Goal: Task Accomplishment & Management: Use online tool/utility

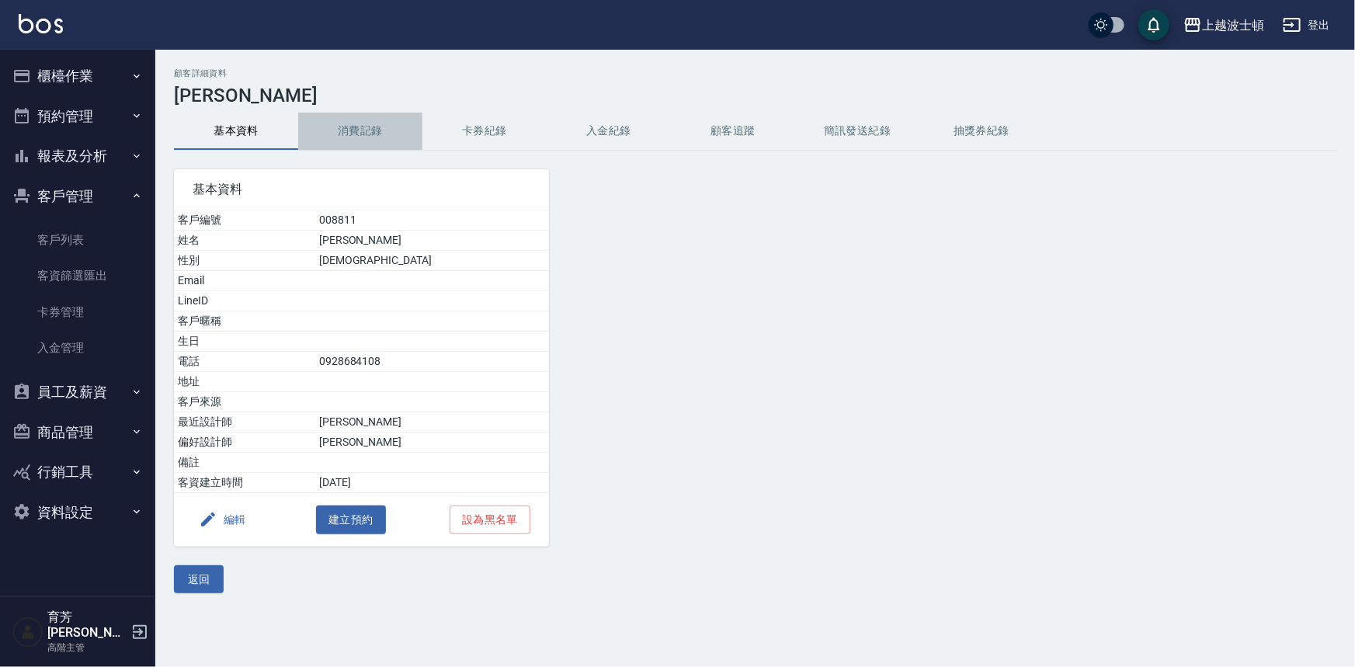
click at [354, 130] on button "消費記錄" at bounding box center [360, 131] width 124 height 37
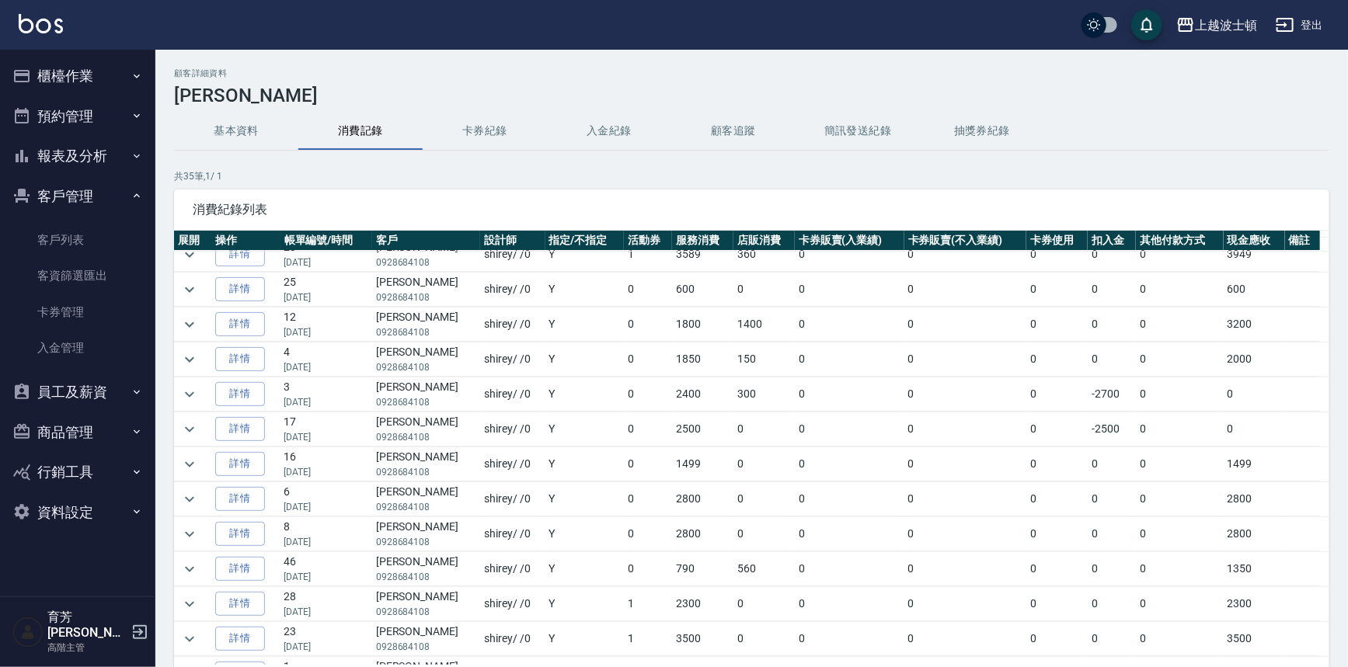
scroll to position [166, 0]
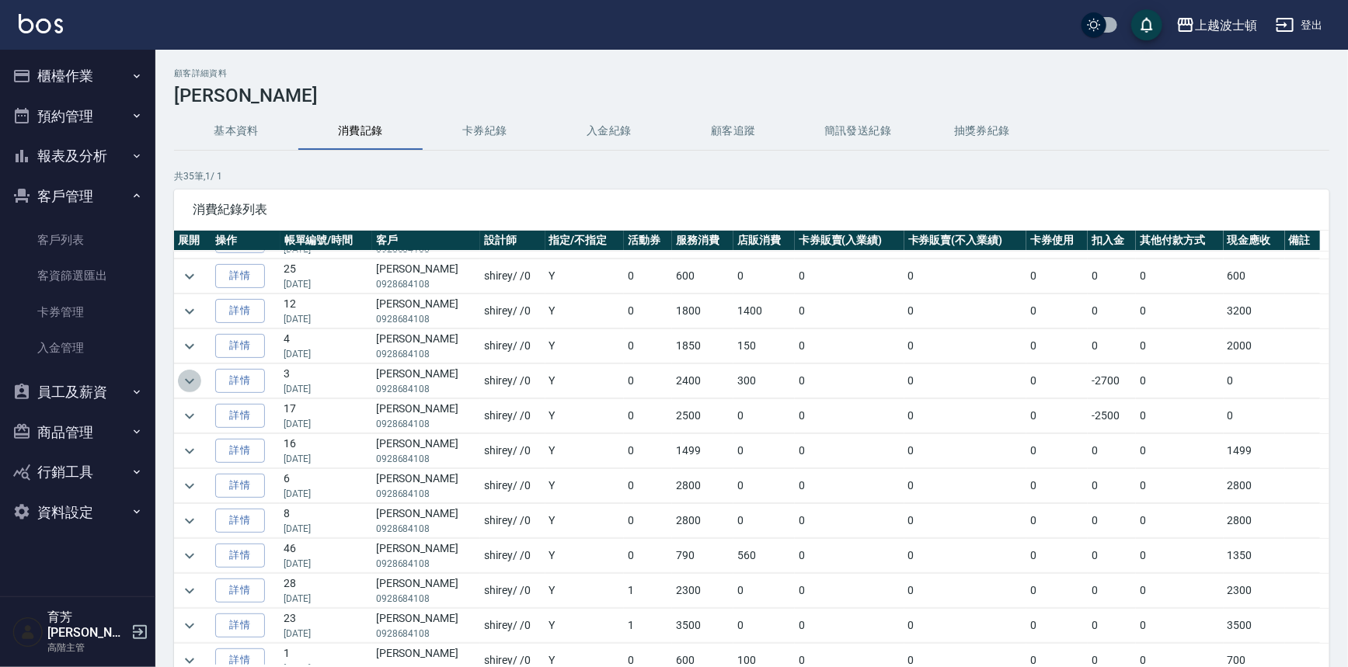
click at [194, 380] on icon "expand row" at bounding box center [189, 381] width 19 height 19
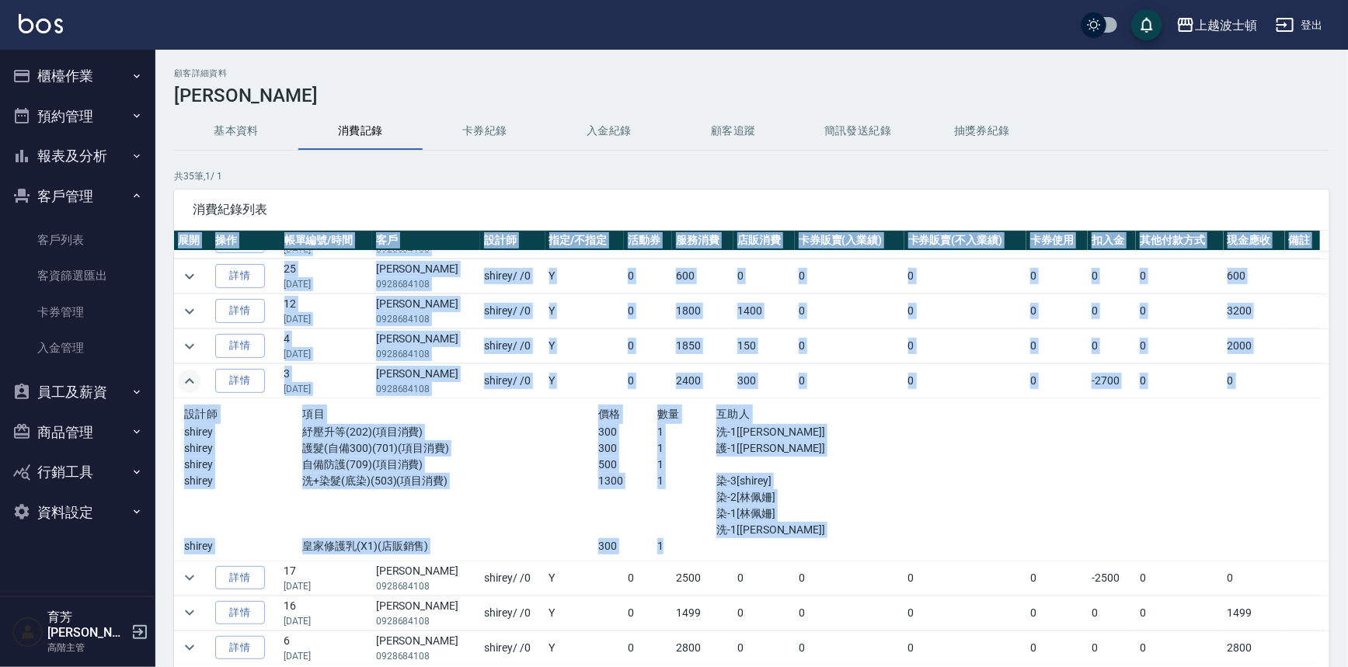
drag, startPoint x: 1329, startPoint y: 396, endPoint x: 1319, endPoint y: 454, distance: 58.4
click at [1319, 454] on div "顧客詳細資料 曾淑美 基本資料 消費記錄 卡券紀錄 入金紀錄 顧客追蹤 簡訊發送紀錄 抽獎券紀錄 共 35 筆, 1 / 1 消費紀錄列表 展開 操作 帳單編…" at bounding box center [751, 411] width 1192 height 686
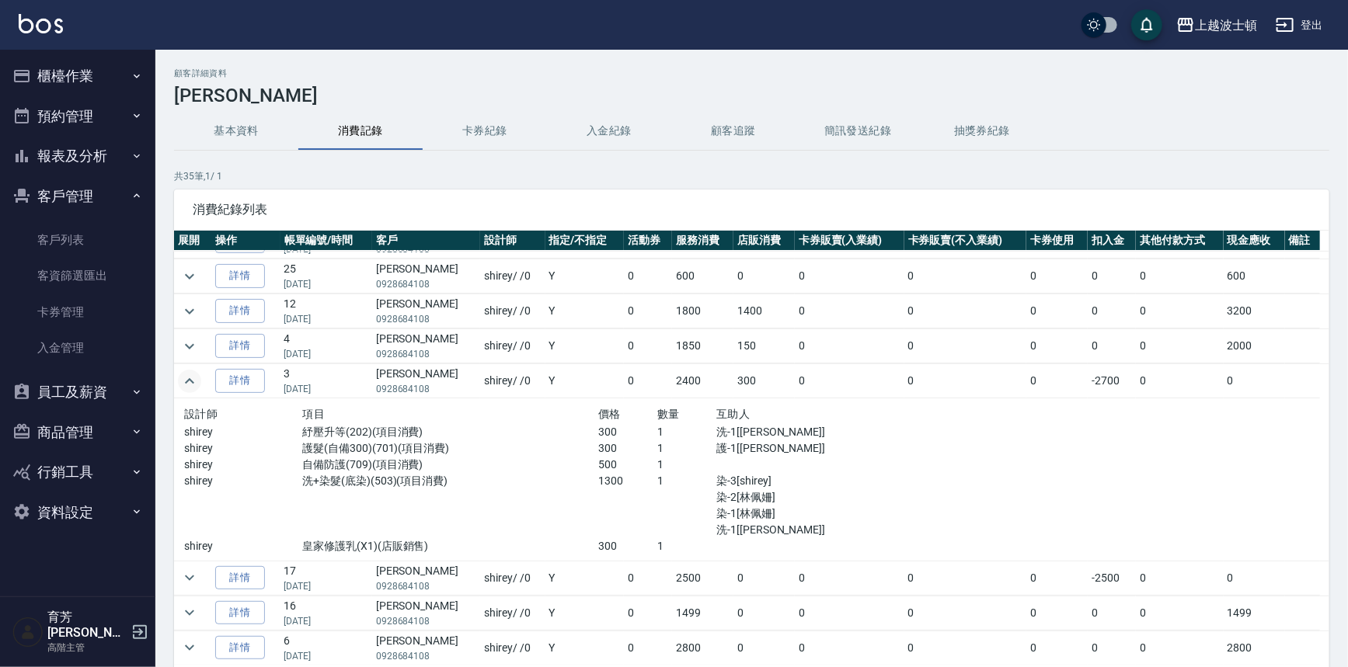
click at [1180, 156] on div "顧客詳細資料 曾淑美 基本資料 消費記錄 卡券紀錄 入金紀錄 顧客追蹤 簡訊發送紀錄 抽獎券紀錄 共 35 筆, 1 / 1 消費紀錄列表 展開 操作 帳單編…" at bounding box center [751, 411] width 1192 height 686
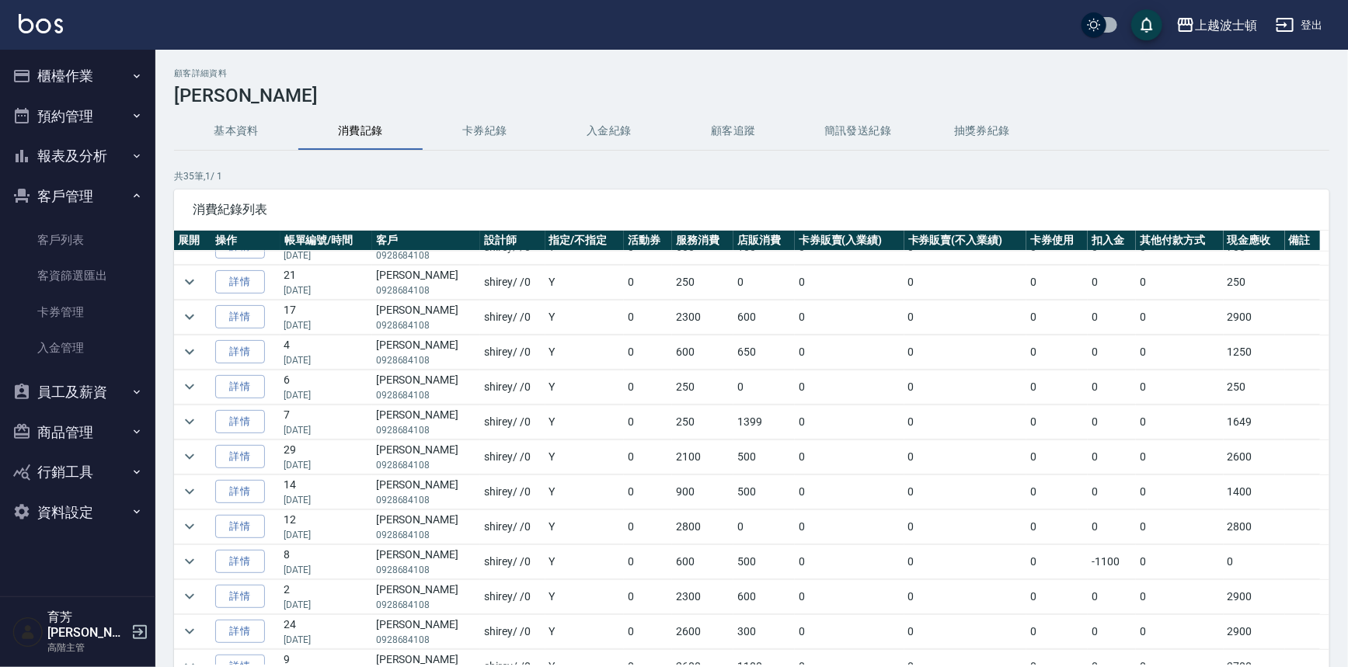
scroll to position [771, 0]
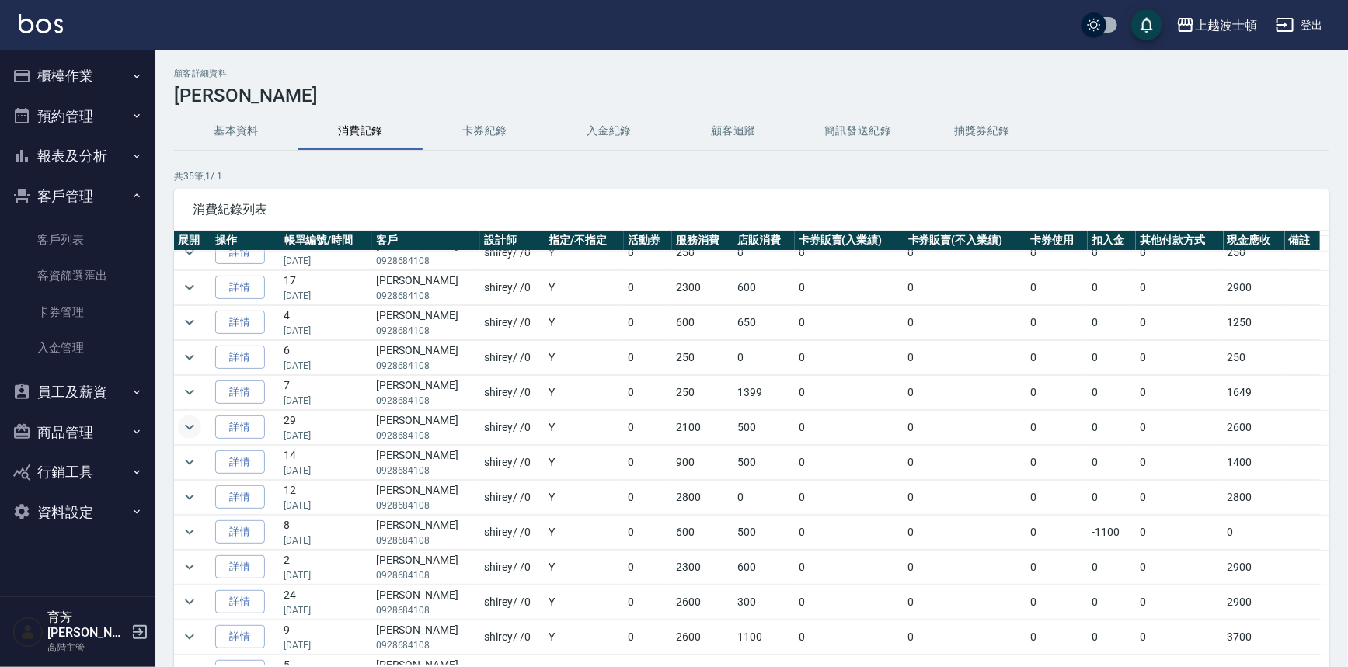
click at [192, 425] on icon "expand row" at bounding box center [189, 427] width 9 height 5
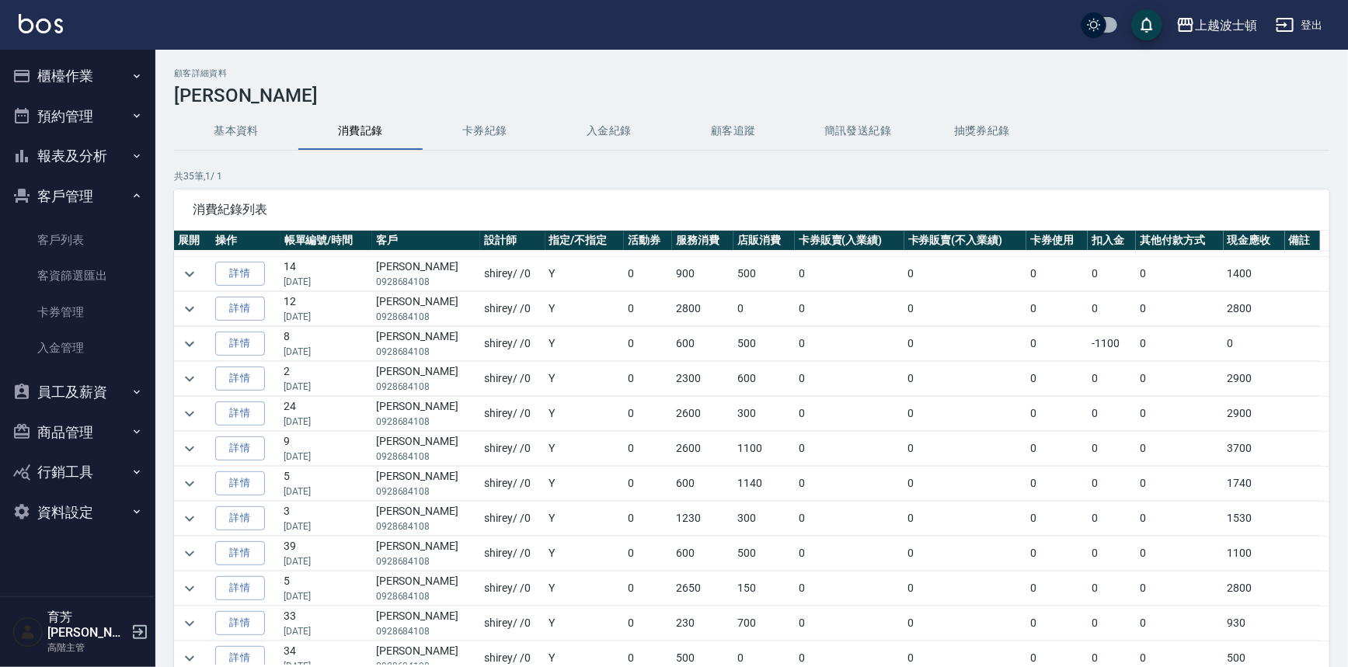
scroll to position [1126, 0]
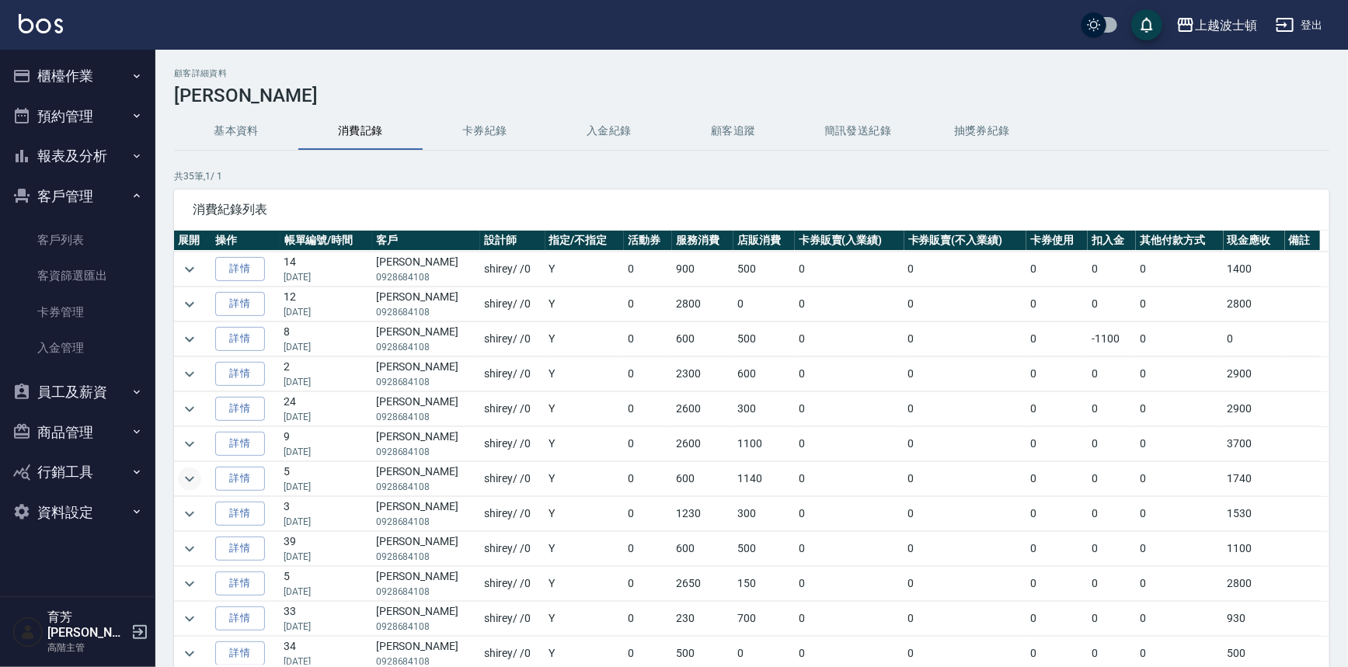
click at [188, 476] on icon "expand row" at bounding box center [189, 478] width 9 height 5
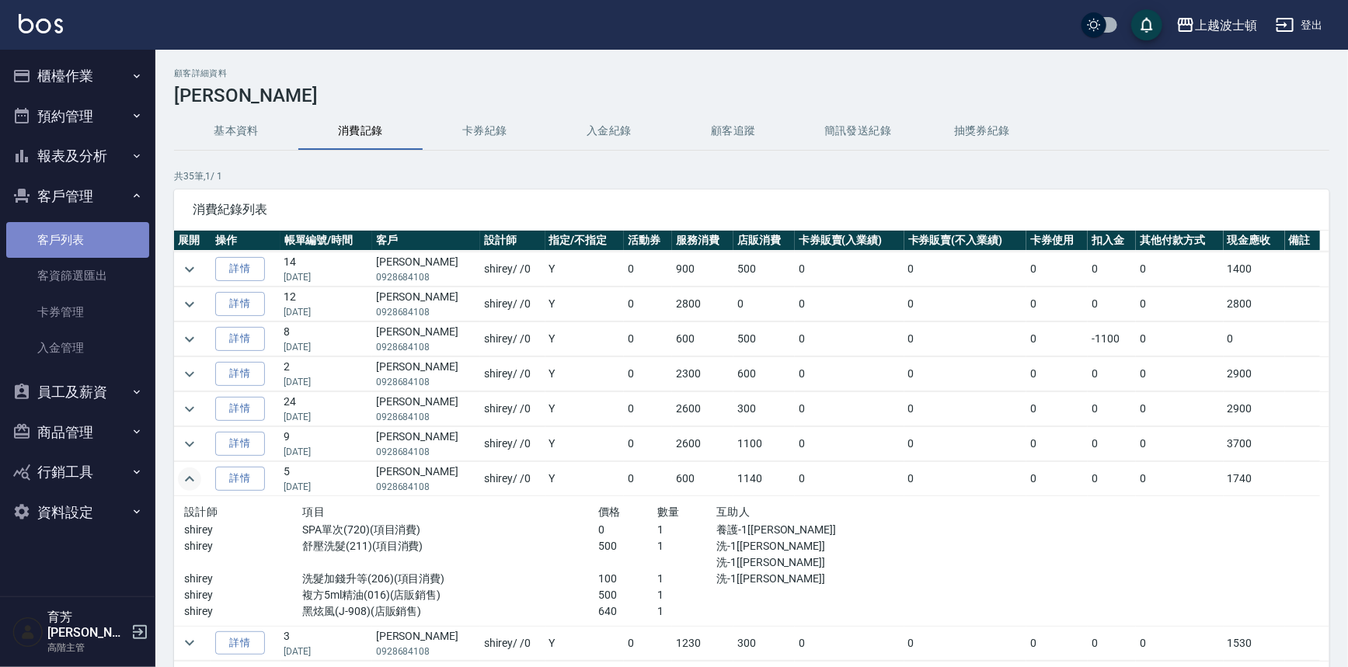
click at [102, 242] on link "客戶列表" at bounding box center [77, 240] width 143 height 36
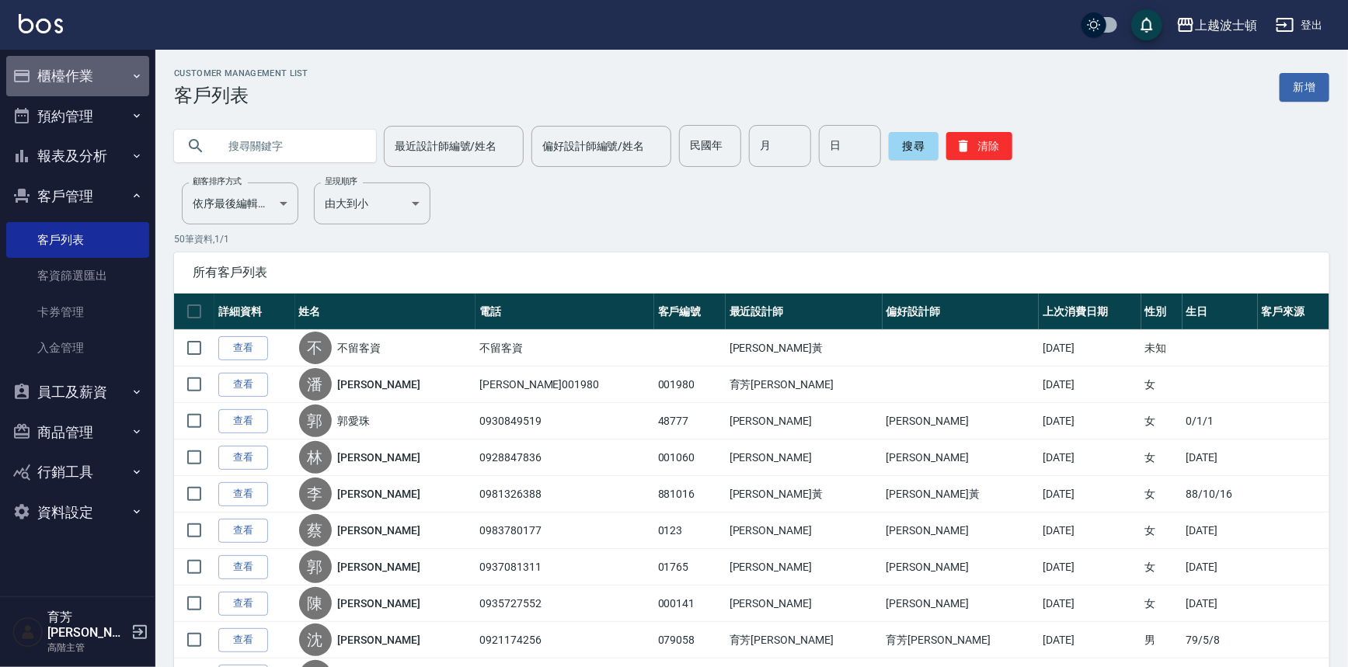
click at [108, 68] on button "櫃檯作業" at bounding box center [77, 76] width 143 height 40
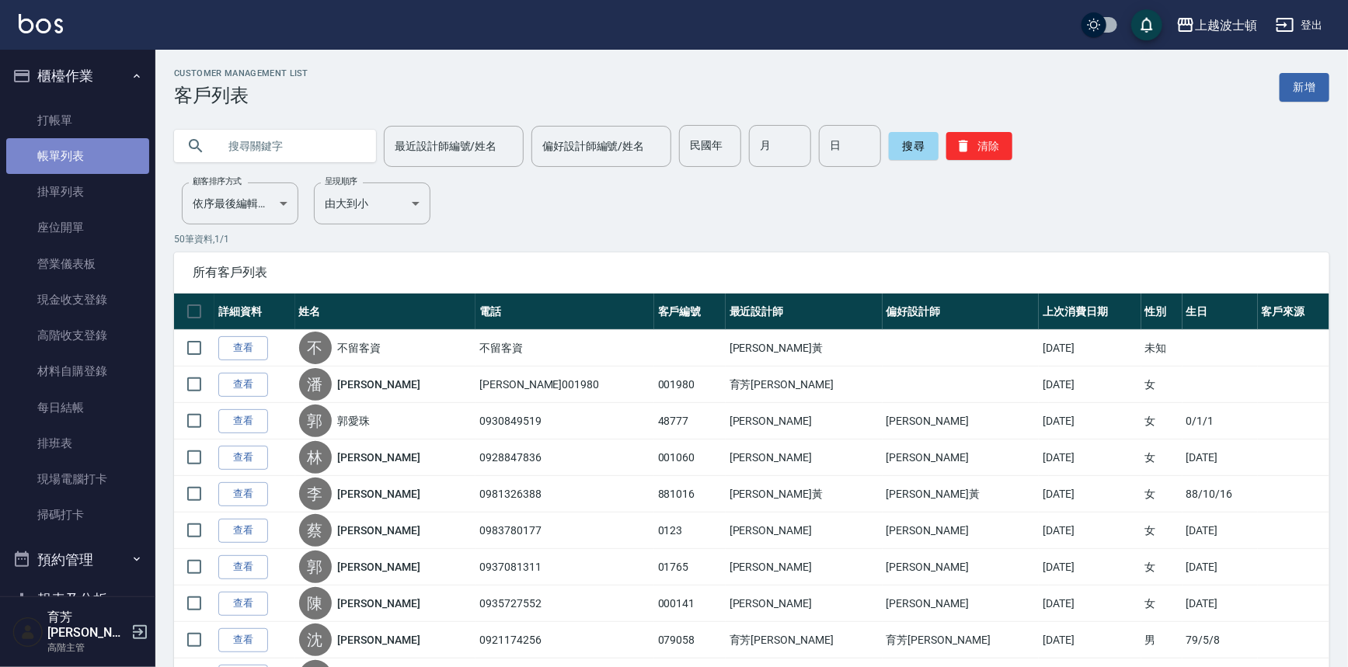
click at [87, 154] on link "帳單列表" at bounding box center [77, 156] width 143 height 36
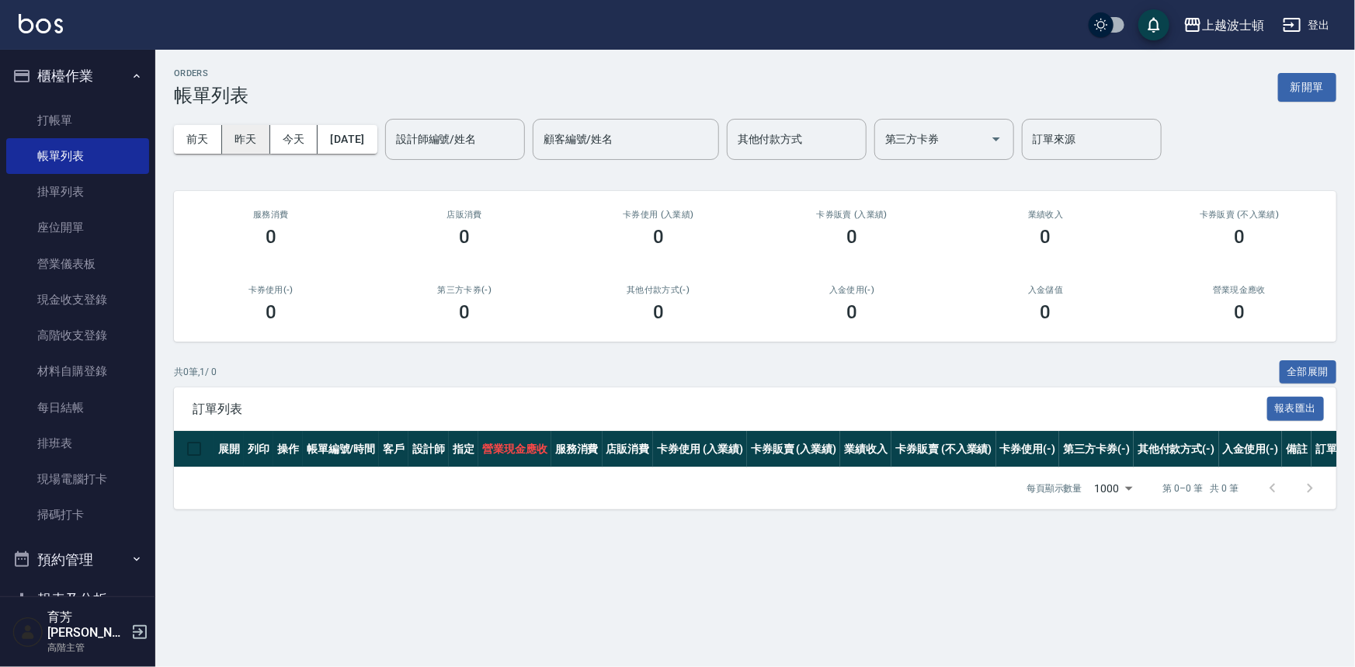
click at [244, 134] on button "昨天" at bounding box center [246, 139] width 48 height 29
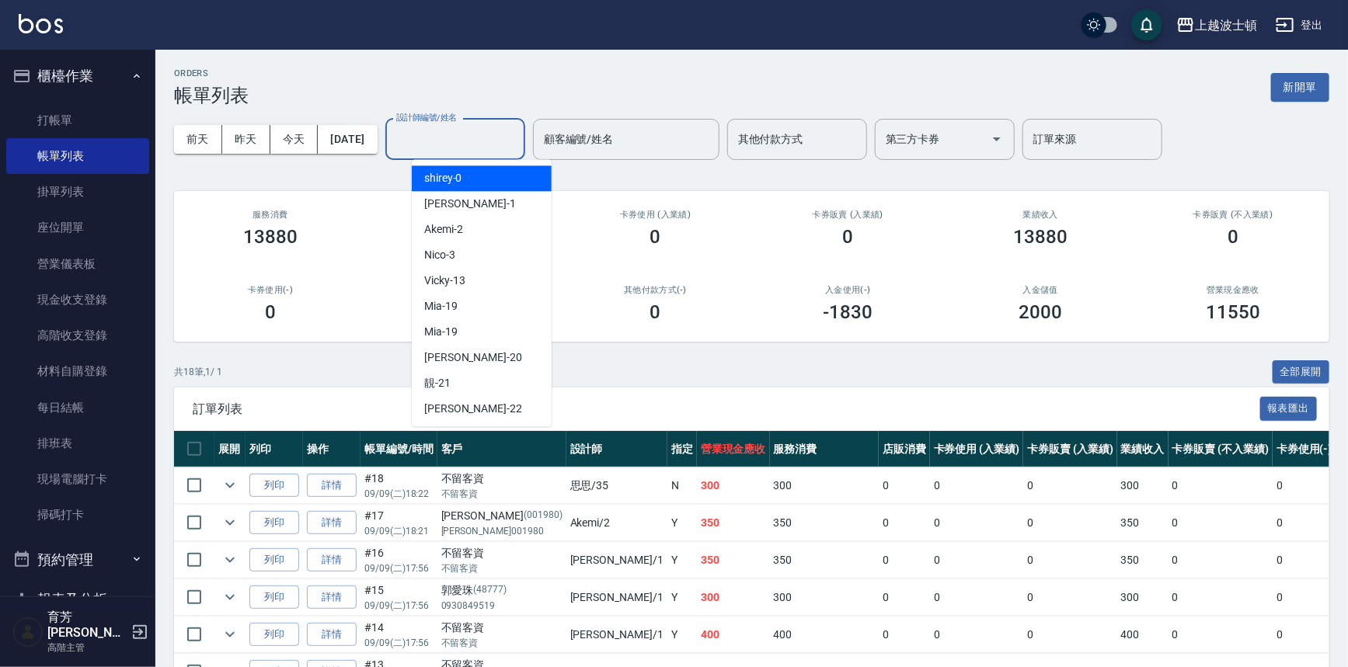
click at [446, 136] on input "設計師編號/姓名" at bounding box center [455, 139] width 126 height 27
click at [444, 174] on span "shirey -0" at bounding box center [443, 178] width 38 height 16
type input "shirey-0"
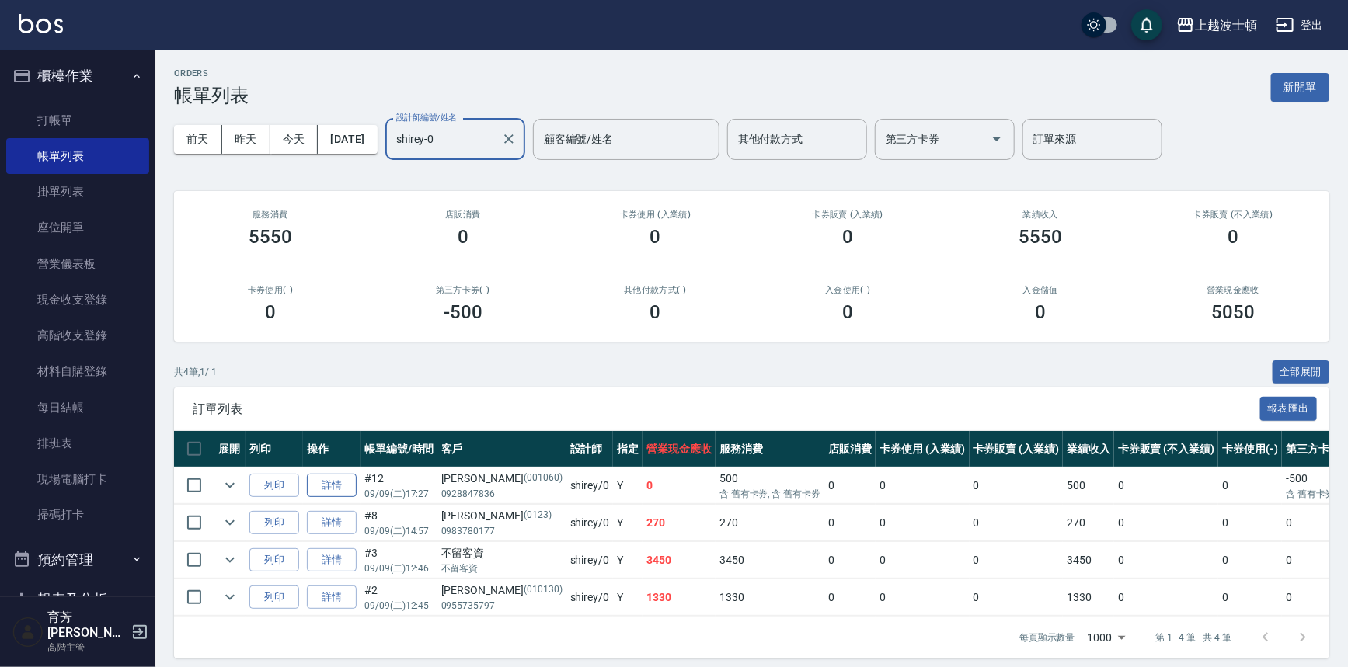
click at [322, 483] on link "詳情" at bounding box center [332, 486] width 50 height 24
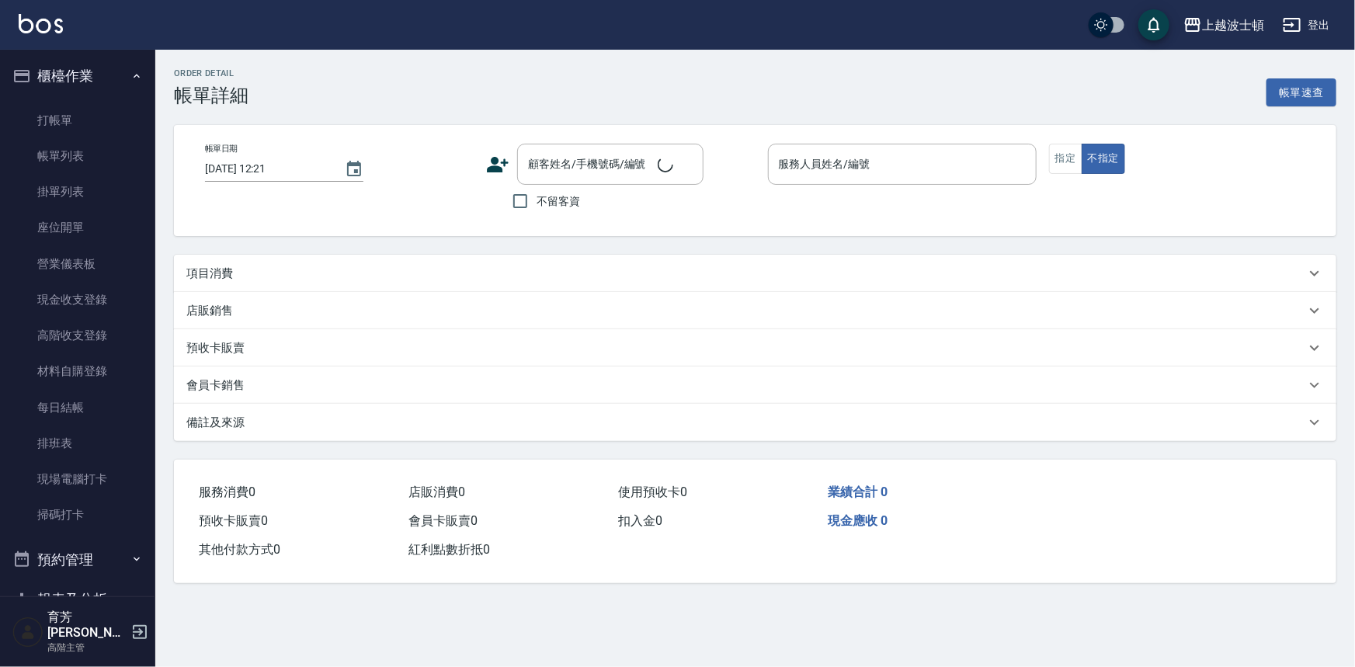
type input "[DATE] 17:27"
type input "shirey-0"
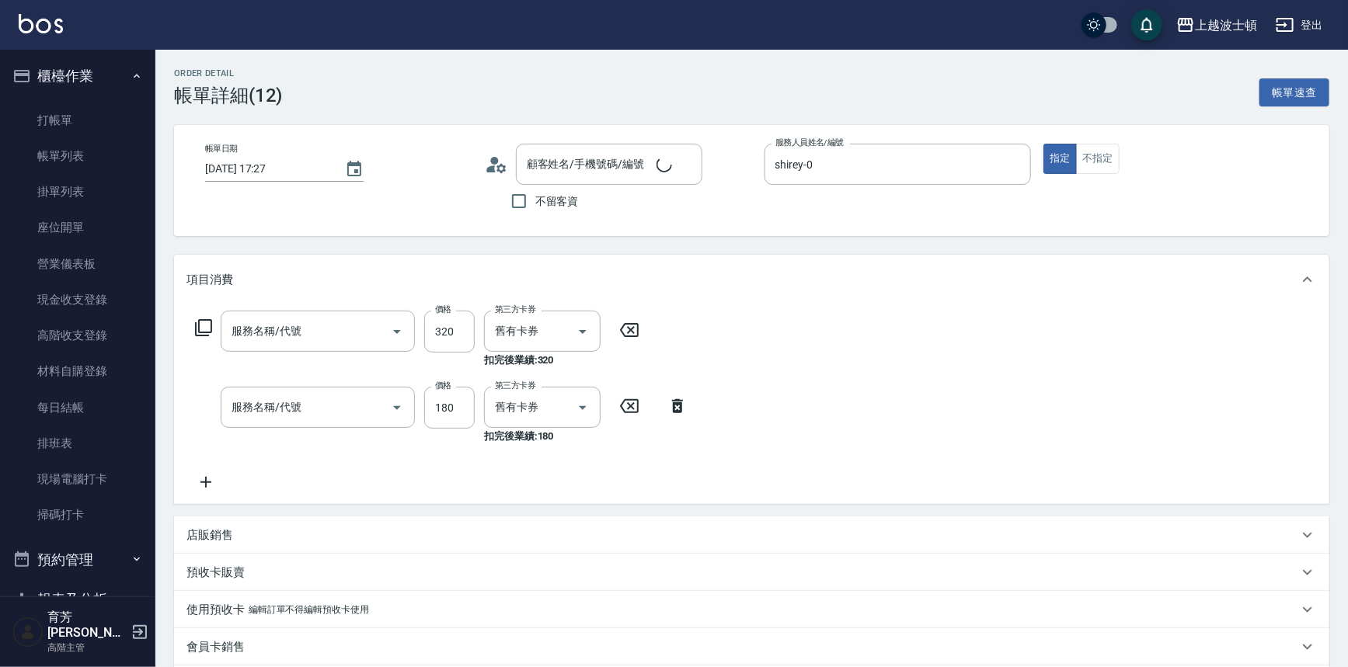
type input "剪髮卡使用(舊卡)(303)"
type input "一般洗髮卷/180(203)"
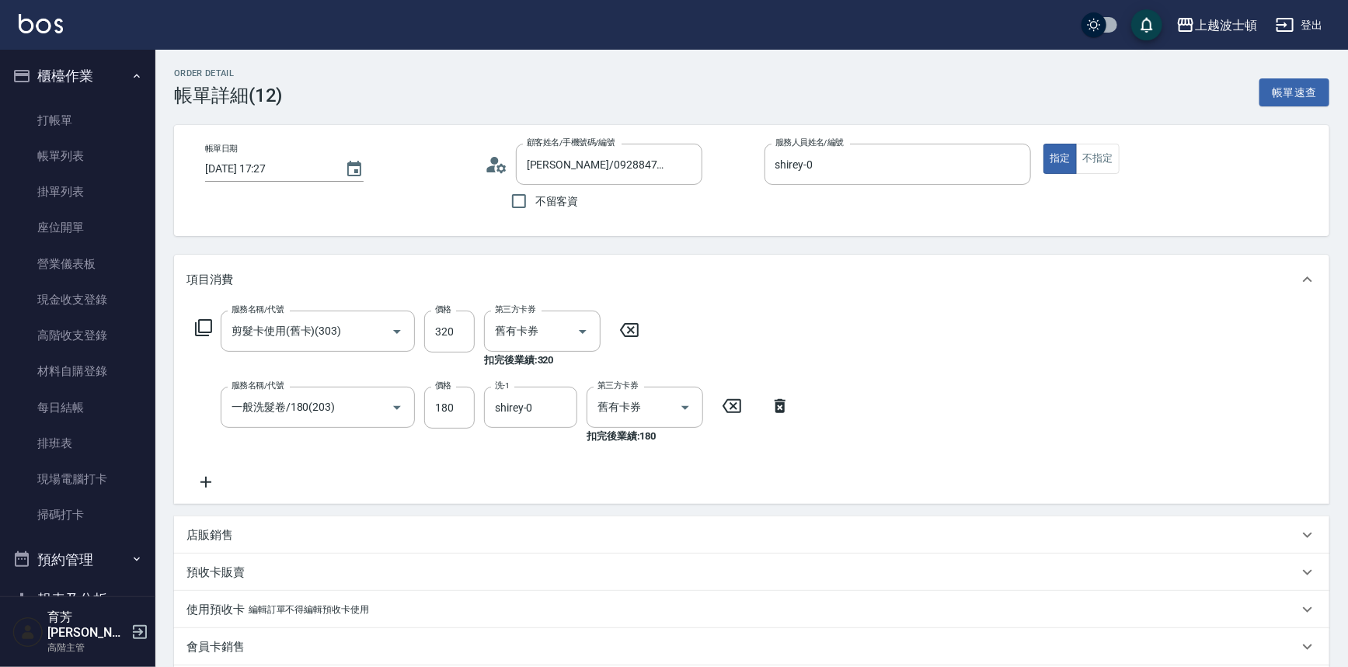
type input "[PERSON_NAME]/0928847836/001060"
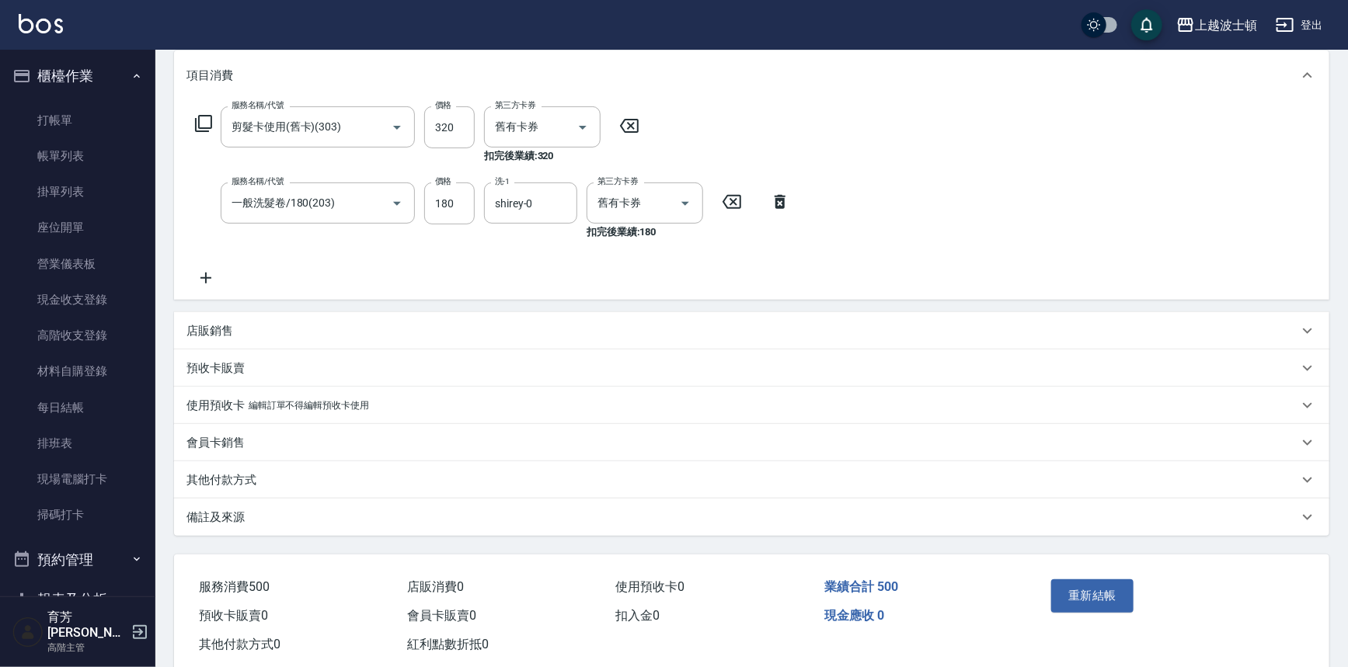
scroll to position [238, 0]
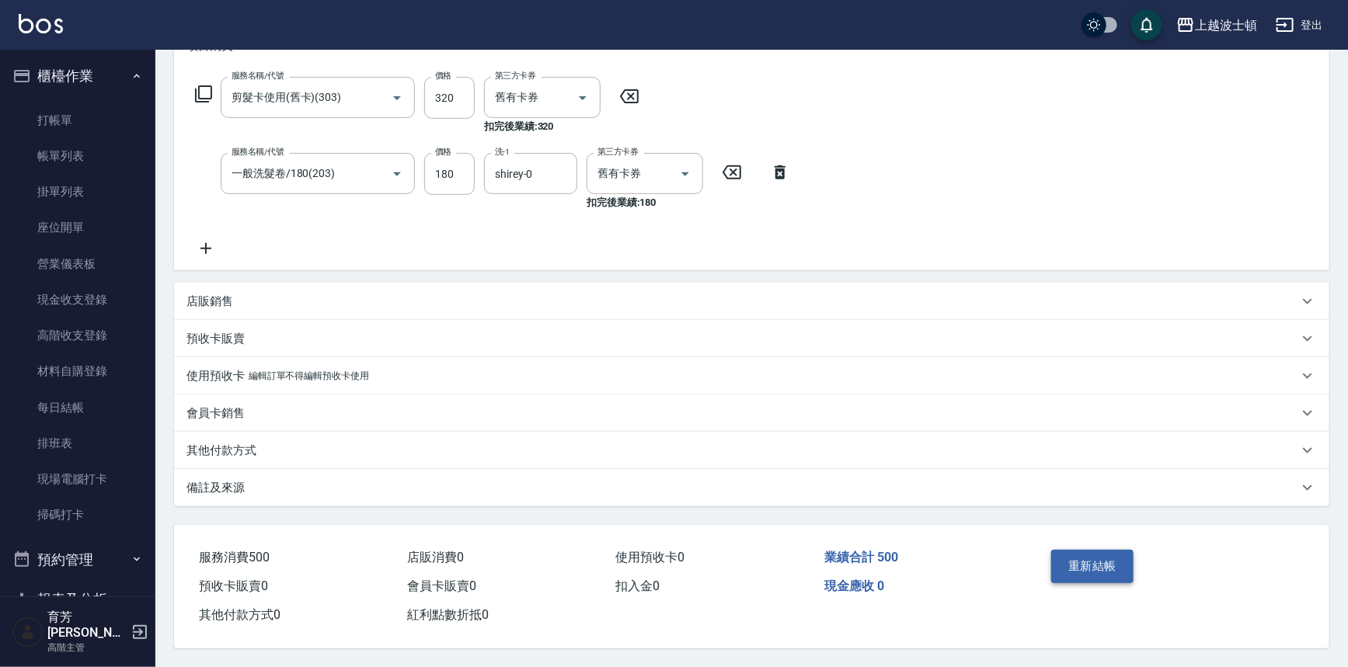
click at [1071, 559] on button "重新結帳" at bounding box center [1092, 566] width 82 height 33
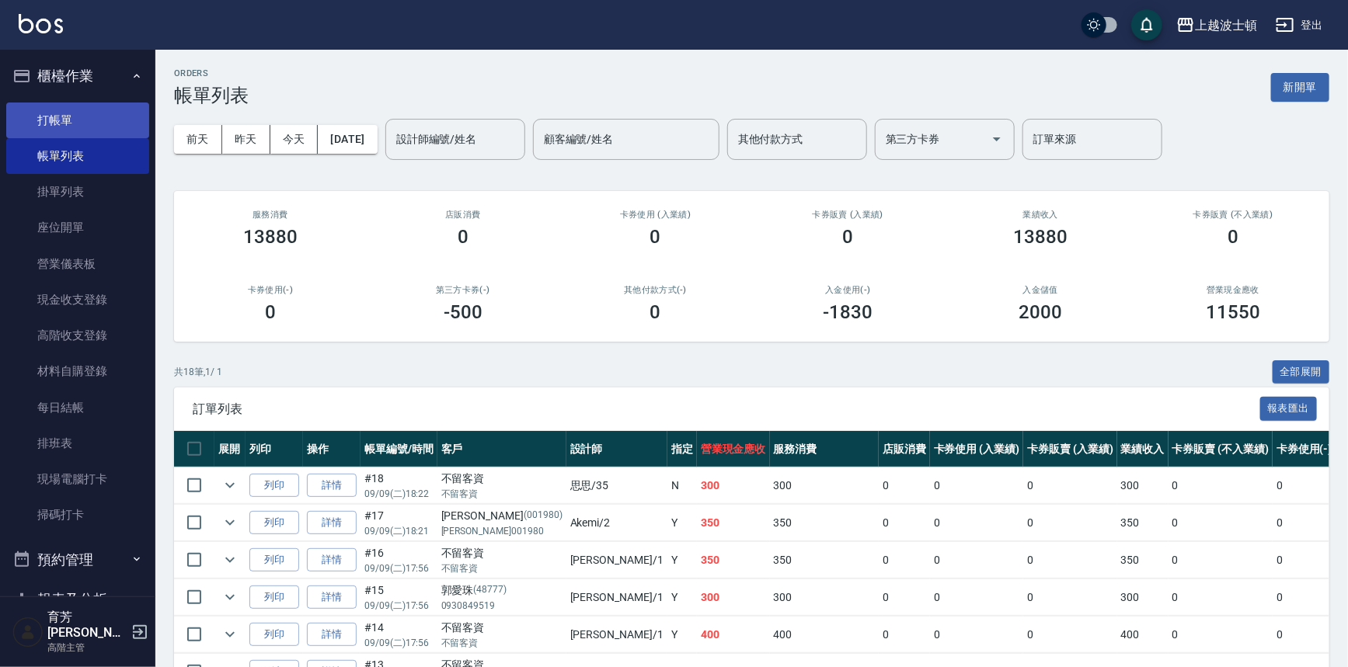
click at [61, 114] on link "打帳單" at bounding box center [77, 121] width 143 height 36
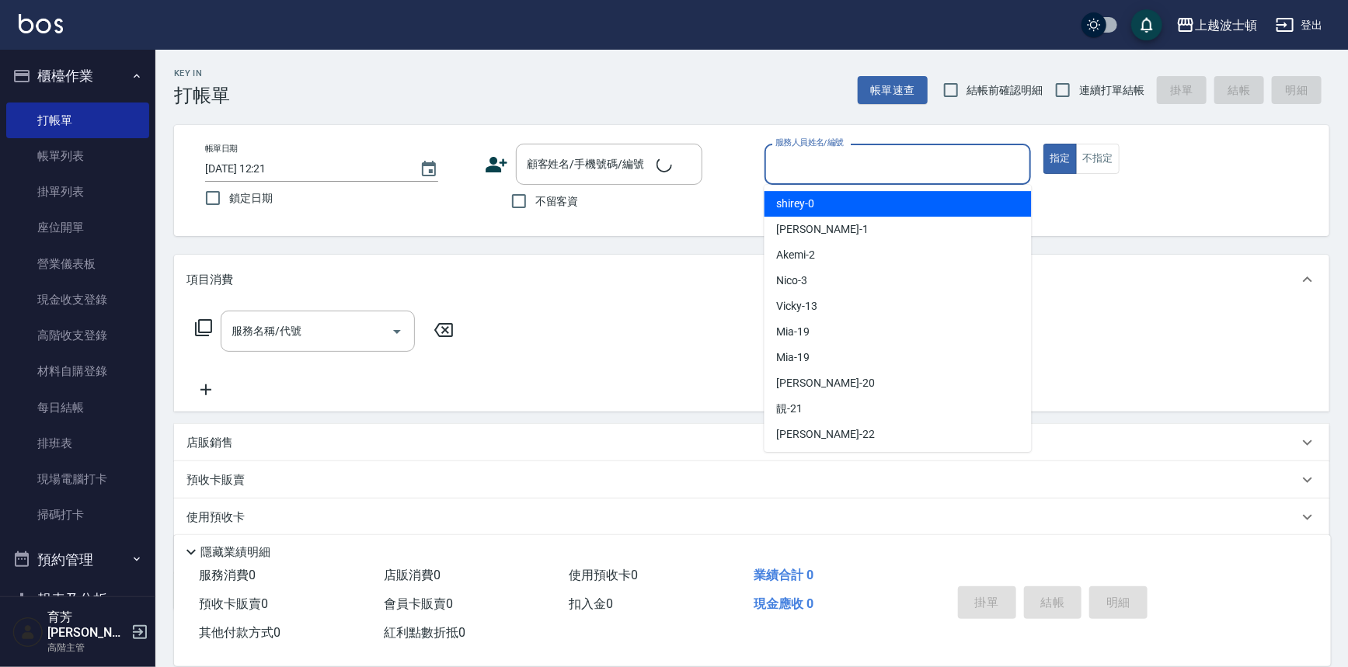
click at [811, 166] on input "服務人員姓名/編號" at bounding box center [897, 164] width 253 height 27
click at [819, 199] on div "shirey -0" at bounding box center [897, 204] width 267 height 26
type input "shirey-0"
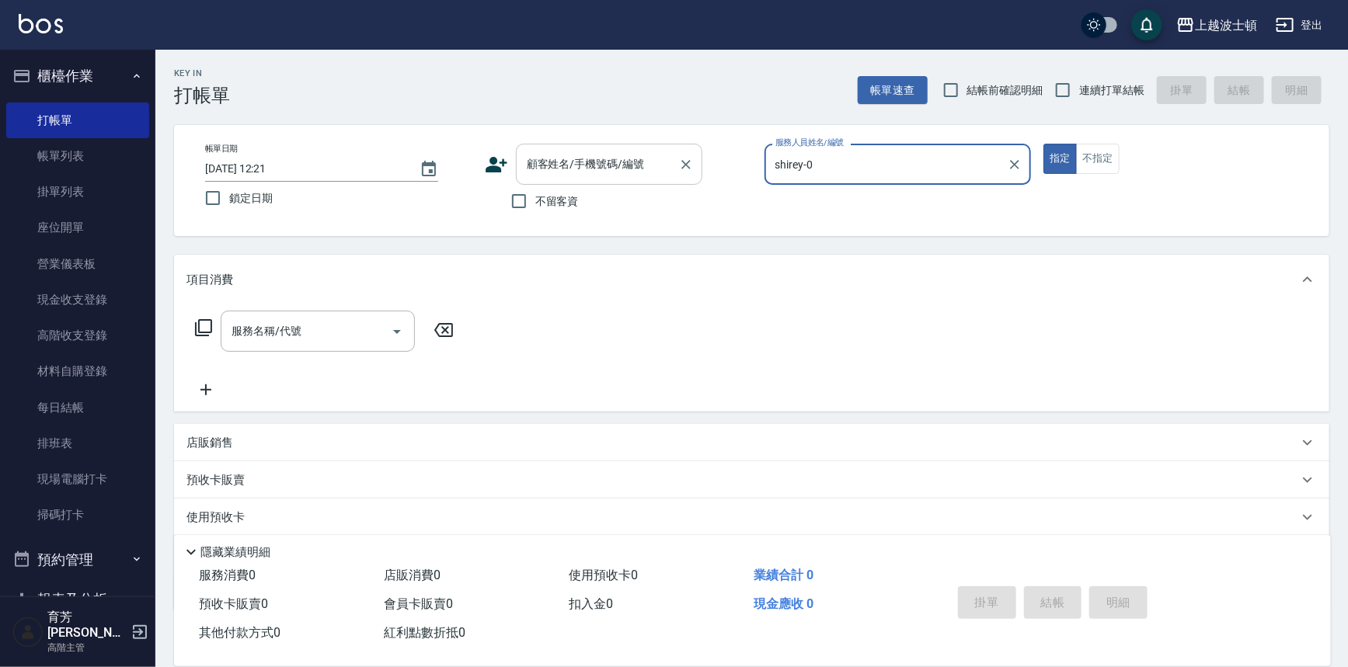
click at [542, 170] on input "顧客姓名/手機號碼/編號" at bounding box center [597, 164] width 149 height 27
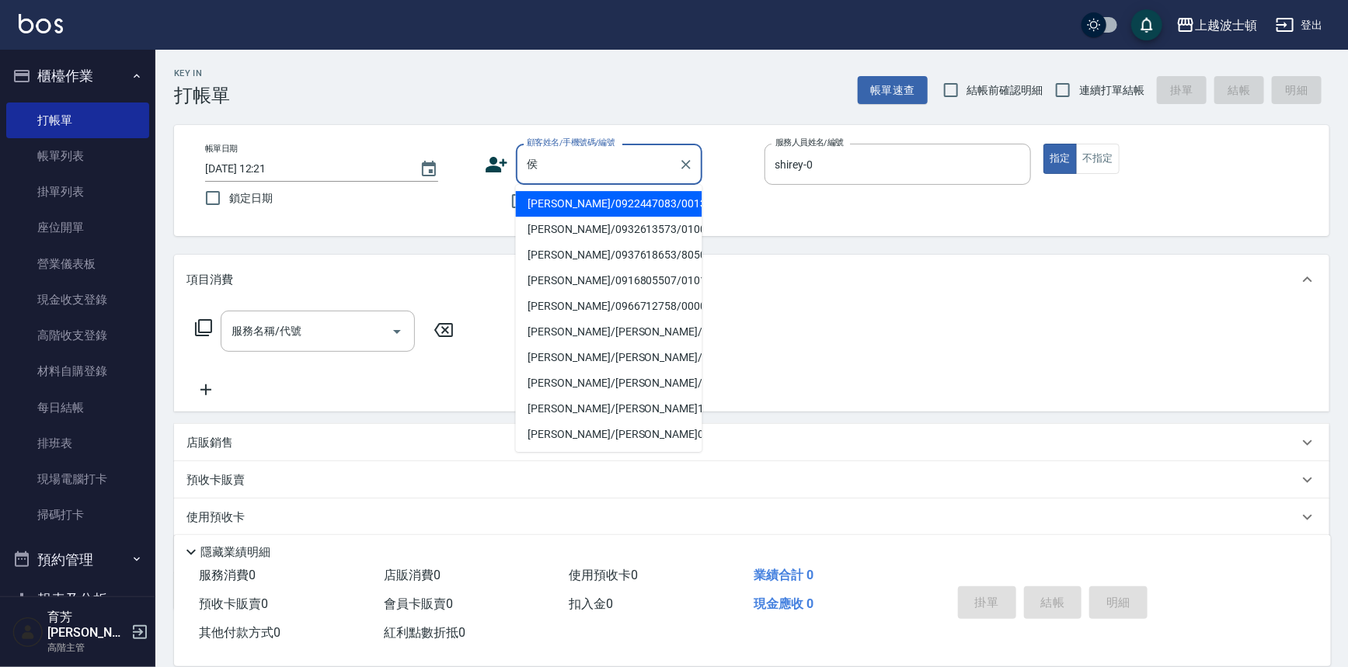
click at [618, 224] on li "[PERSON_NAME]/0932613573/0100470" at bounding box center [609, 230] width 186 height 26
type input "[PERSON_NAME]/0932613573/0100470"
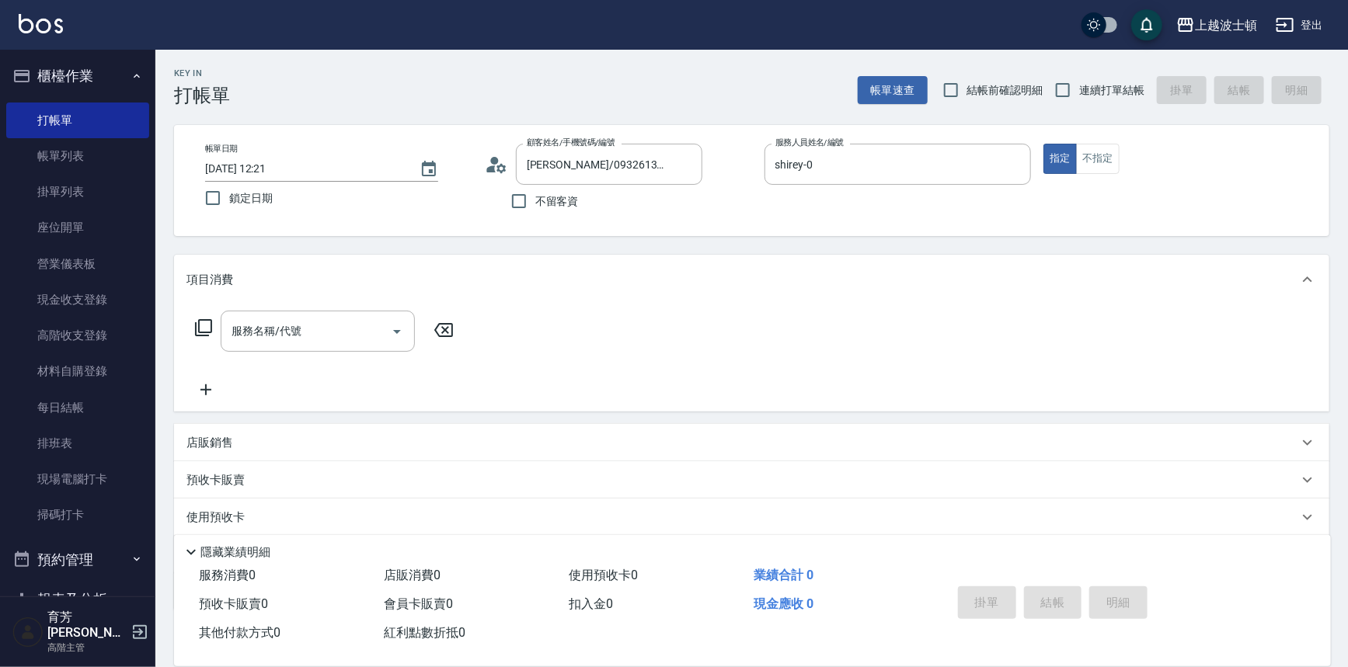
click at [204, 329] on icon at bounding box center [203, 327] width 19 height 19
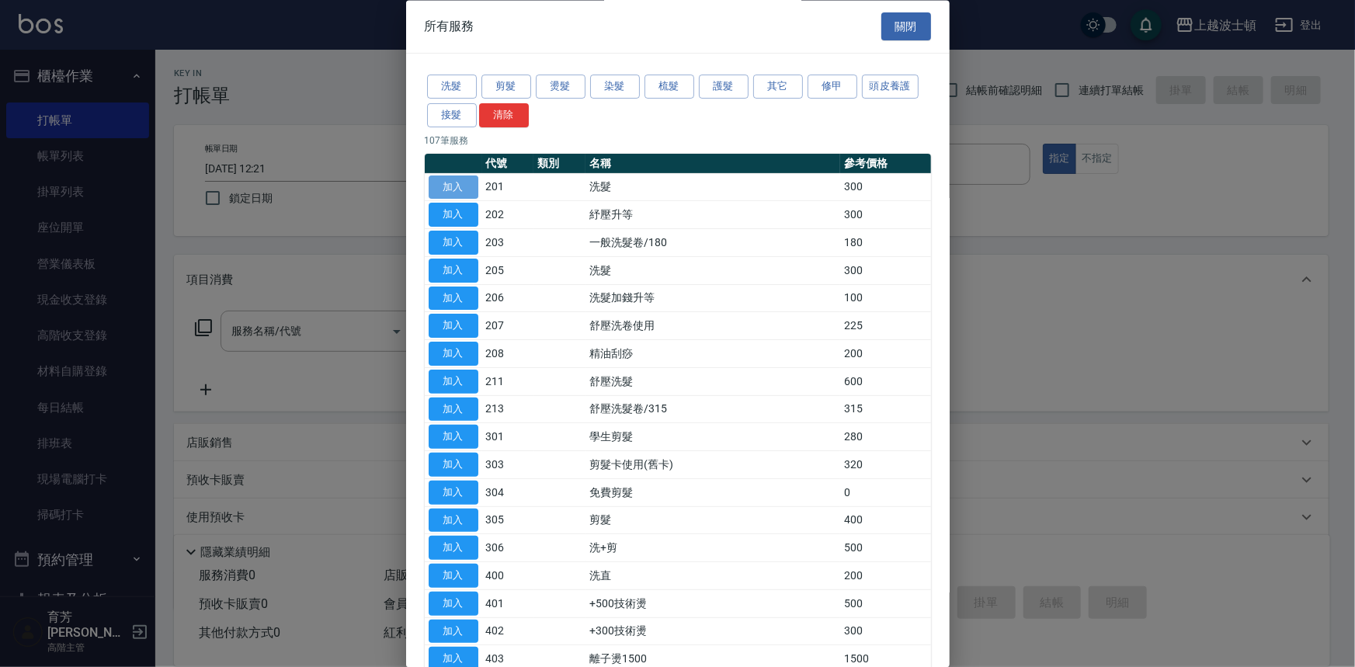
click at [456, 181] on button "加入" at bounding box center [454, 188] width 50 height 24
type input "洗髮(201)"
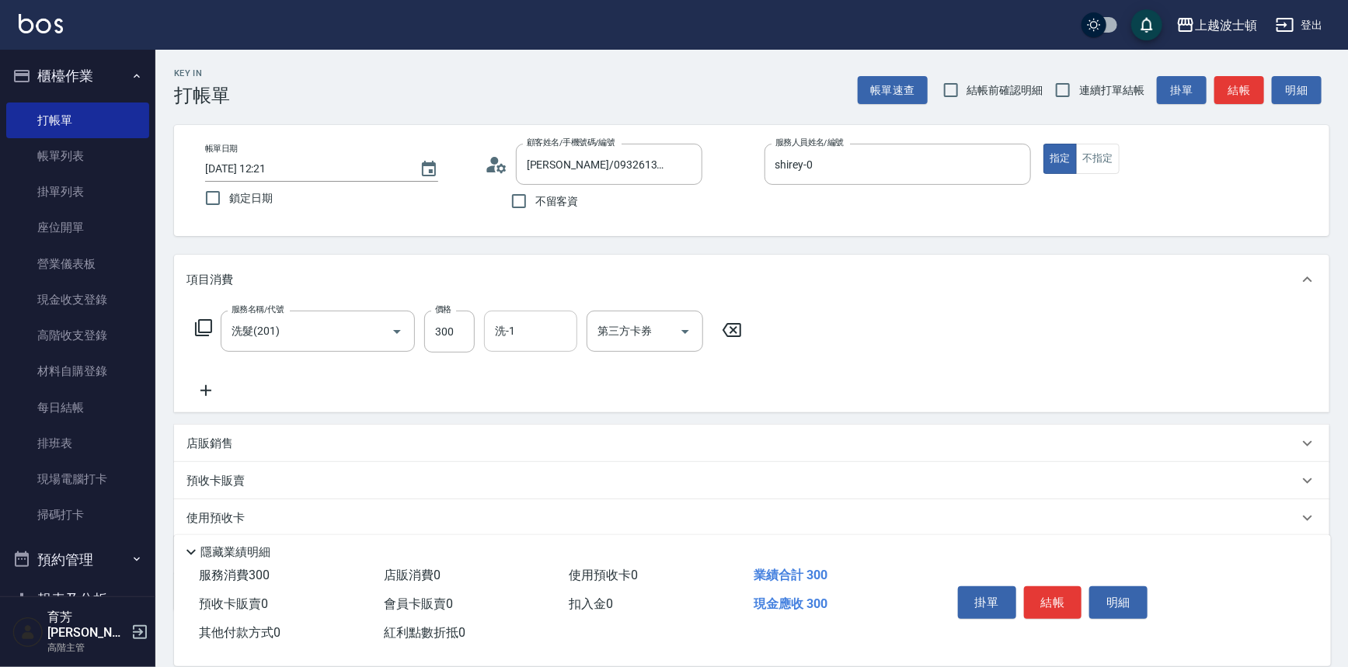
click at [520, 326] on input "洗-1" at bounding box center [530, 331] width 79 height 27
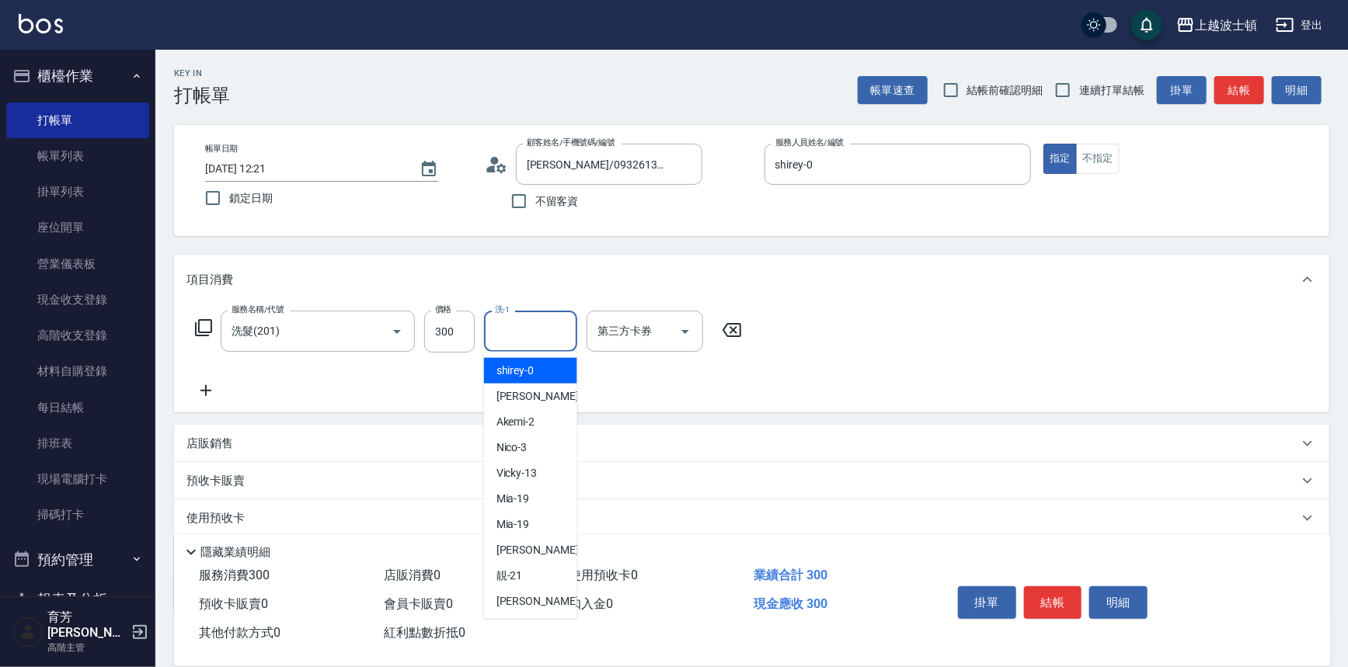
click at [527, 364] on span "shirey -0" at bounding box center [515, 371] width 38 height 16
type input "shirey-0"
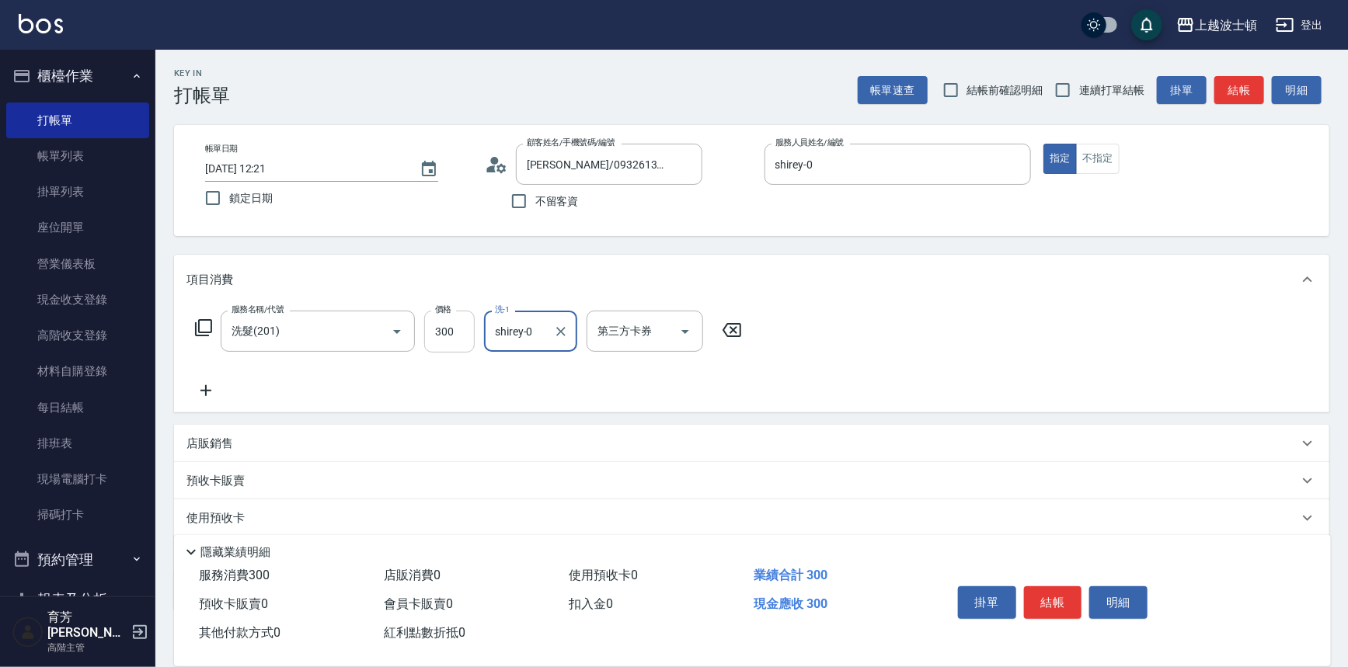
click at [466, 324] on input "300" at bounding box center [449, 332] width 50 height 42
type input "270"
click at [196, 326] on icon at bounding box center [203, 327] width 17 height 17
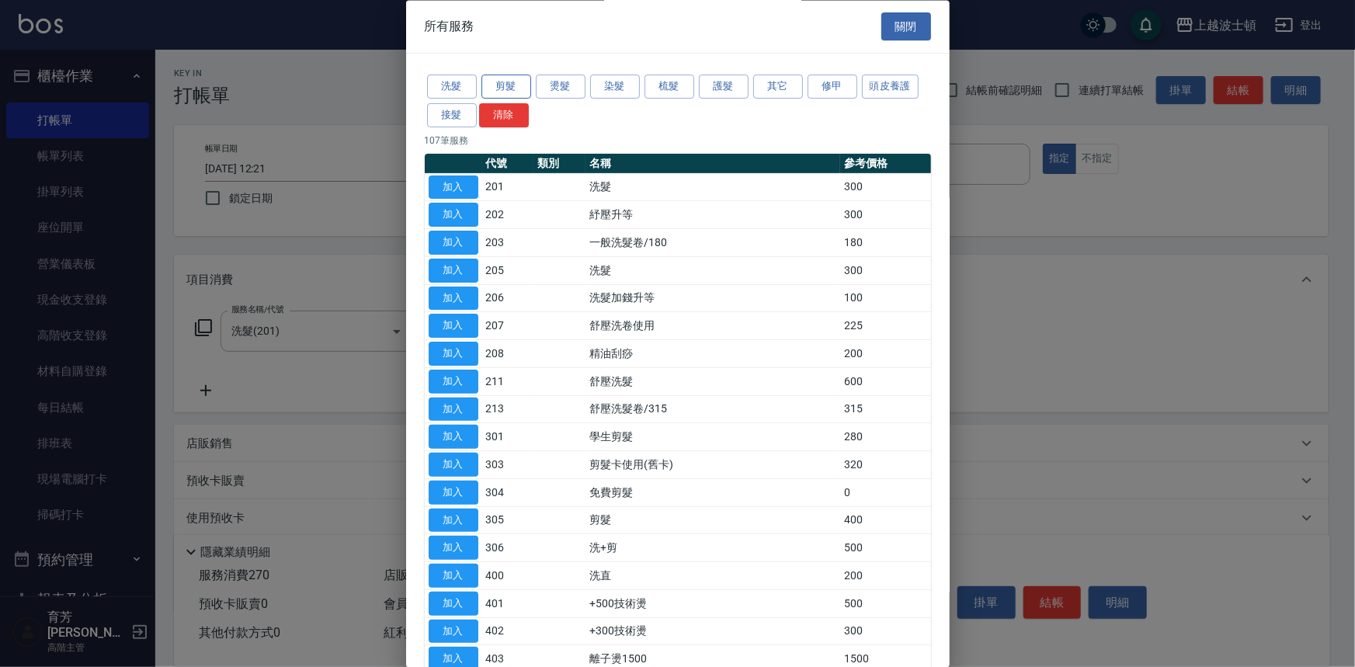
click at [517, 88] on button "剪髮" at bounding box center [507, 87] width 50 height 24
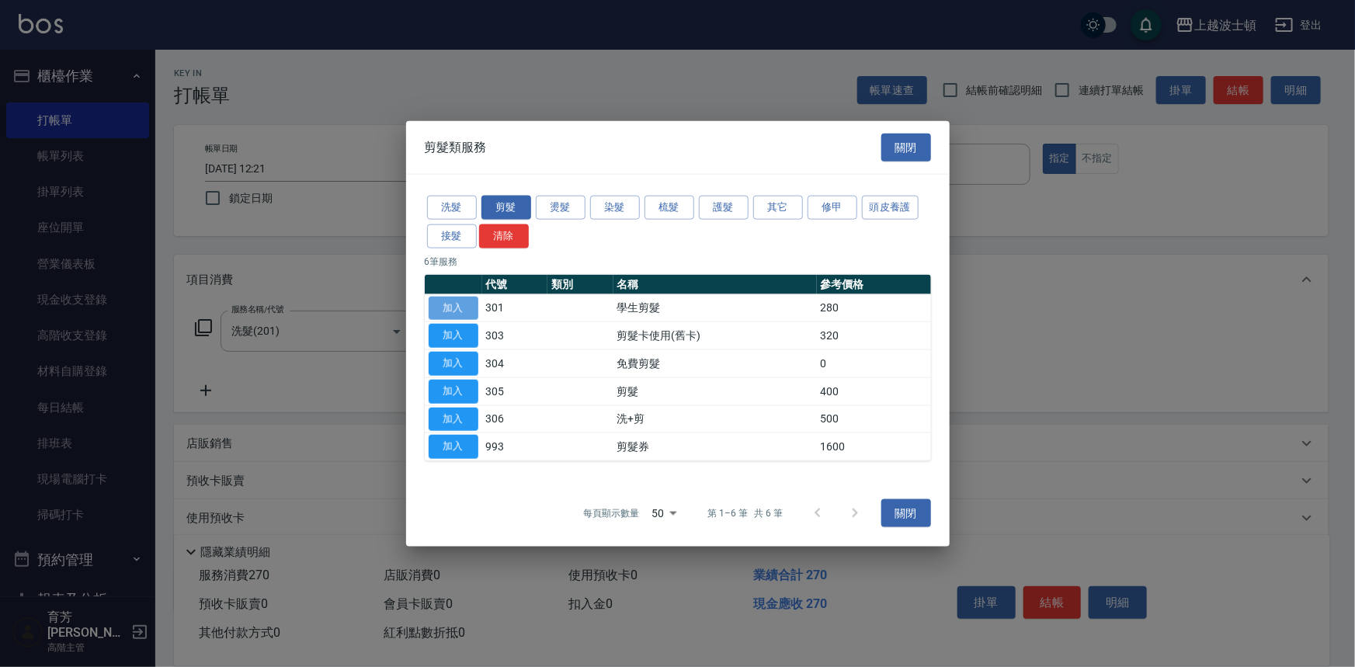
click at [443, 308] on button "加入" at bounding box center [454, 308] width 50 height 24
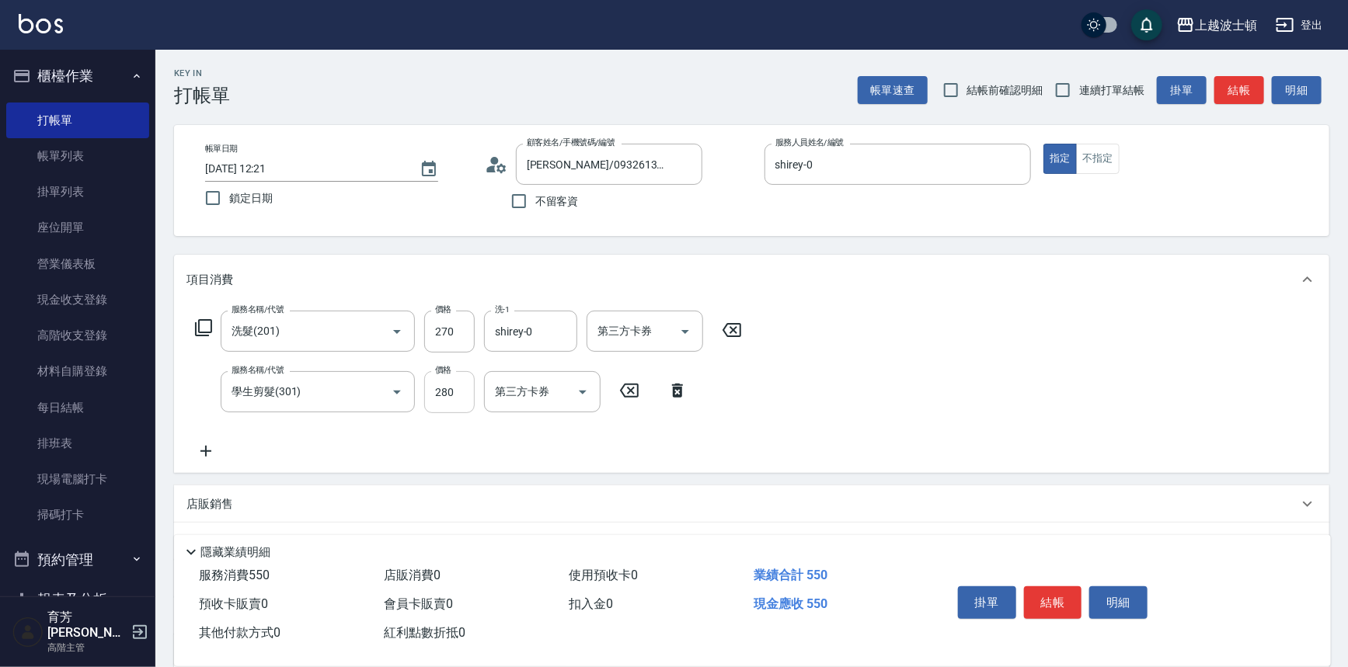
click at [451, 391] on input "280" at bounding box center [449, 392] width 50 height 42
drag, startPoint x: 451, startPoint y: 389, endPoint x: 419, endPoint y: 395, distance: 32.3
click at [419, 395] on div "服務名稱/代號 學生剪髮(301) 服務名稱/代號 價格 280 價格 第三方卡券 第三方卡券" at bounding box center [441, 392] width 510 height 42
type input "100"
click at [1045, 602] on button "結帳" at bounding box center [1053, 602] width 58 height 33
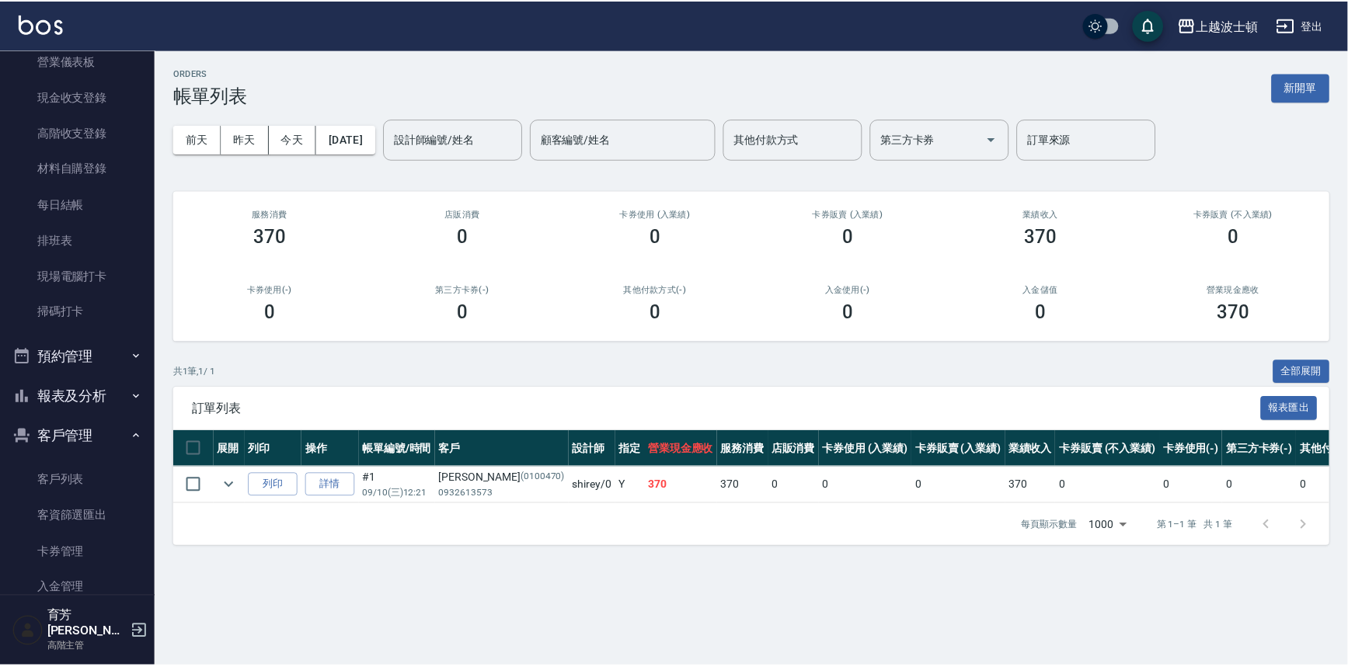
scroll to position [215, 0]
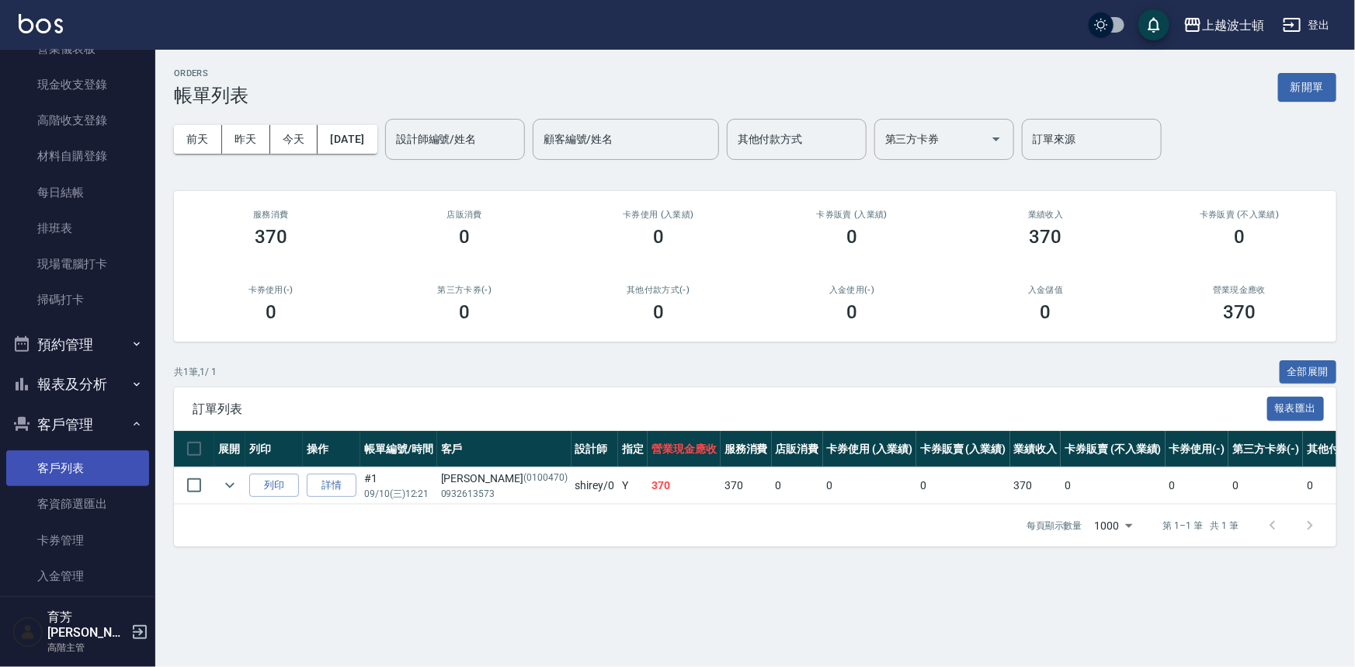
drag, startPoint x: 70, startPoint y: 460, endPoint x: 79, endPoint y: 453, distance: 11.7
click at [71, 461] on link "客戶列表" at bounding box center [77, 469] width 143 height 36
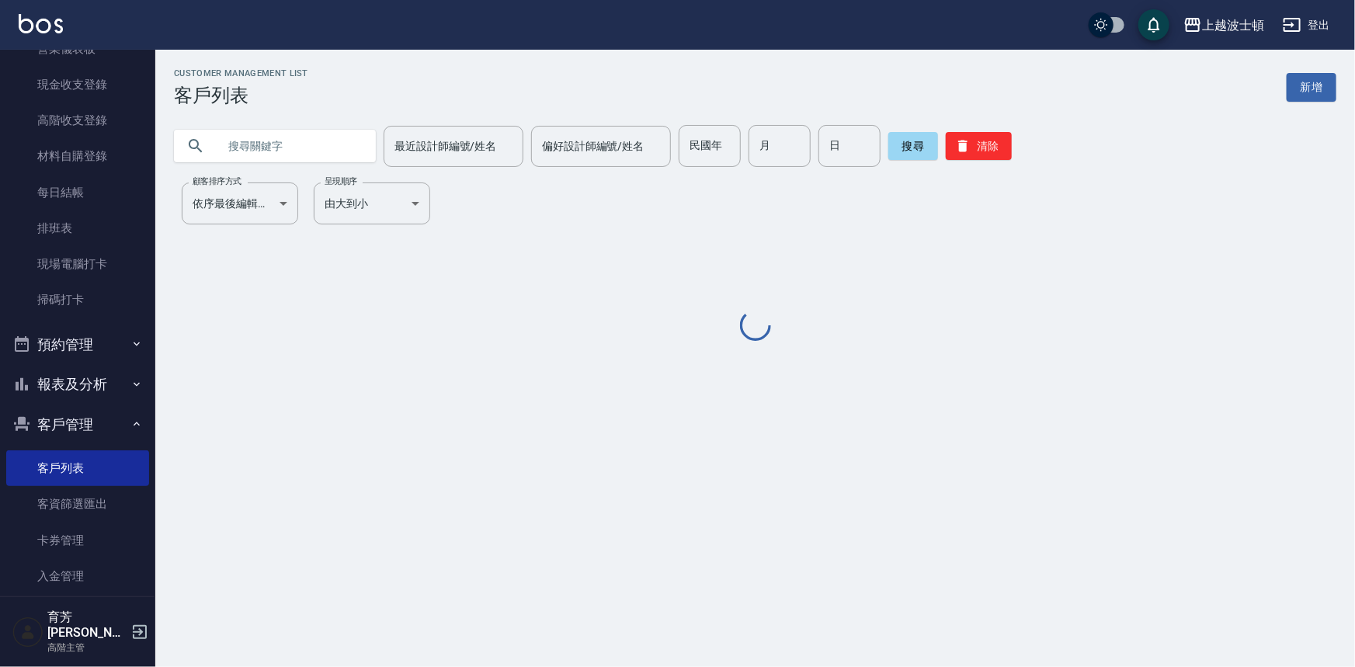
click at [315, 140] on input "text" at bounding box center [290, 146] width 146 height 42
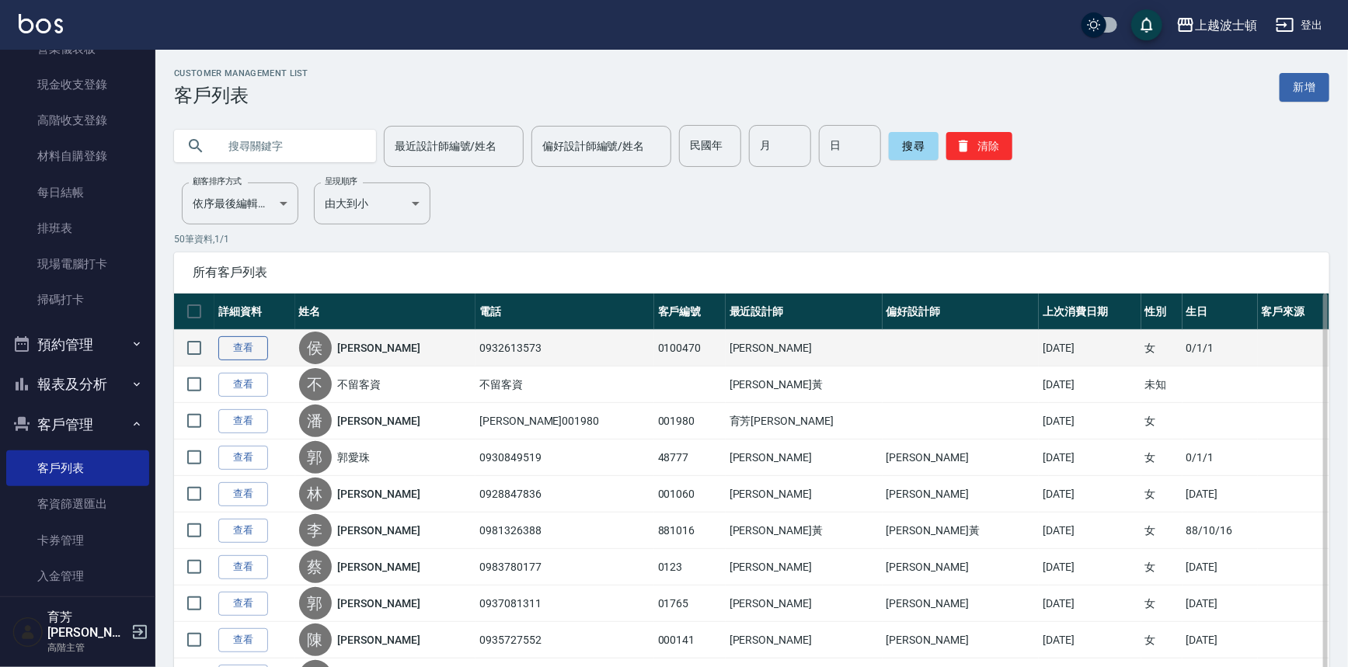
click at [252, 351] on link "查看" at bounding box center [243, 348] width 50 height 24
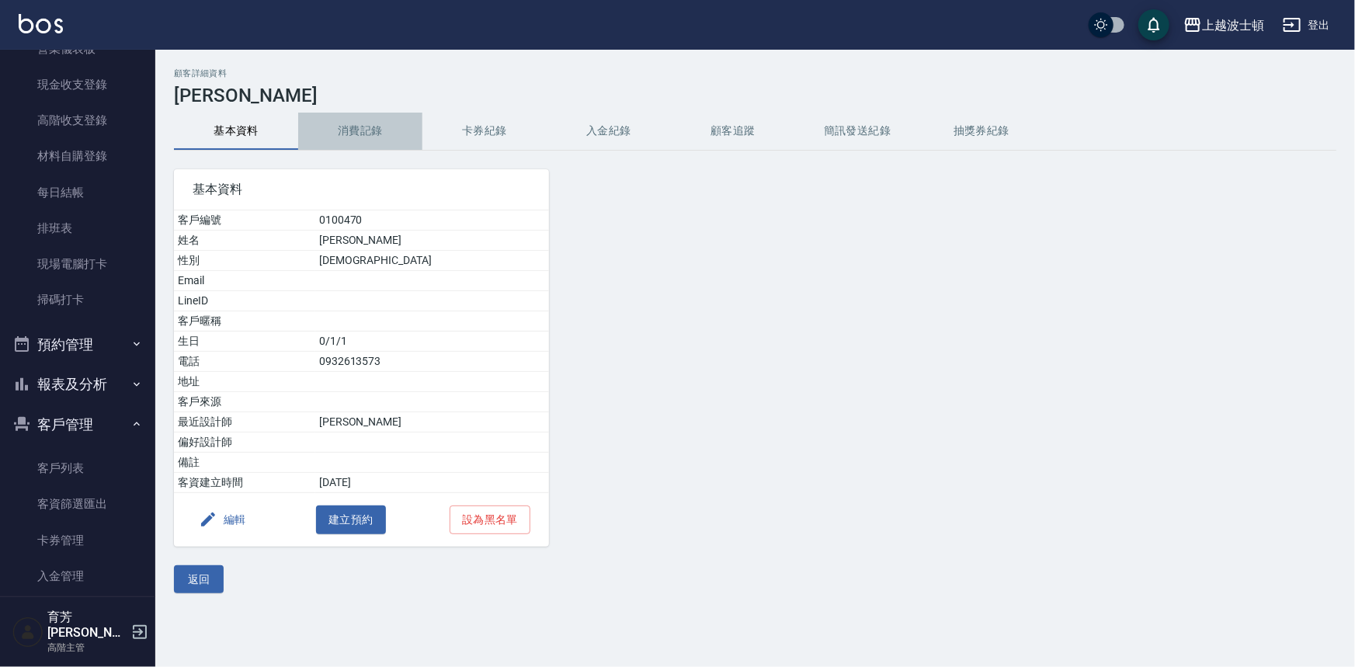
click at [381, 126] on button "消費記錄" at bounding box center [360, 131] width 124 height 37
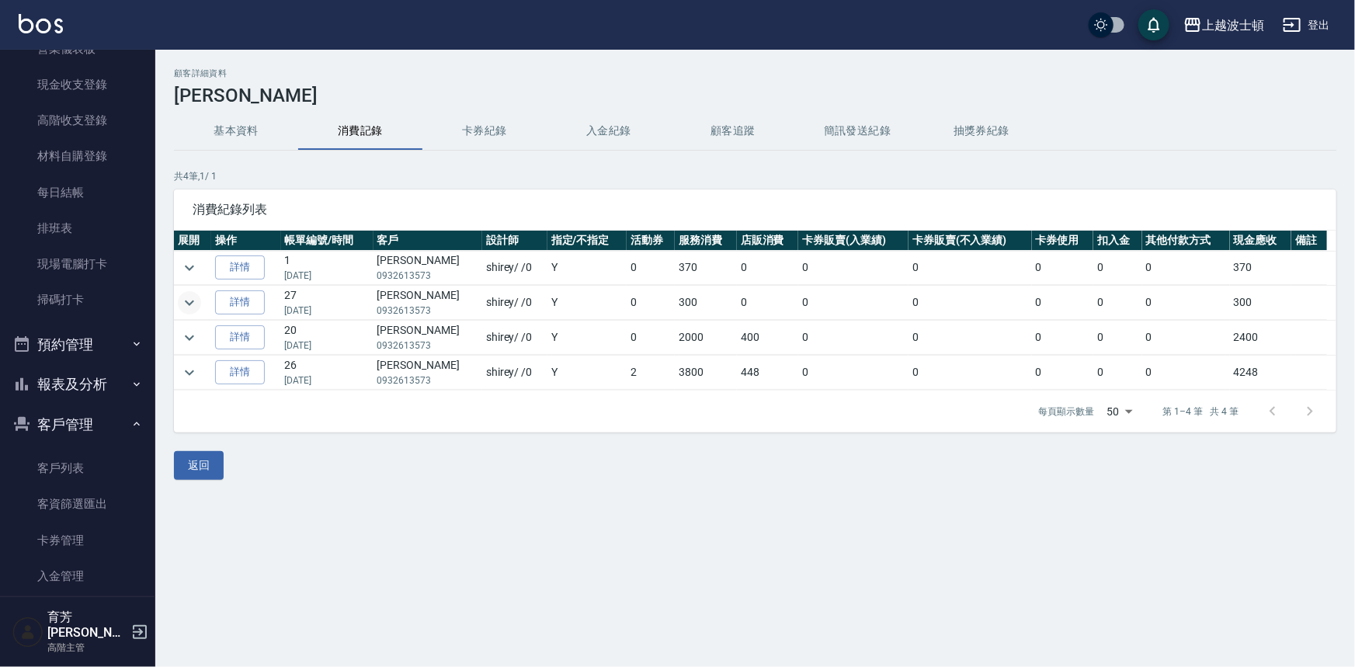
click at [193, 303] on icon "expand row" at bounding box center [189, 303] width 19 height 19
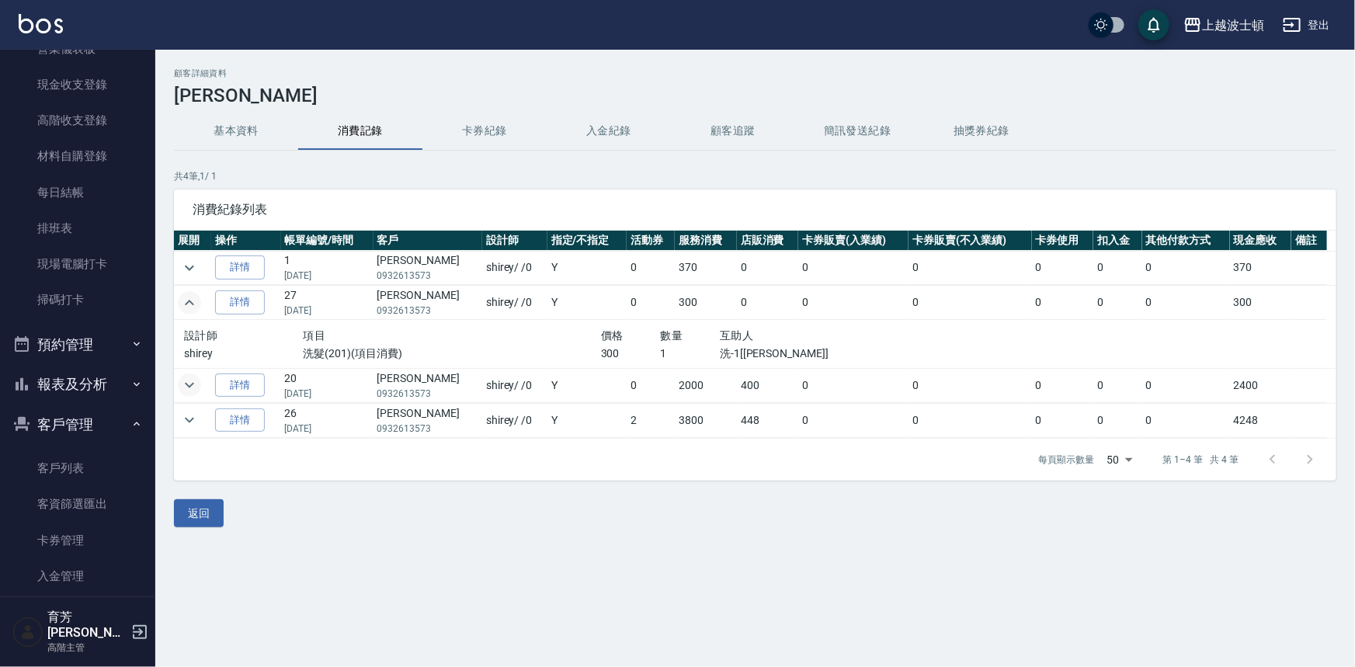
click at [183, 381] on icon "expand row" at bounding box center [189, 385] width 19 height 19
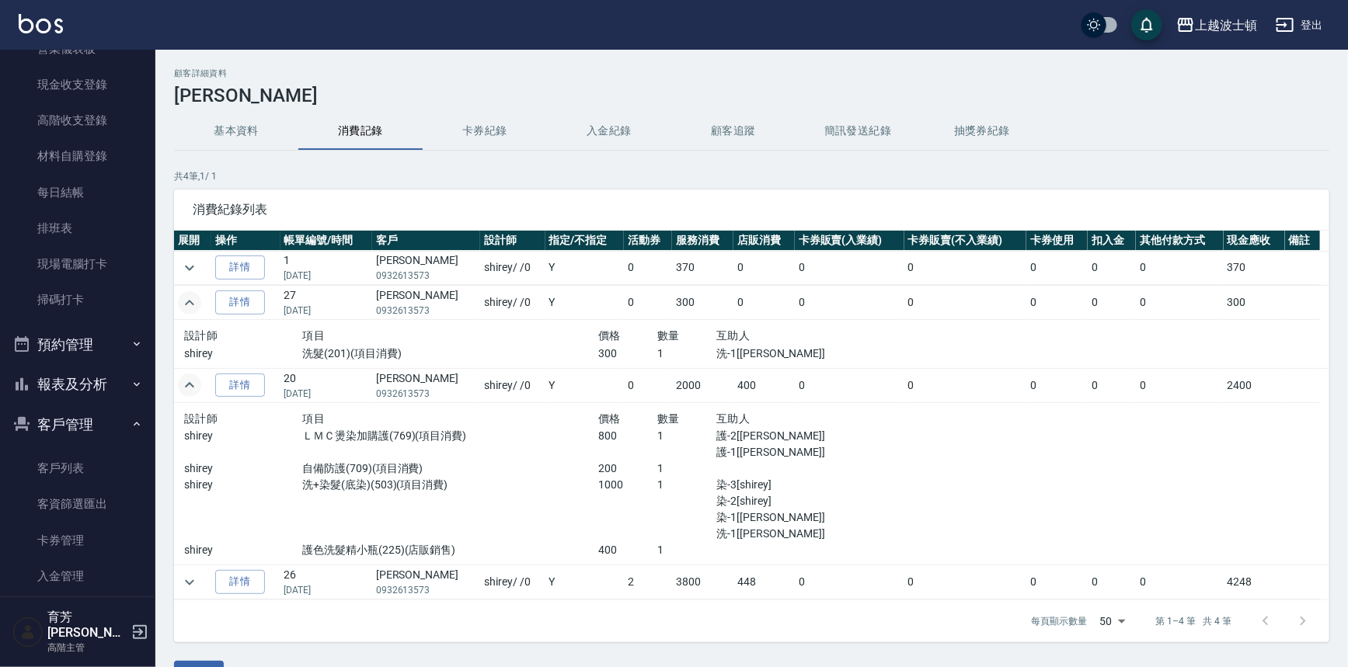
click at [226, 129] on button "基本資料" at bounding box center [236, 131] width 124 height 37
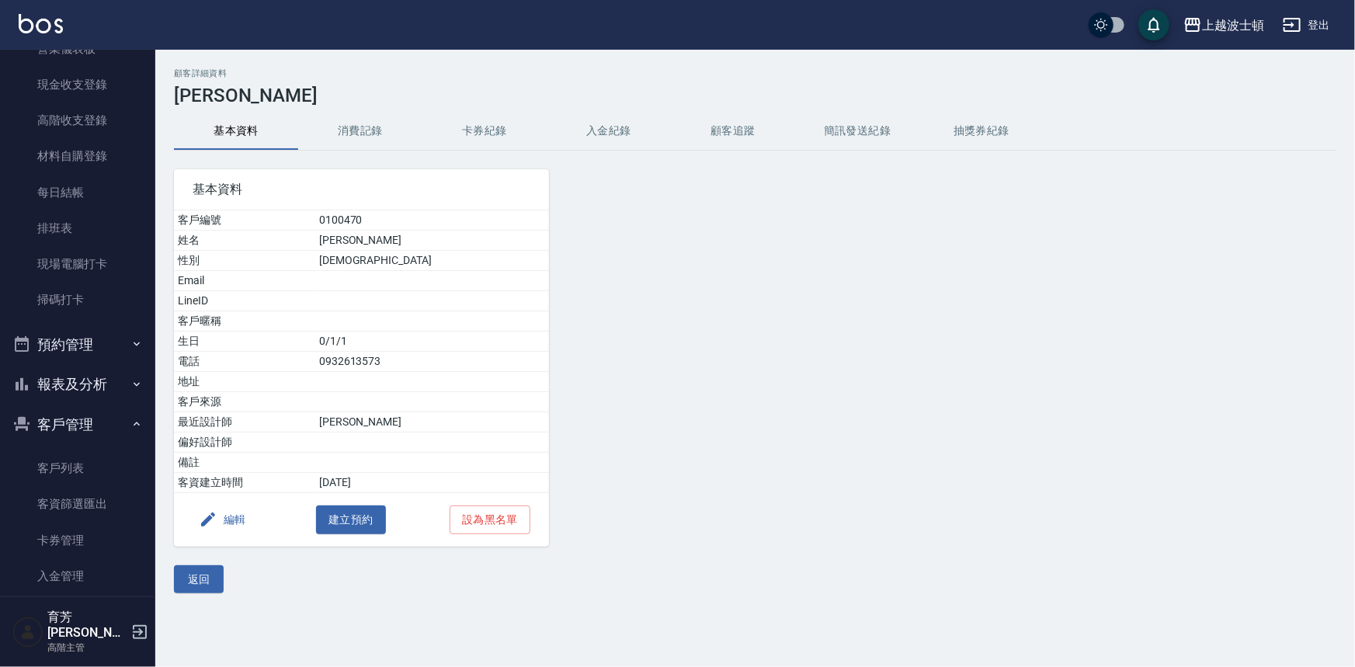
click at [367, 132] on button "消費記錄" at bounding box center [360, 131] width 124 height 37
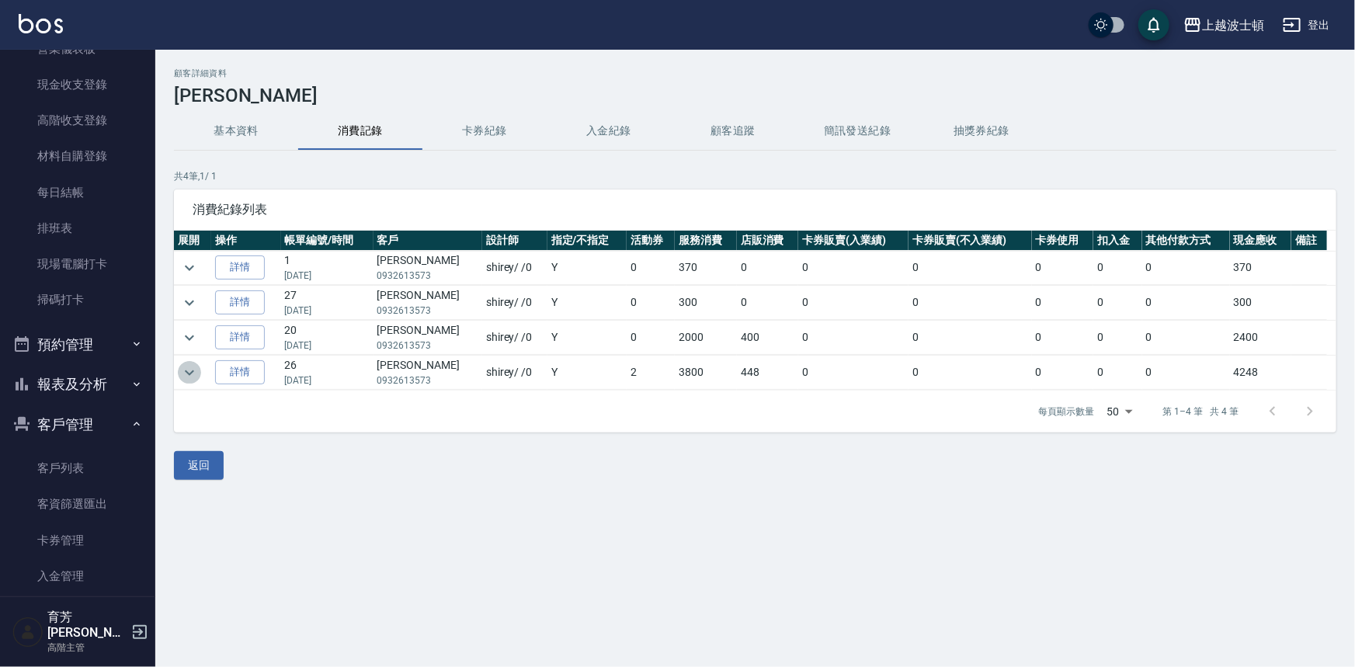
click at [186, 368] on icon "expand row" at bounding box center [189, 373] width 19 height 19
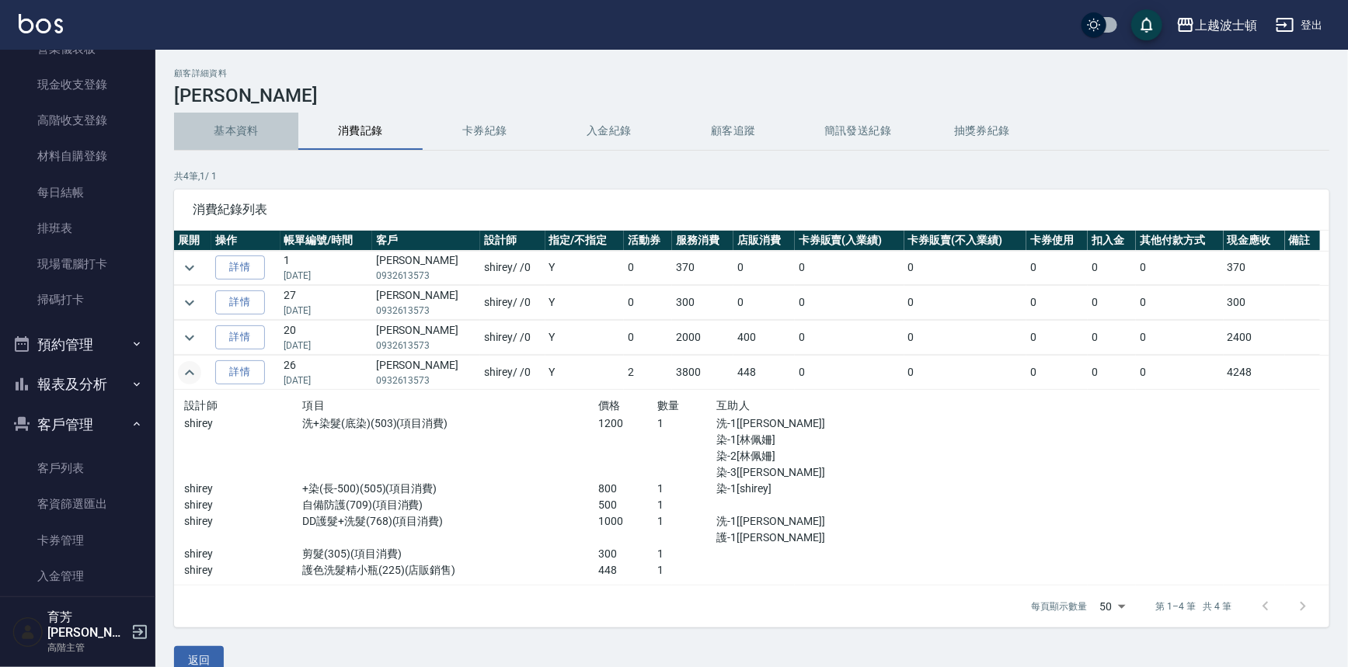
click at [244, 138] on button "基本資料" at bounding box center [236, 131] width 124 height 37
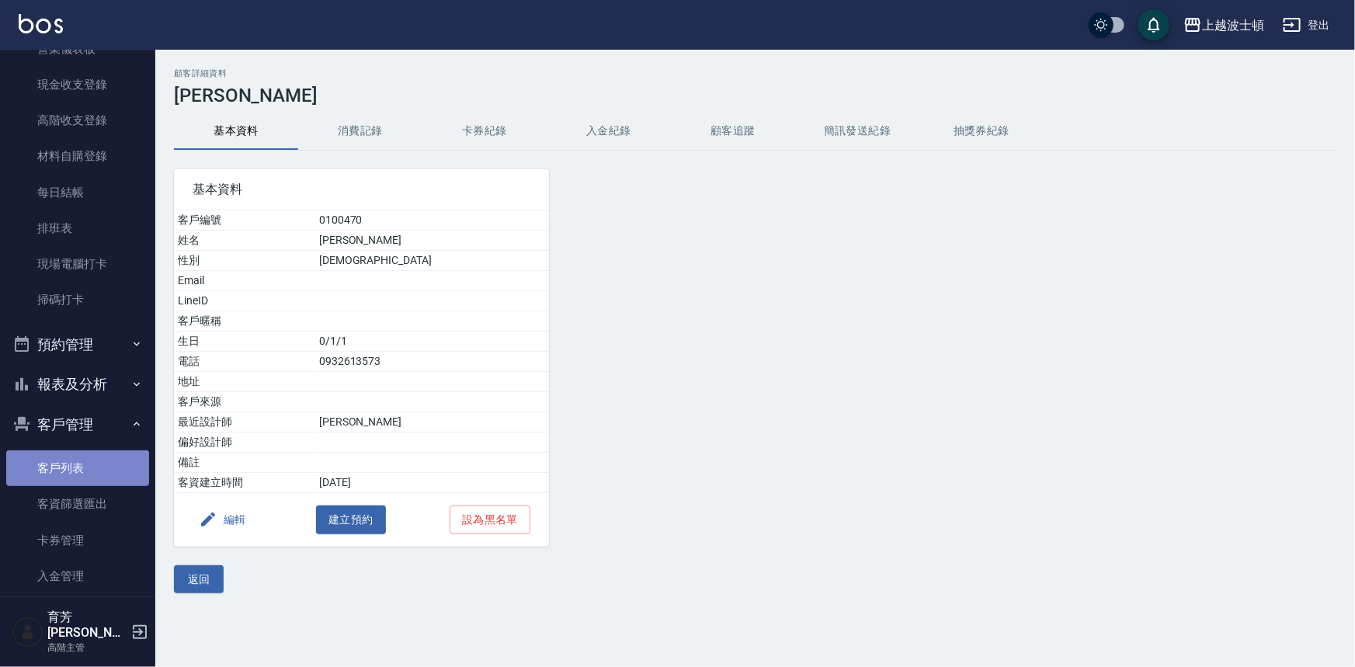
click at [92, 464] on link "客戶列表" at bounding box center [77, 469] width 143 height 36
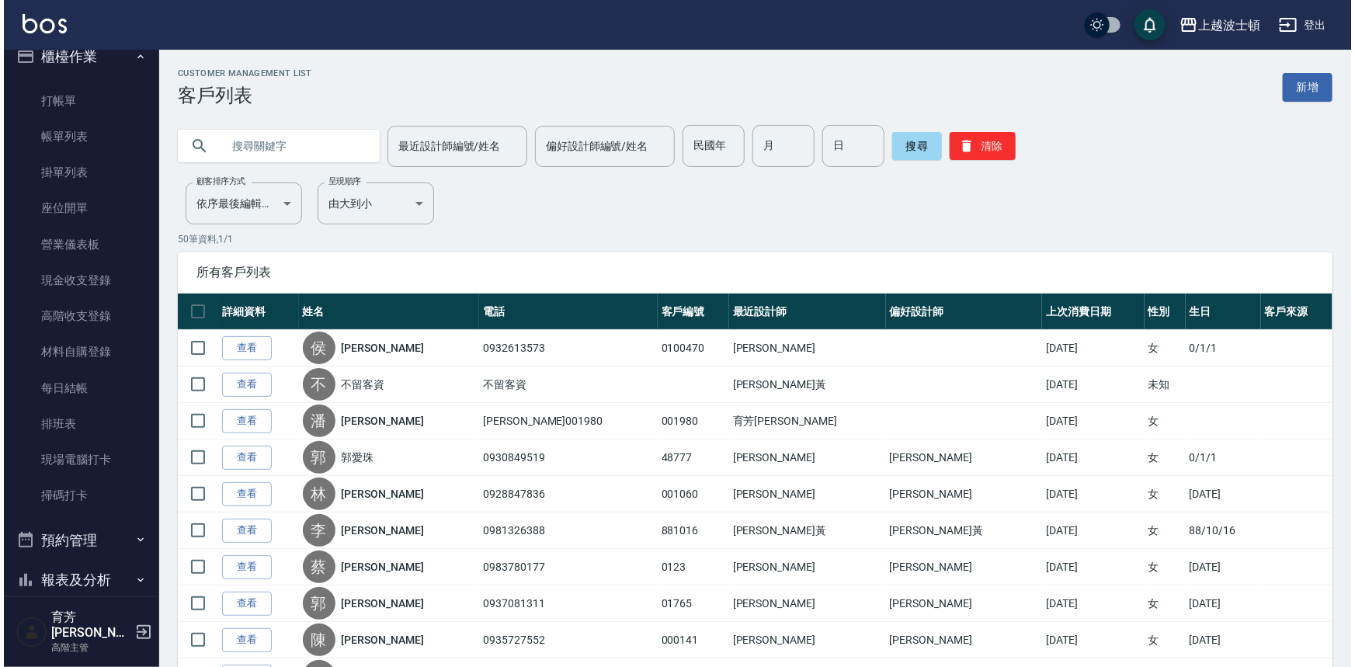
scroll to position [12, 0]
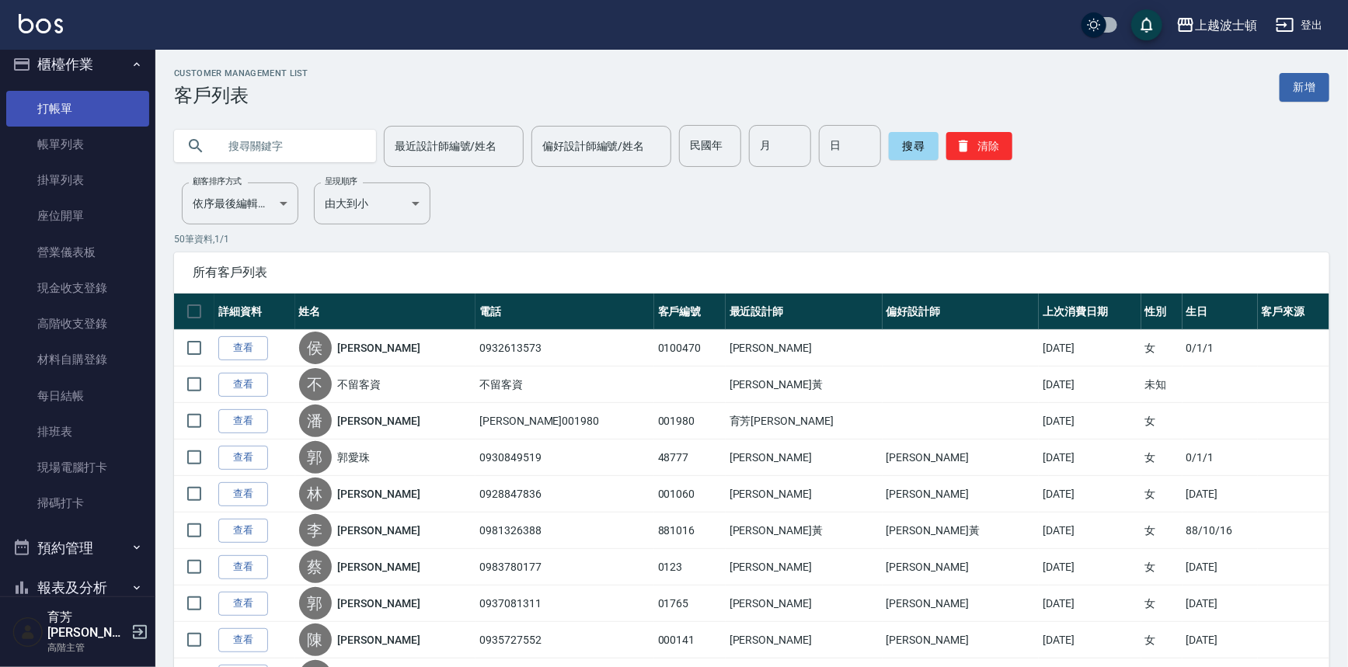
click at [102, 109] on link "打帳單" at bounding box center [77, 109] width 143 height 36
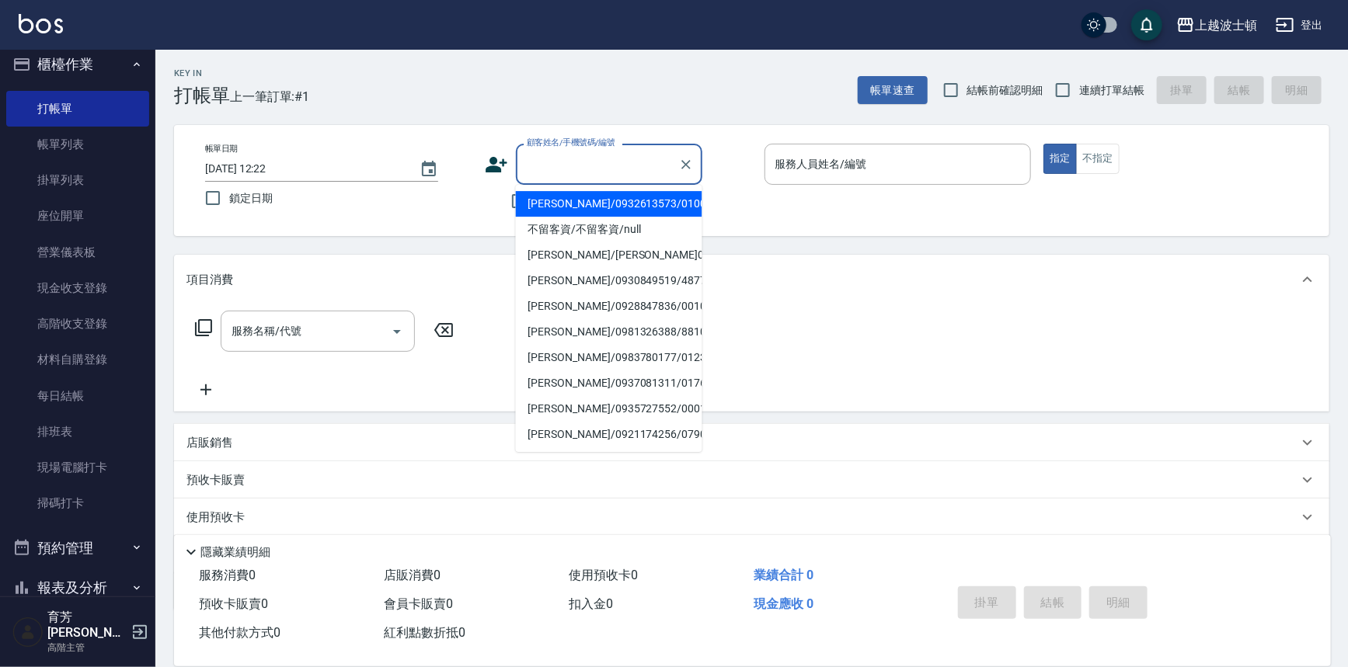
click at [528, 163] on input "顧客姓名/手機號碼/編號" at bounding box center [597, 164] width 149 height 27
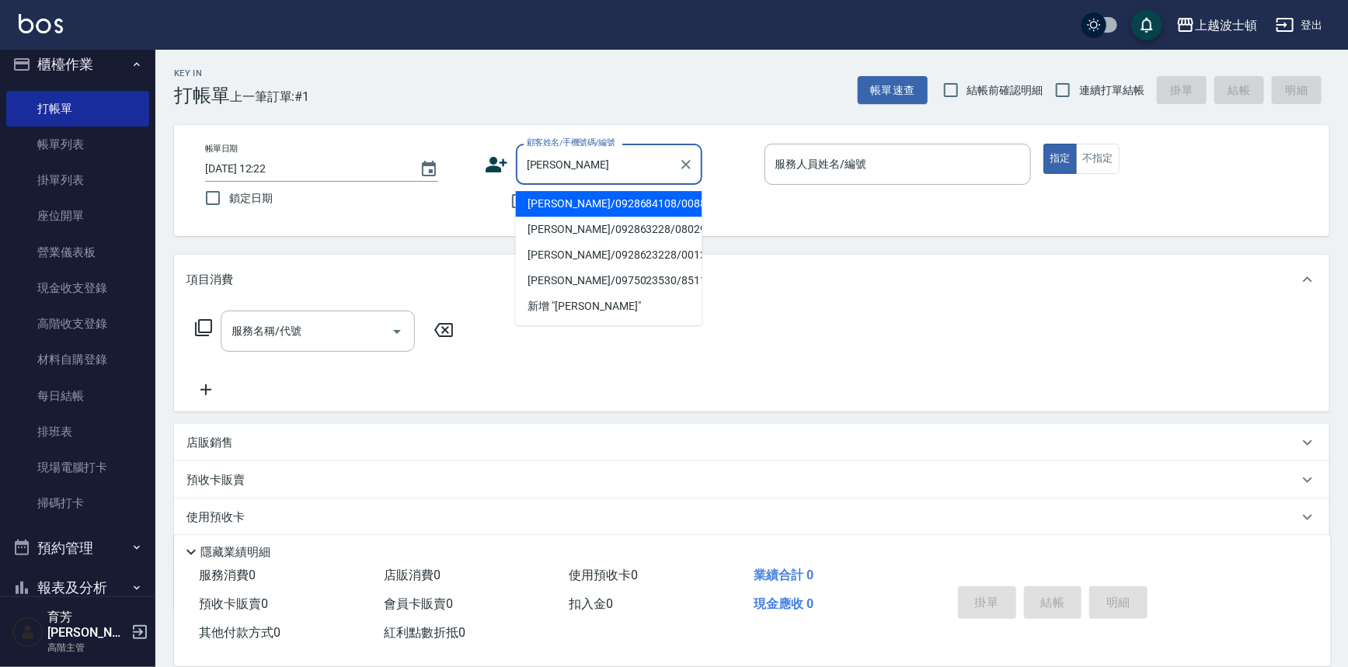
click at [603, 199] on li "[PERSON_NAME]/0928684108/008811" at bounding box center [609, 204] width 186 height 26
type input "[PERSON_NAME]/0928684108/008811"
type input "shirey-0"
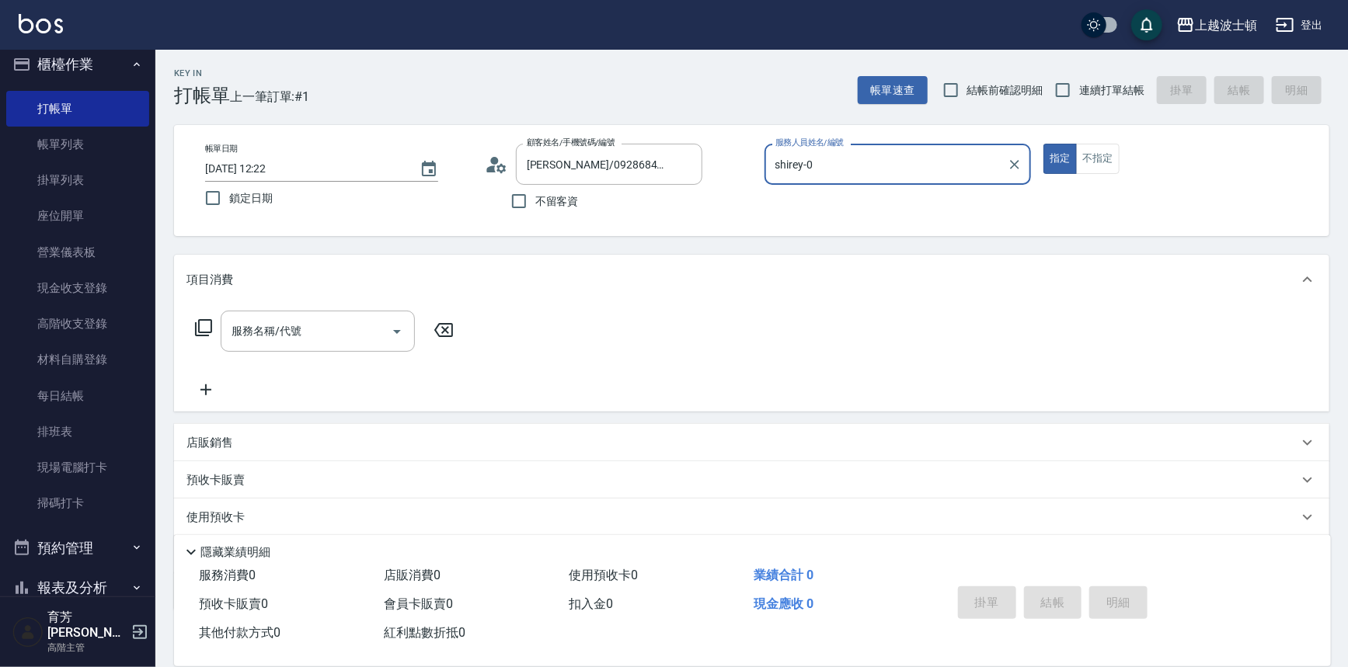
click at [203, 329] on icon at bounding box center [203, 327] width 19 height 19
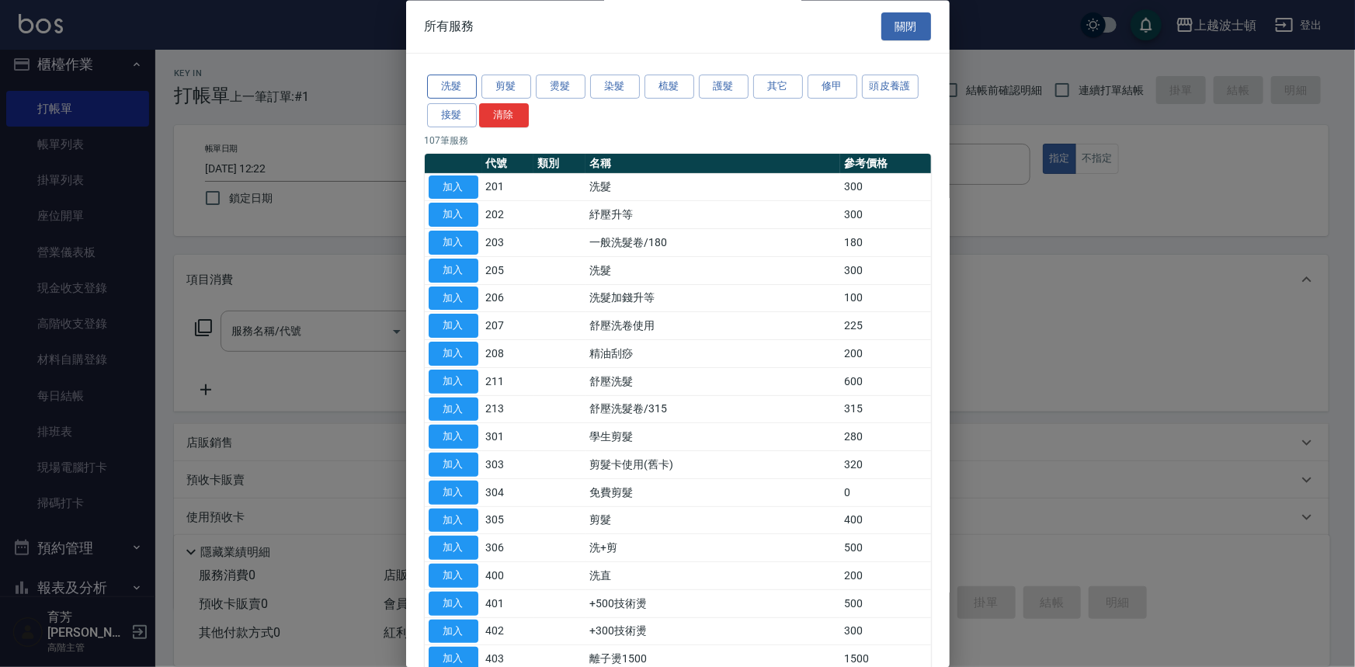
click at [457, 82] on button "洗髮" at bounding box center [452, 87] width 50 height 24
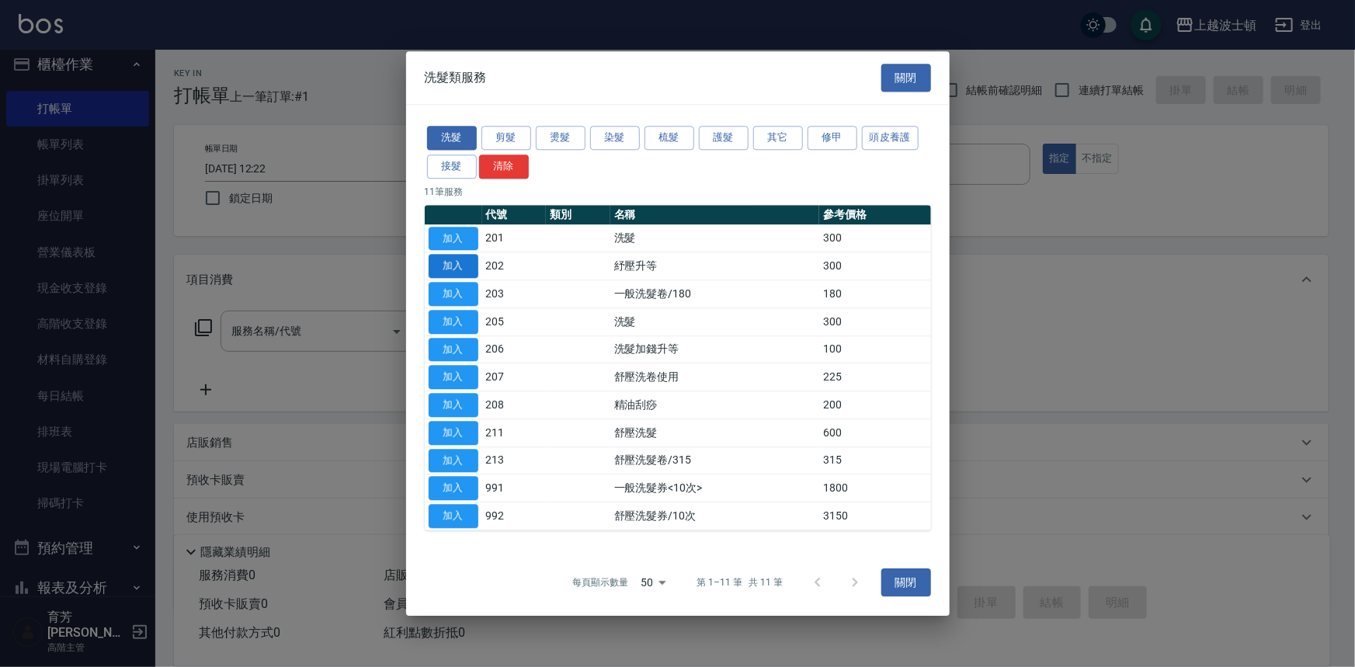
click at [464, 271] on button "加入" at bounding box center [454, 267] width 50 height 24
type input "紓壓升等(202)"
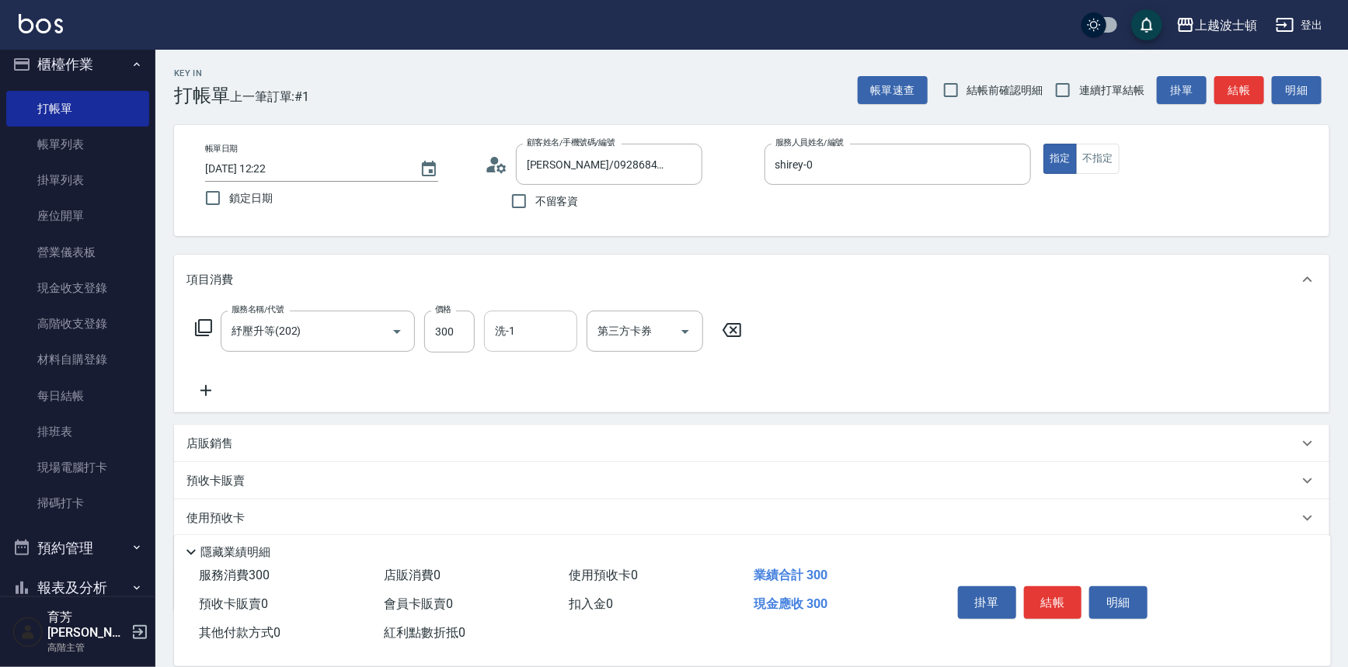
click at [544, 333] on input "洗-1" at bounding box center [530, 331] width 79 height 27
click at [535, 388] on span "[PERSON_NAME]-25" at bounding box center [520, 396] width 48 height 16
type input "[PERSON_NAME]-25"
click at [202, 328] on icon at bounding box center [203, 327] width 19 height 19
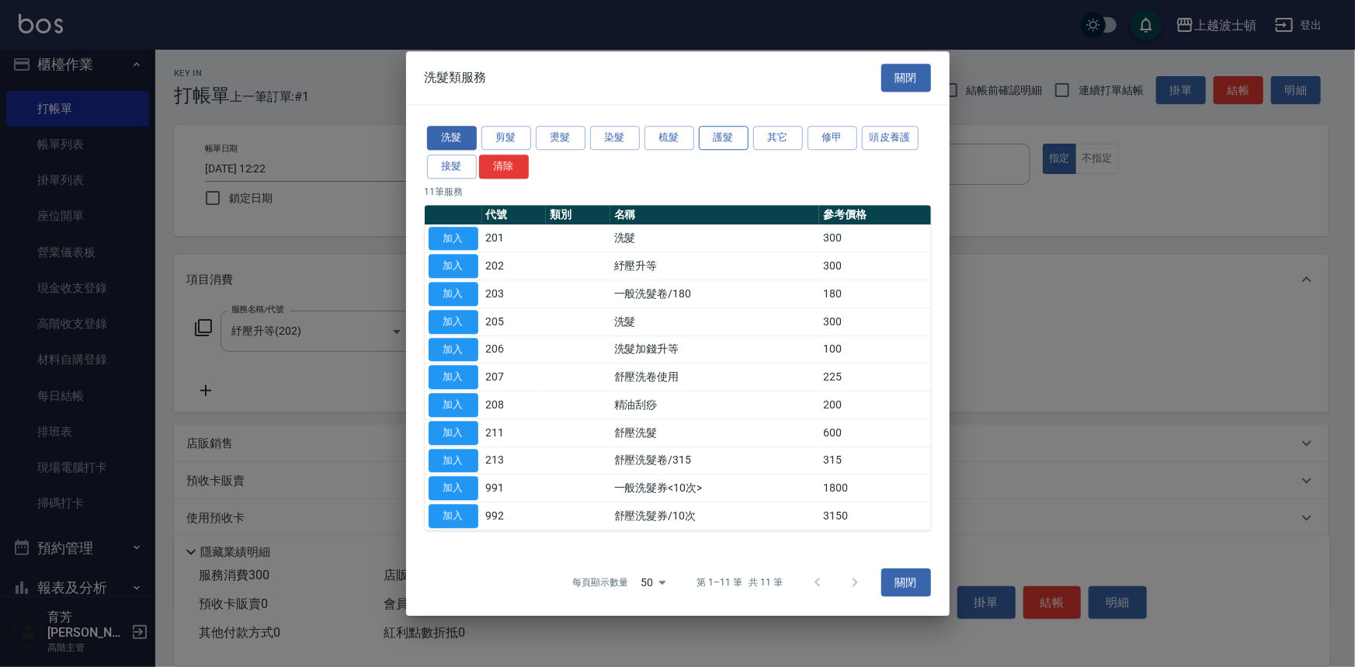
click at [734, 140] on button "護髮" at bounding box center [724, 138] width 50 height 24
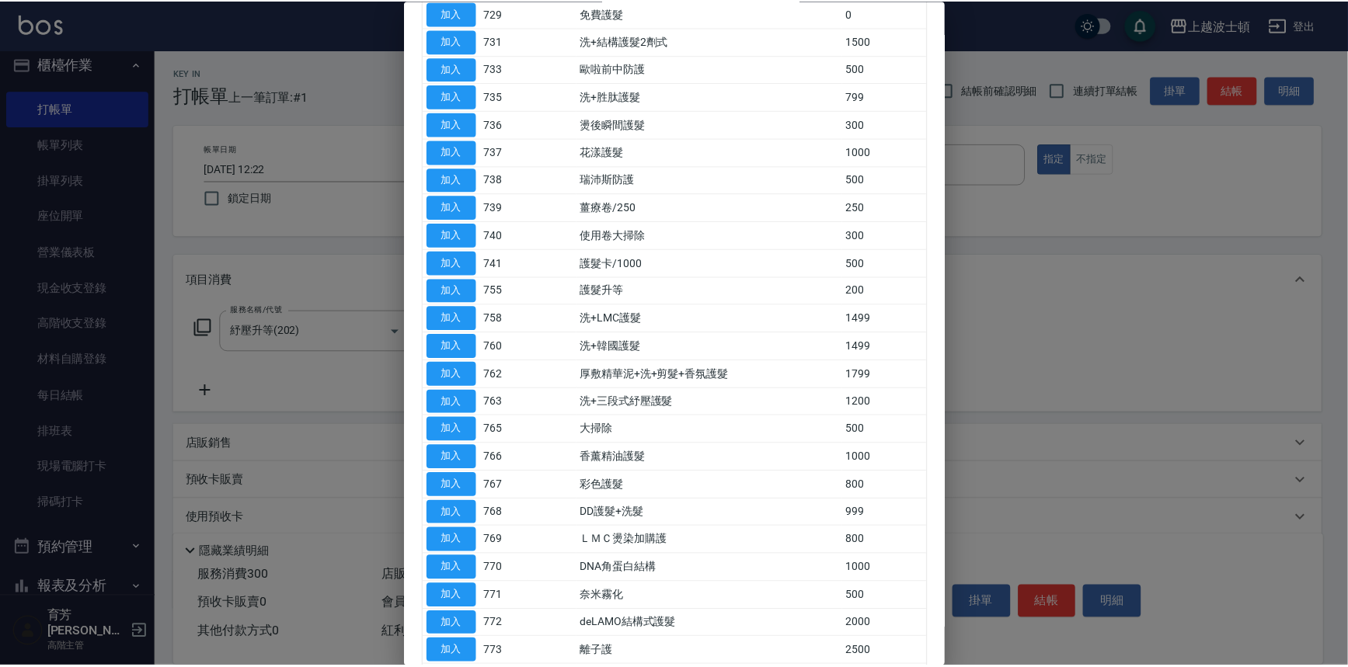
scroll to position [565, 0]
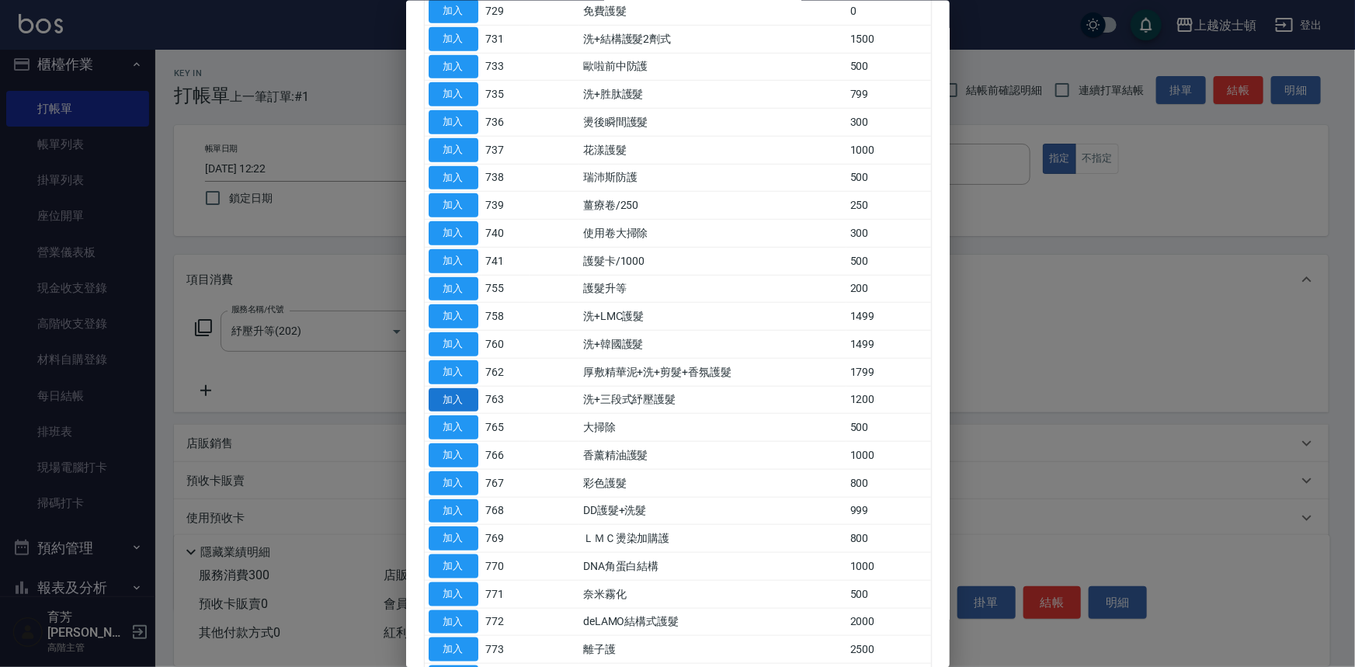
click at [457, 392] on button "加入" at bounding box center [454, 400] width 50 height 24
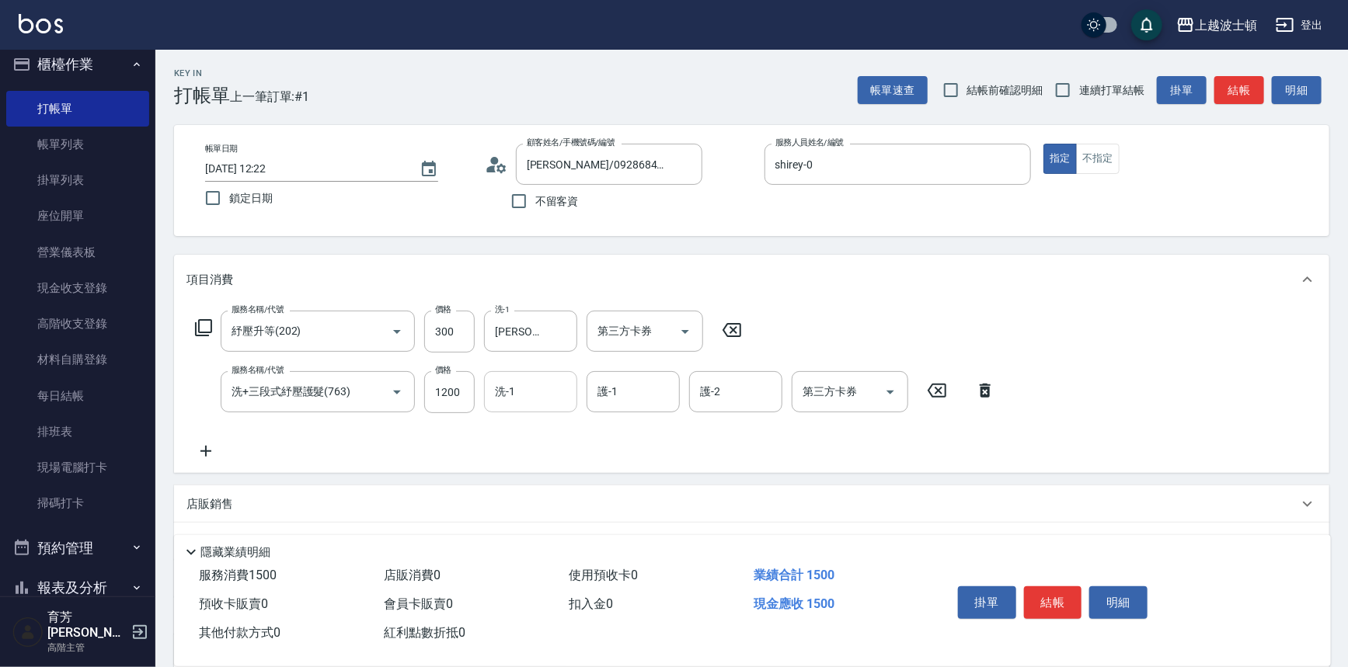
click at [537, 388] on input "洗-1" at bounding box center [530, 391] width 79 height 27
click at [540, 451] on span "[PERSON_NAME]-25" at bounding box center [520, 457] width 48 height 16
type input "[PERSON_NAME]-25"
click at [629, 405] on input "護-1" at bounding box center [632, 391] width 79 height 27
click at [637, 451] on span "[PERSON_NAME]-25" at bounding box center [623, 457] width 48 height 16
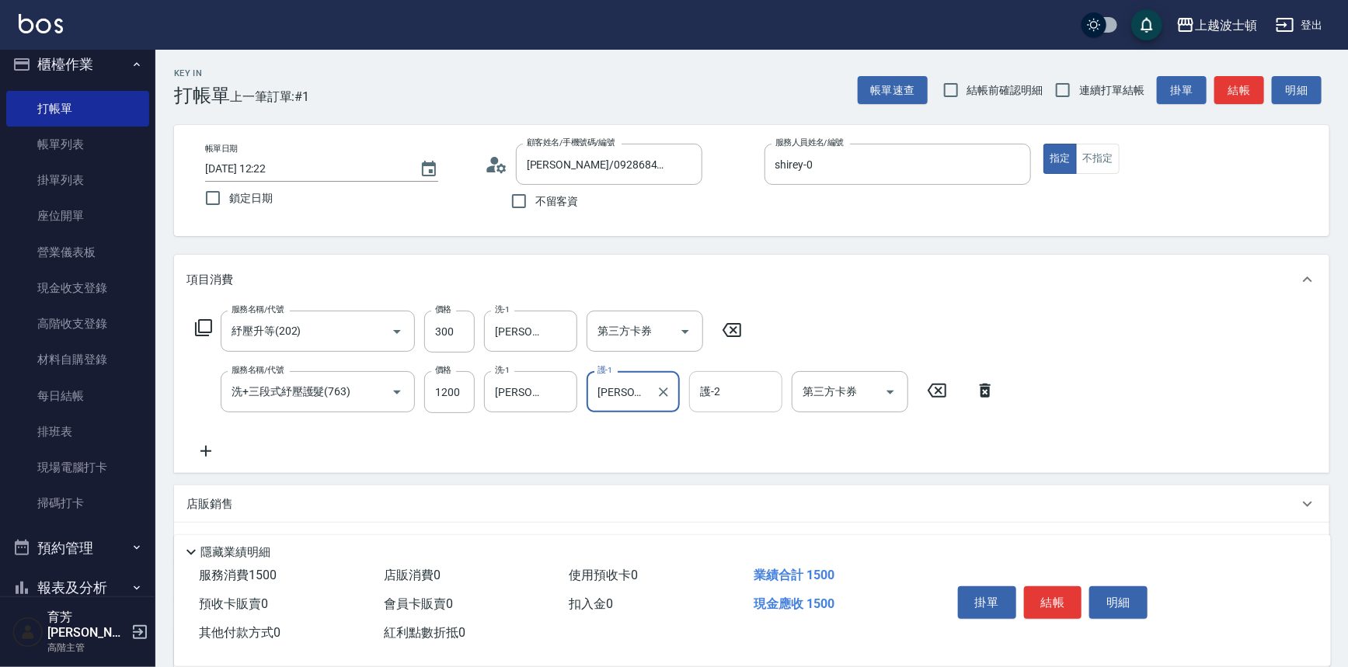
type input "[PERSON_NAME]-25"
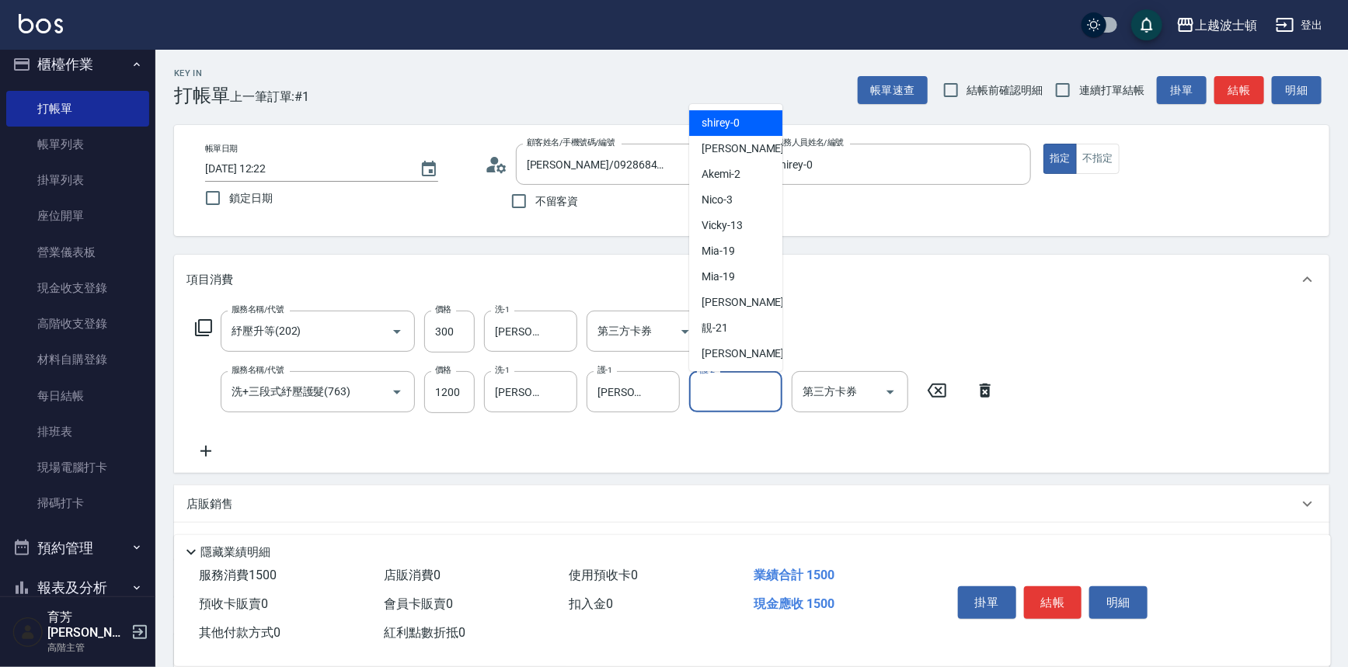
click at [725, 397] on input "護-2" at bounding box center [735, 391] width 79 height 27
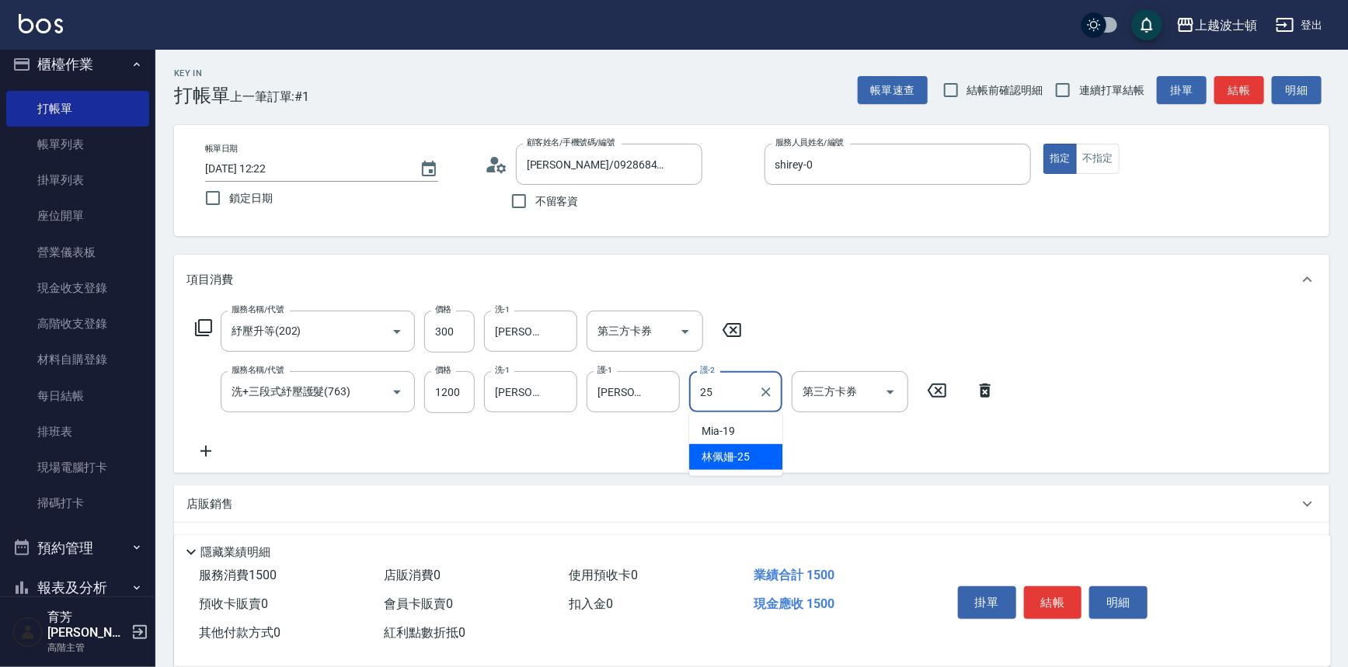
click at [732, 458] on span "[PERSON_NAME]-25" at bounding box center [725, 457] width 48 height 16
type input "[PERSON_NAME]-25"
click at [201, 325] on icon at bounding box center [203, 327] width 19 height 19
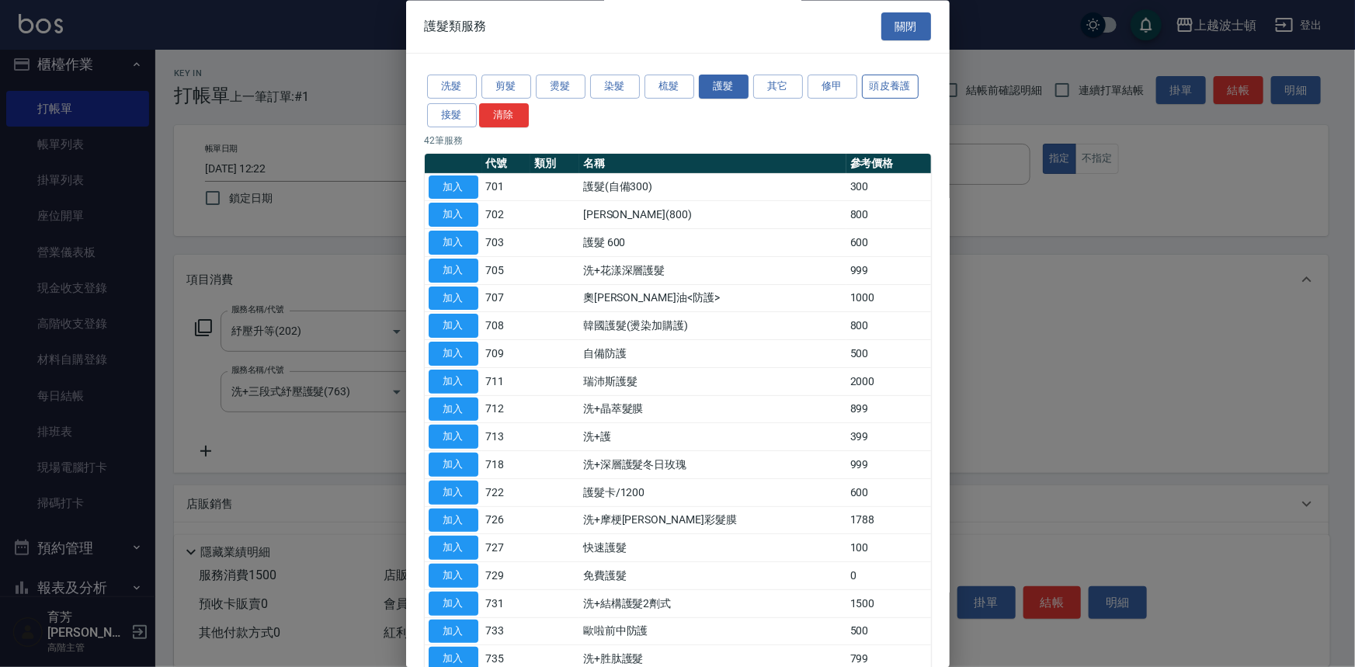
click at [891, 89] on button "頭皮養護" at bounding box center [890, 87] width 57 height 24
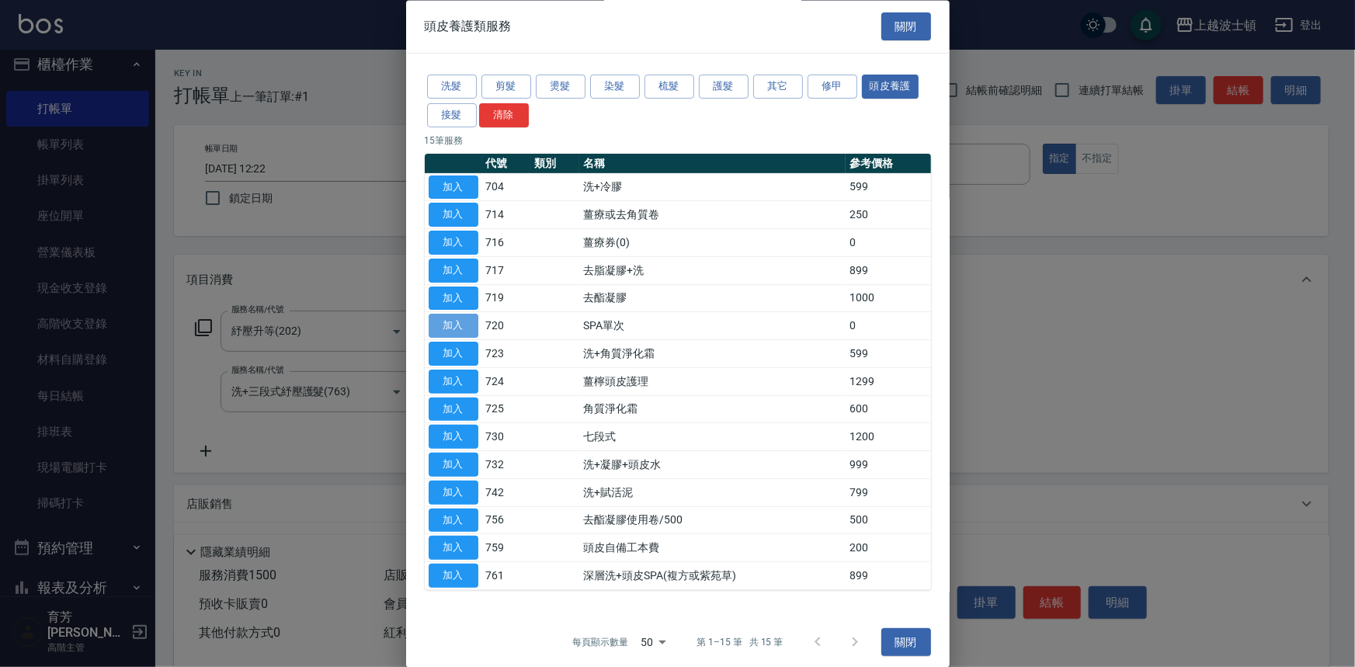
click at [448, 318] on button "加入" at bounding box center [454, 327] width 50 height 24
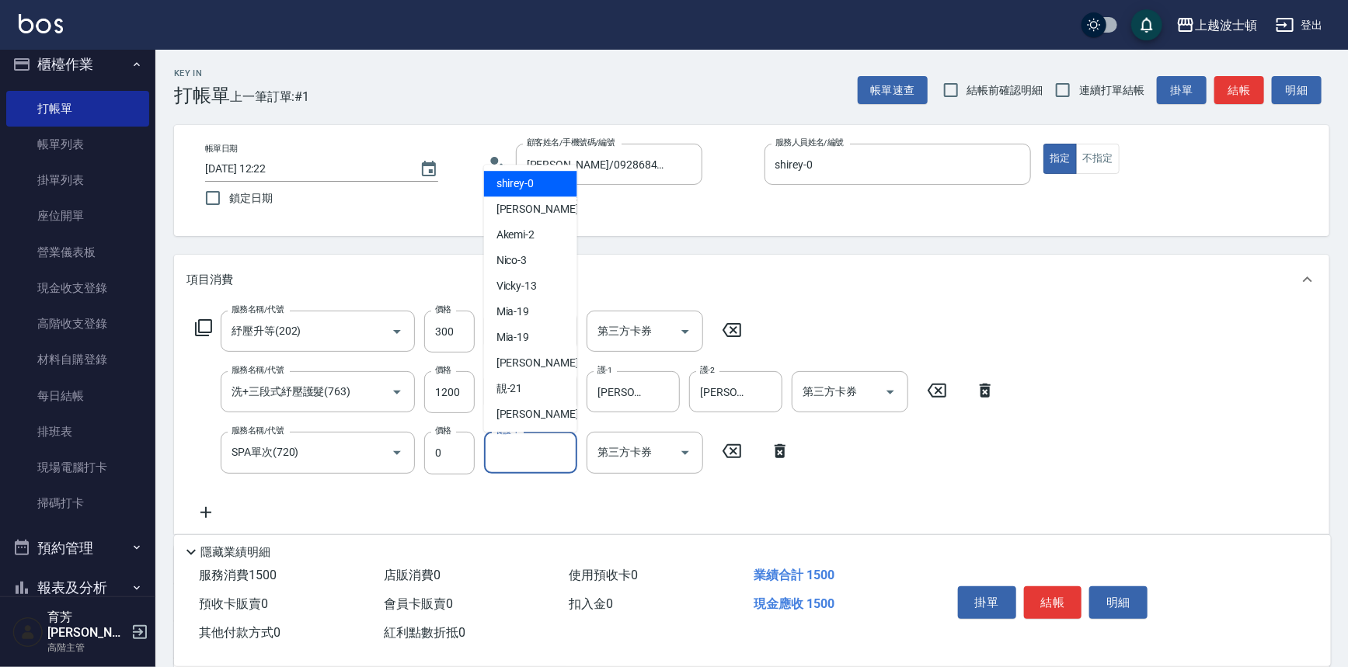
click at [535, 466] on input "養護-1" at bounding box center [530, 452] width 79 height 27
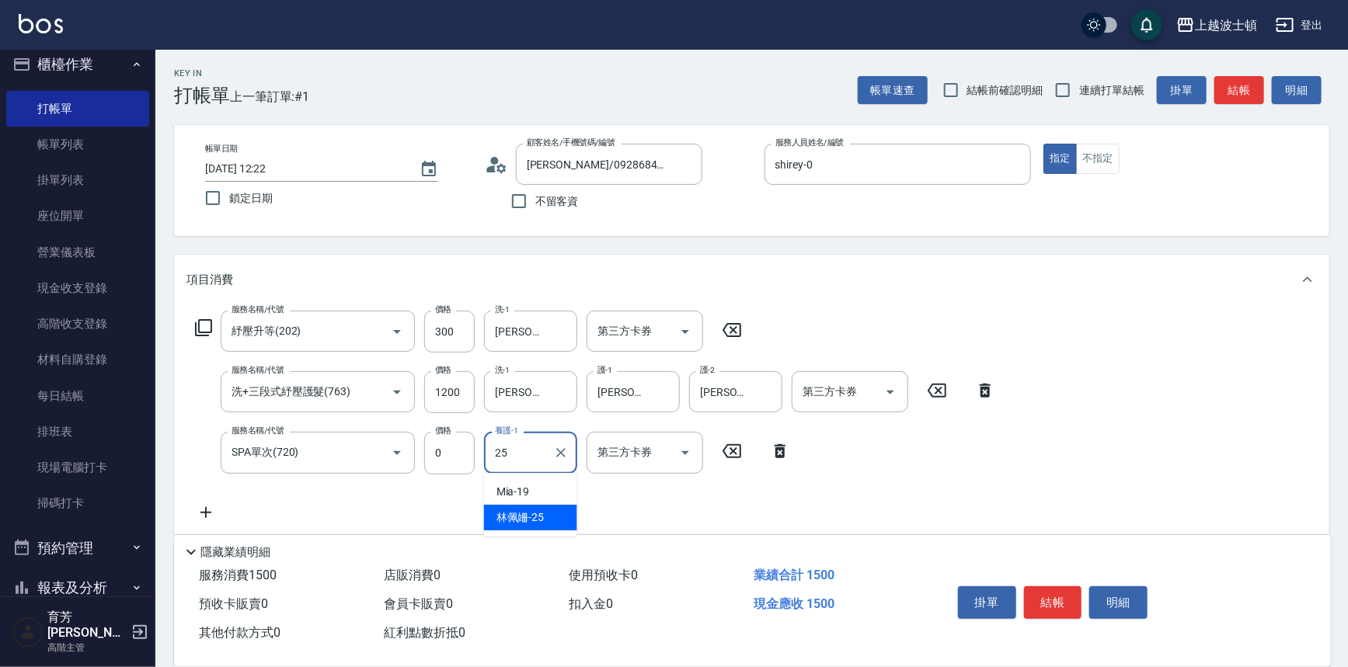
click at [540, 514] on span "[PERSON_NAME]-25" at bounding box center [520, 518] width 48 height 16
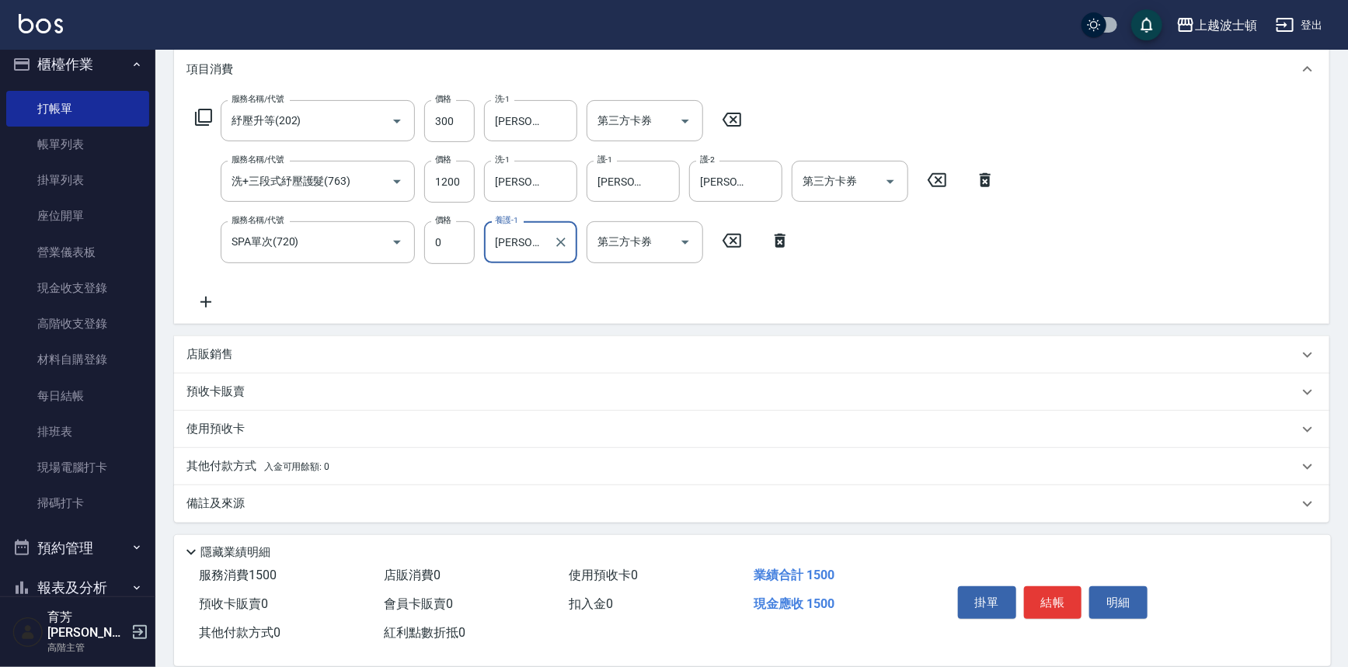
type input "[PERSON_NAME]-25"
click at [220, 356] on p "店販銷售" at bounding box center [209, 354] width 47 height 16
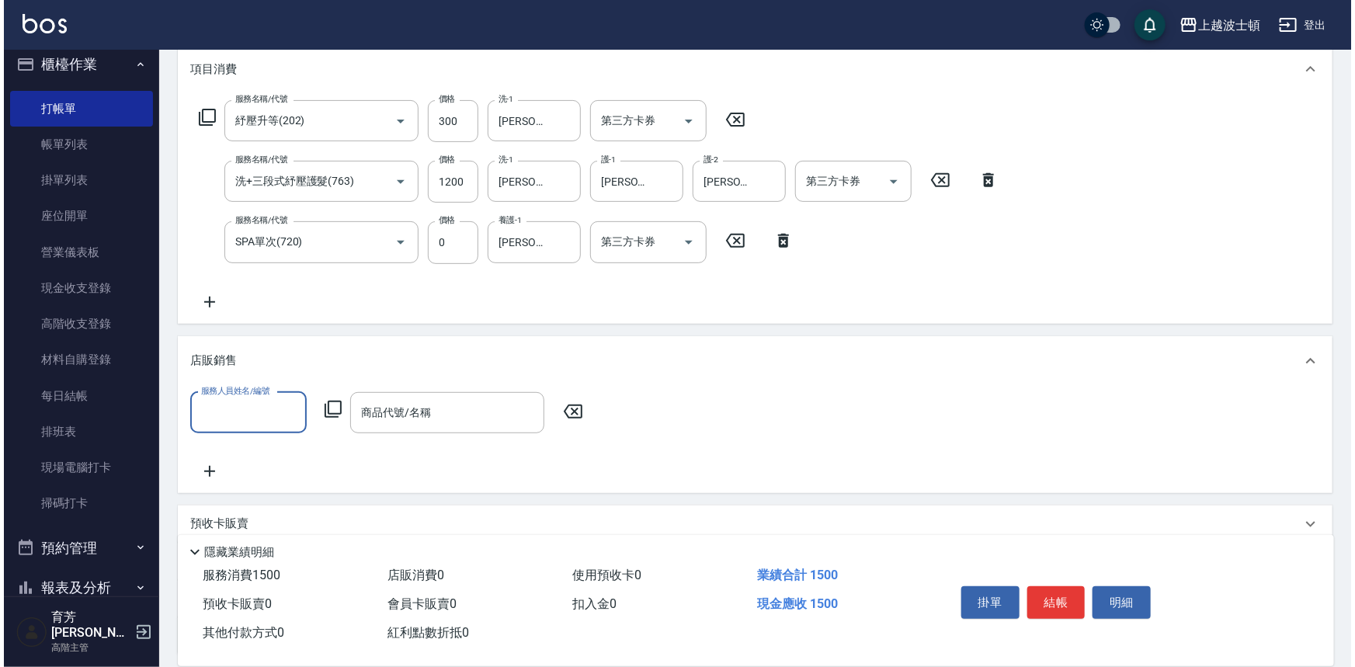
scroll to position [0, 0]
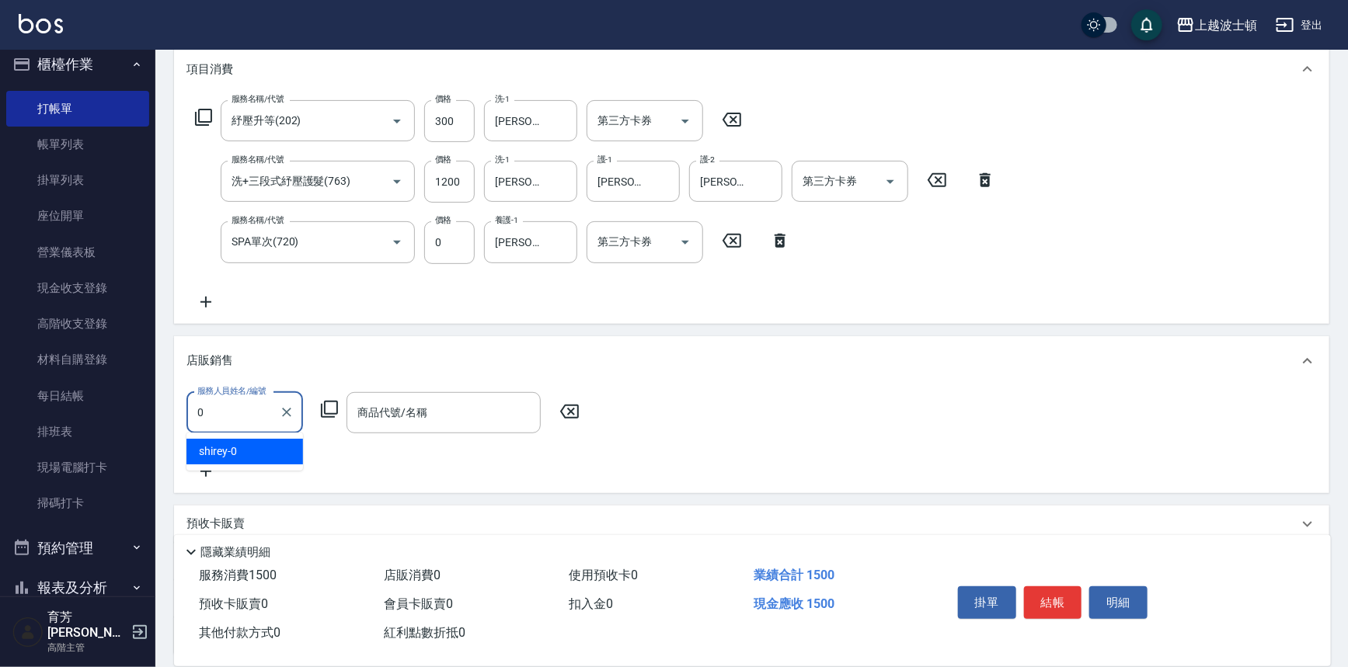
click at [243, 451] on div "shirey -0" at bounding box center [244, 452] width 117 height 26
type input "shirey-0"
click at [329, 410] on icon at bounding box center [329, 409] width 19 height 19
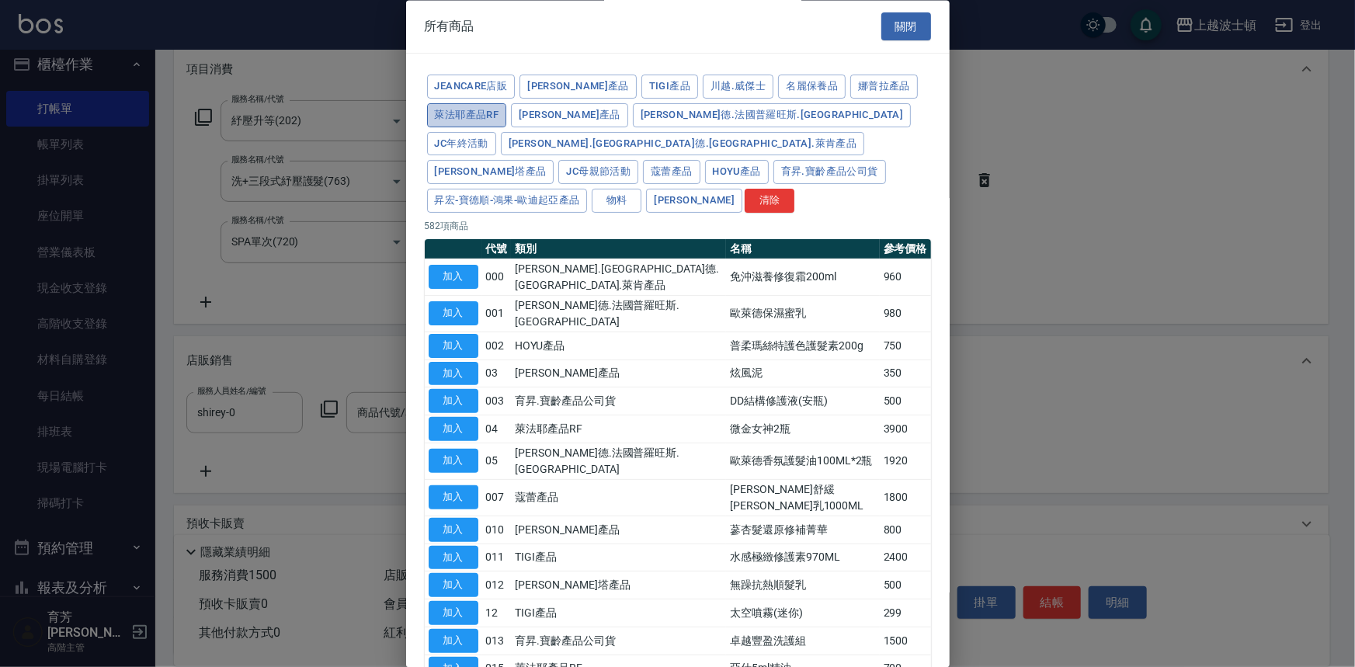
click at [470, 112] on button "萊法耶產品RF" at bounding box center [467, 115] width 80 height 24
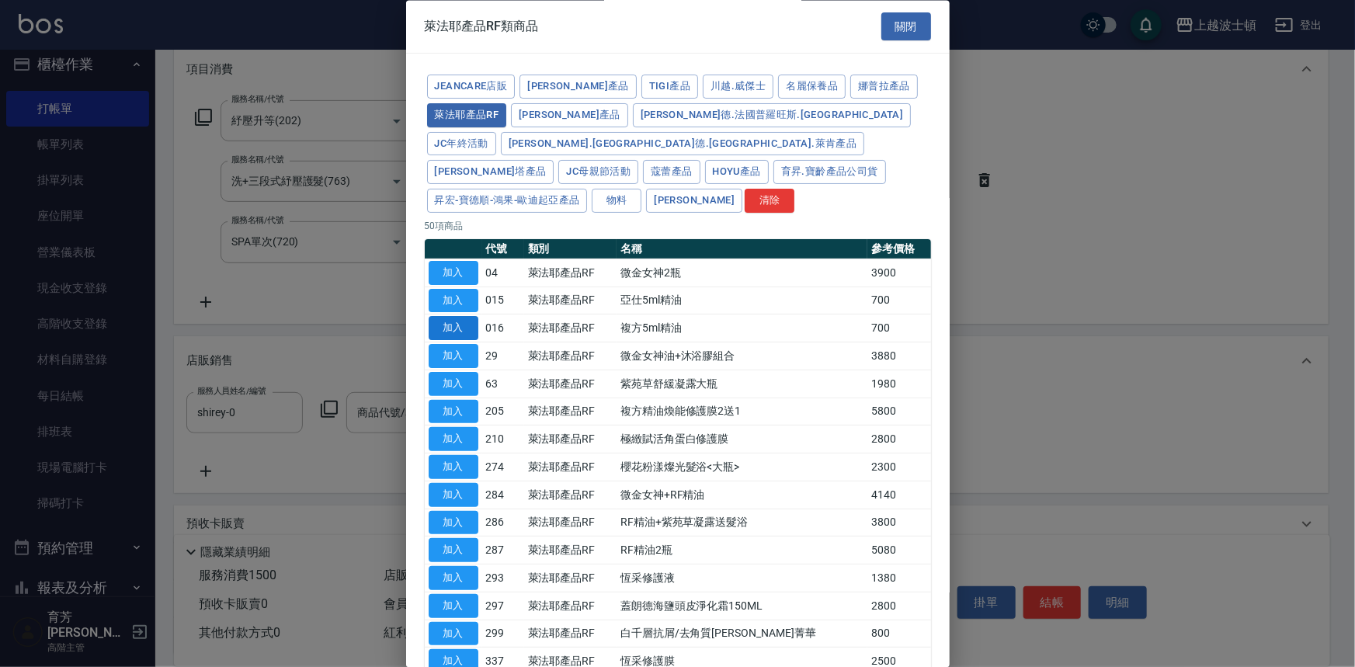
click at [451, 317] on button "加入" at bounding box center [454, 329] width 50 height 24
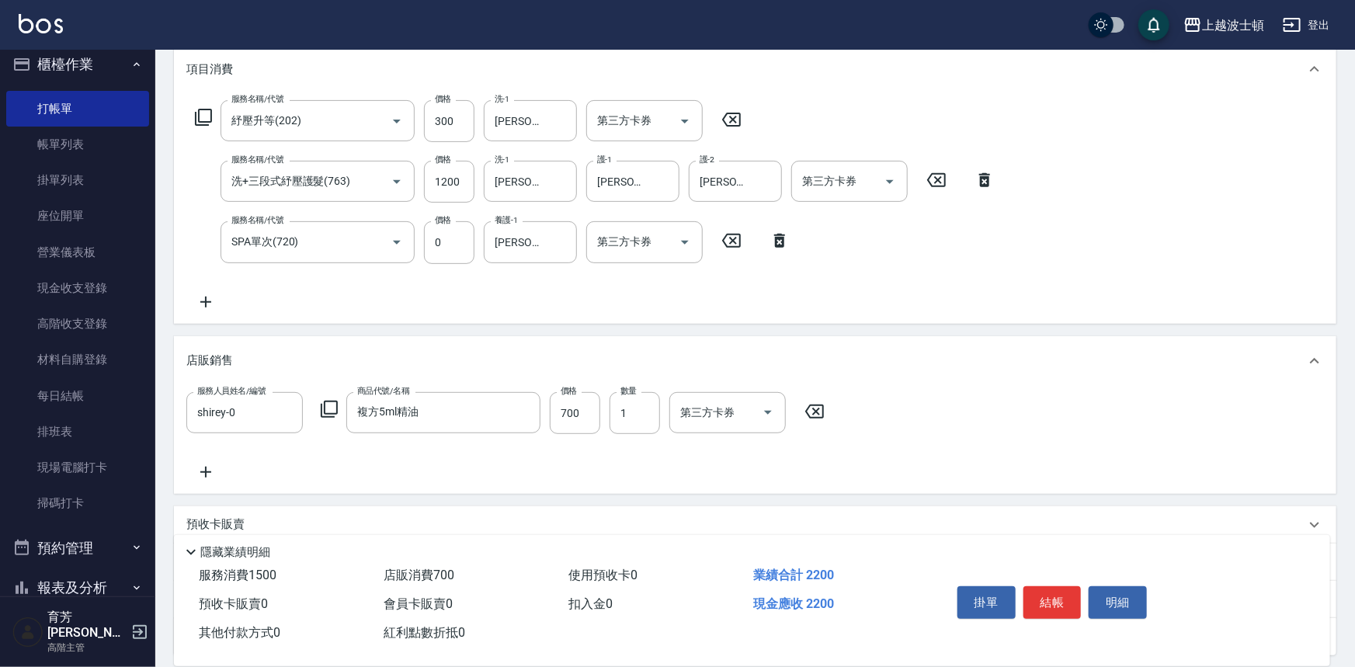
type input "複方5ml精油"
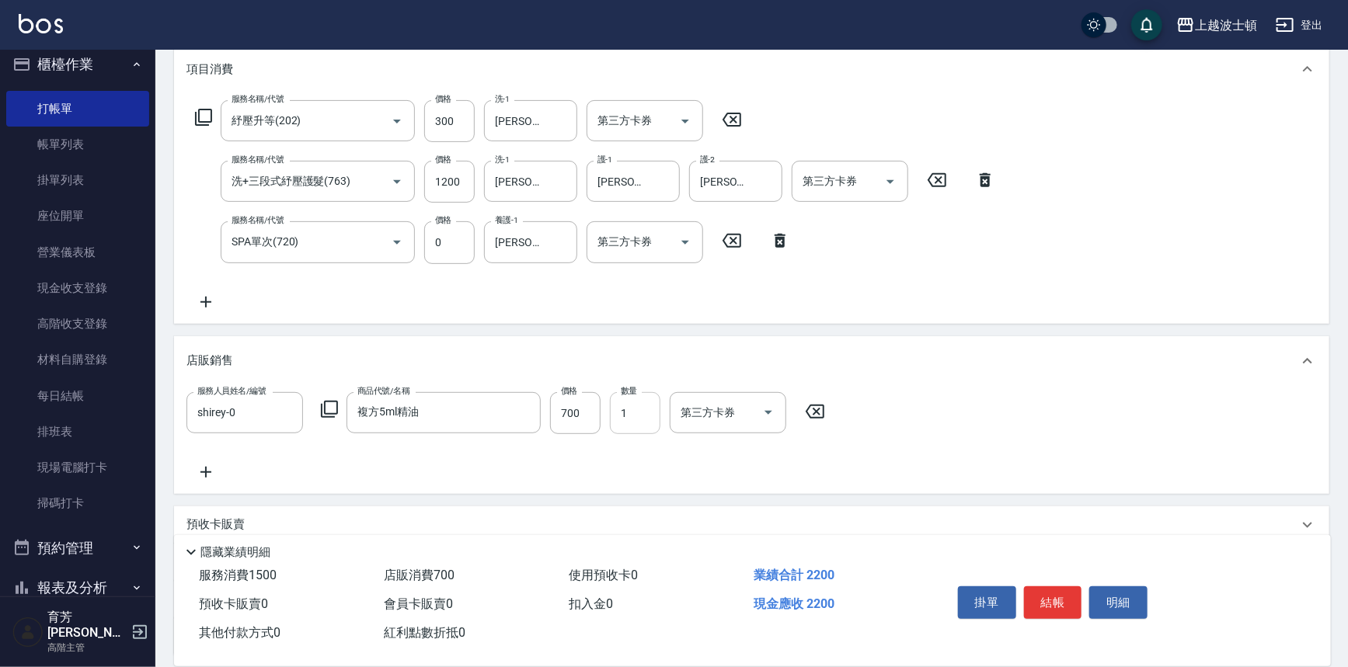
click at [635, 418] on input "1" at bounding box center [635, 413] width 50 height 42
type input "2"
click at [201, 117] on icon at bounding box center [203, 117] width 19 height 19
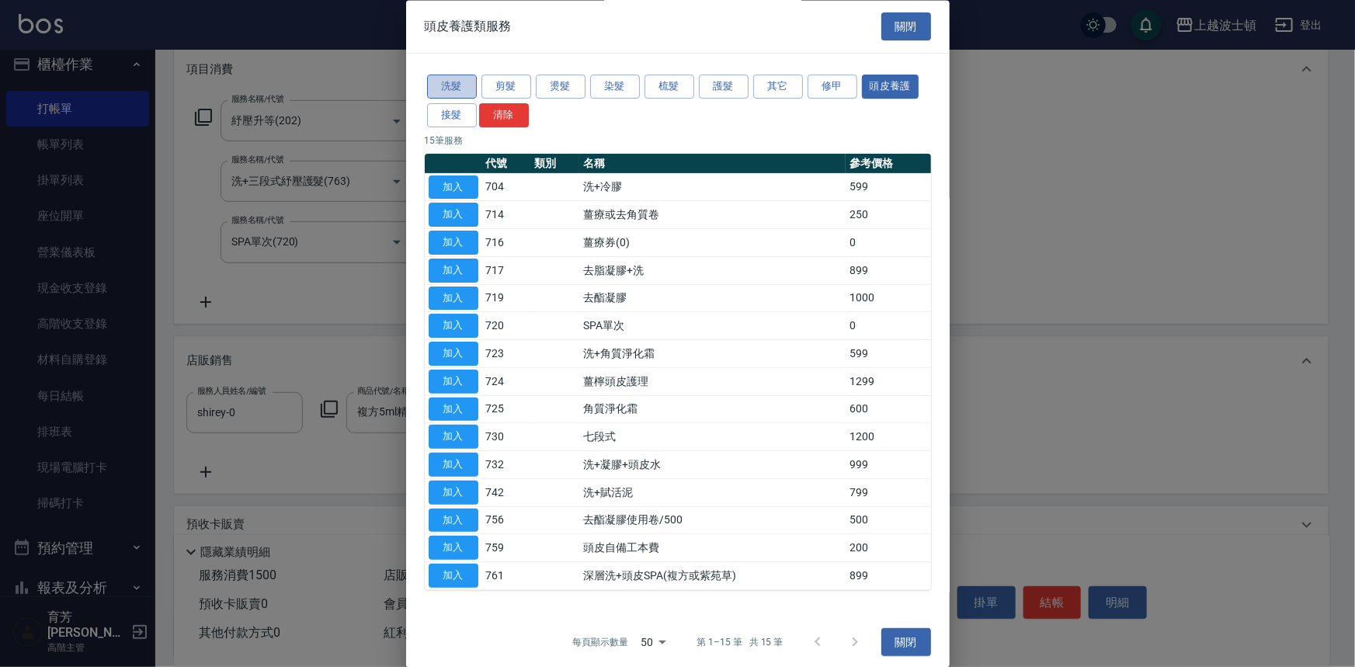
click at [460, 89] on button "洗髮" at bounding box center [452, 87] width 50 height 24
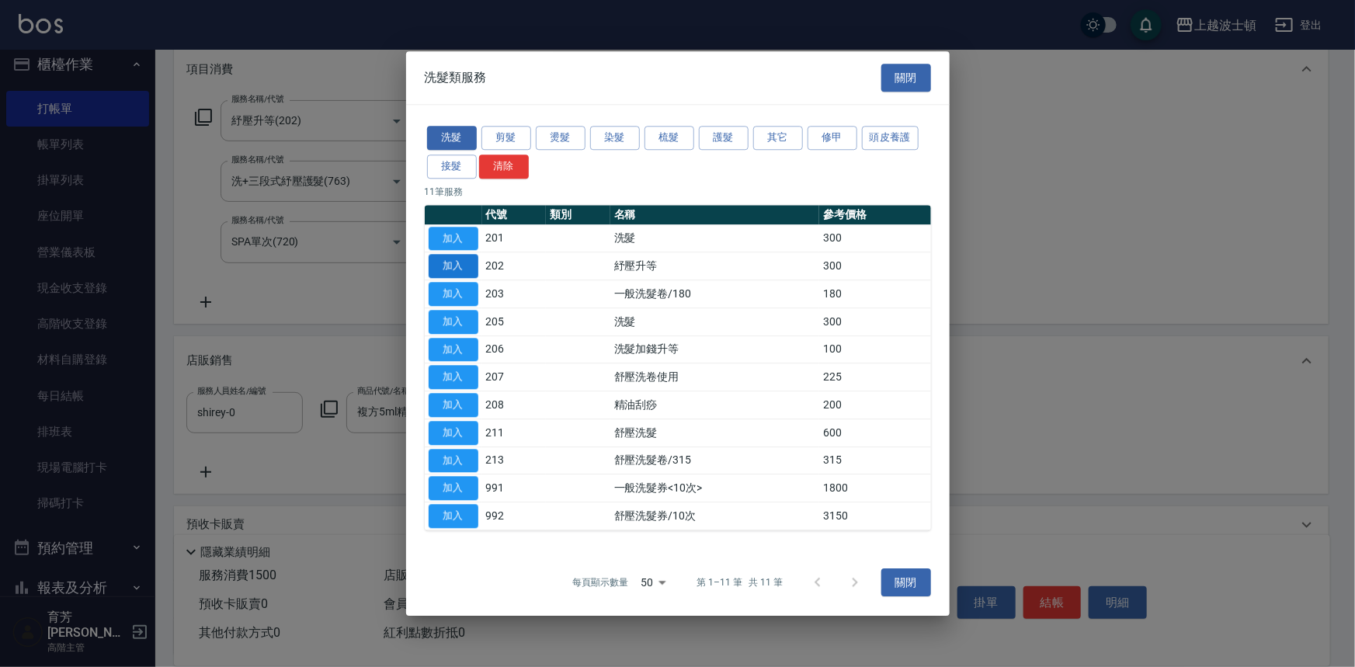
click at [465, 268] on button "加入" at bounding box center [454, 267] width 50 height 24
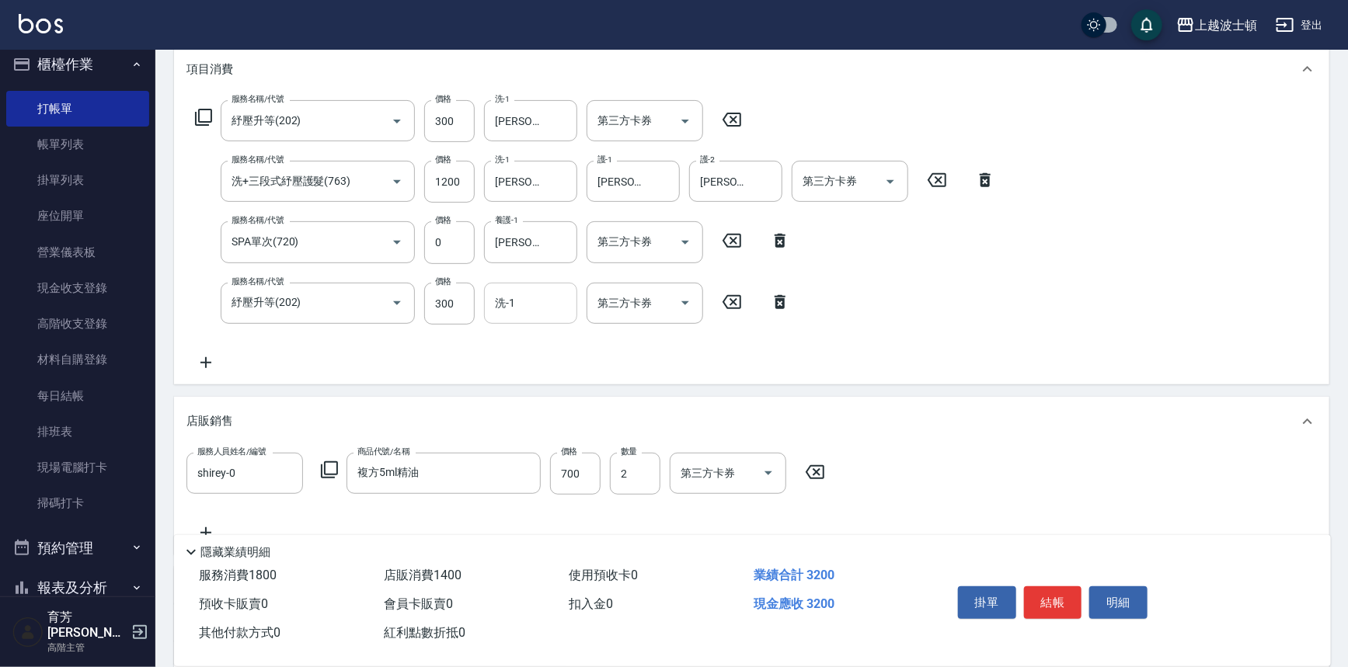
click at [531, 308] on input "洗-1" at bounding box center [530, 303] width 79 height 27
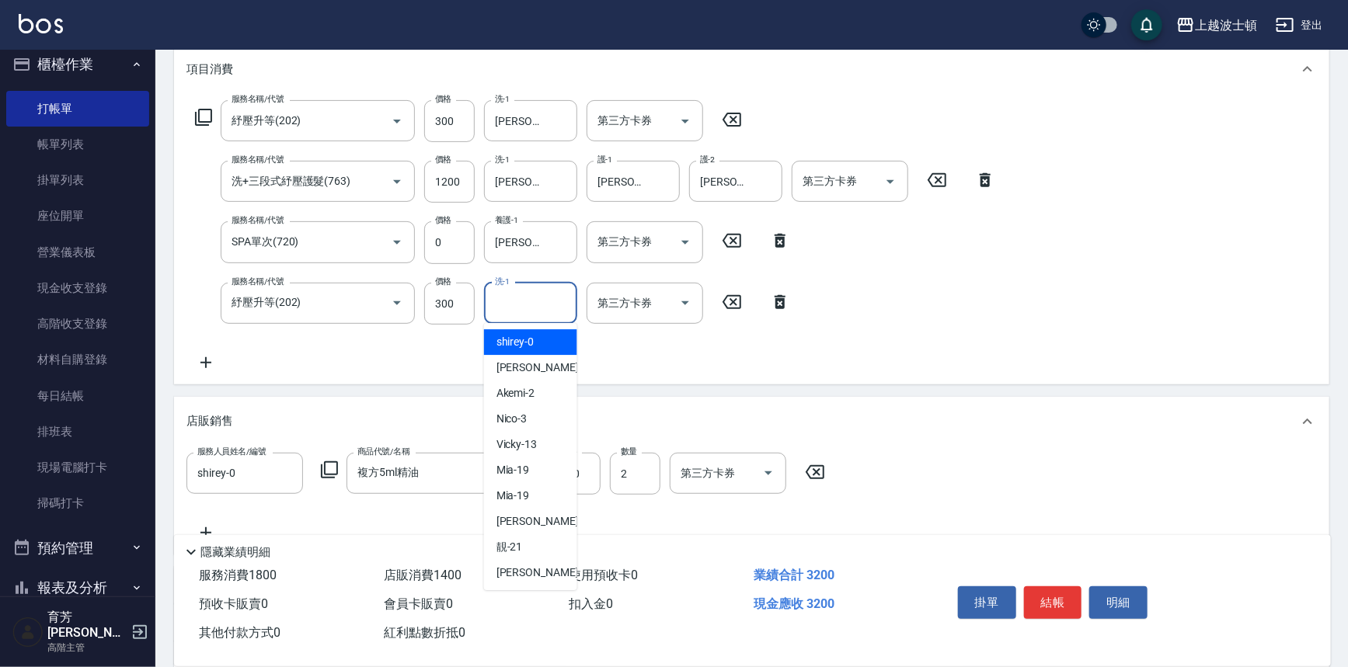
click at [530, 343] on span "shirey -0" at bounding box center [515, 342] width 38 height 16
type input "shirey-0"
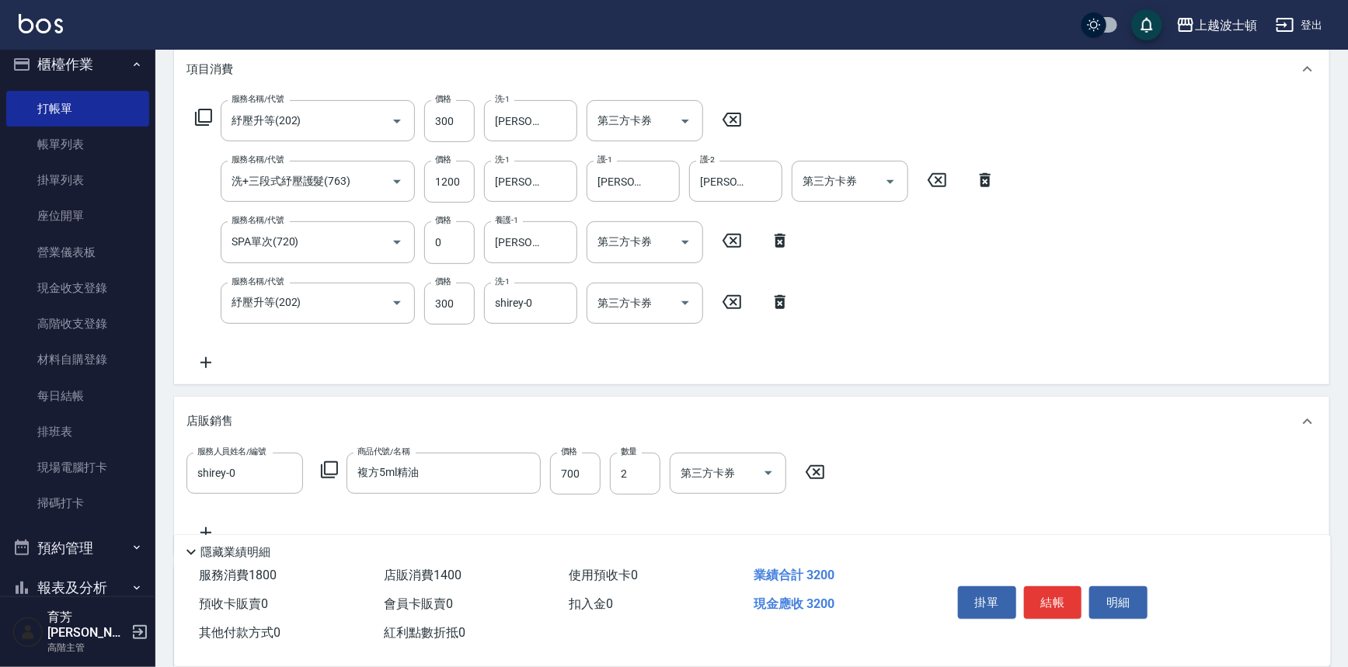
click at [200, 115] on icon at bounding box center [203, 117] width 19 height 19
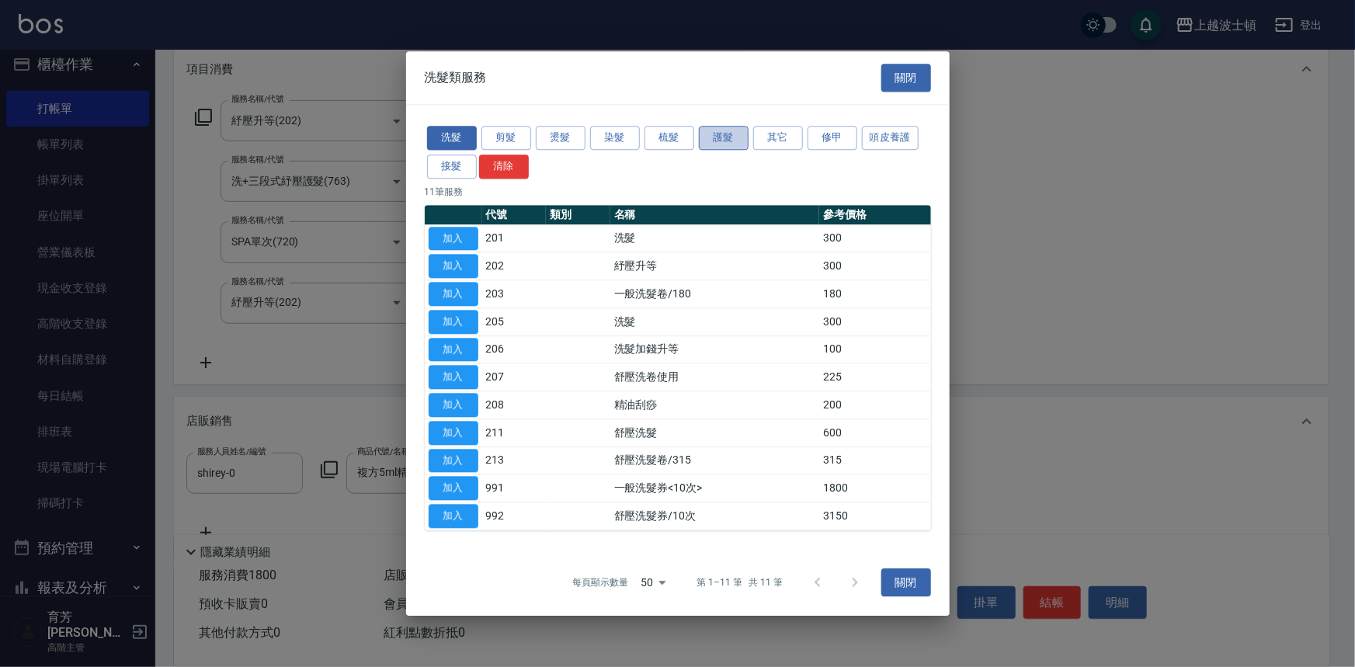
click at [723, 134] on button "護髮" at bounding box center [724, 138] width 50 height 24
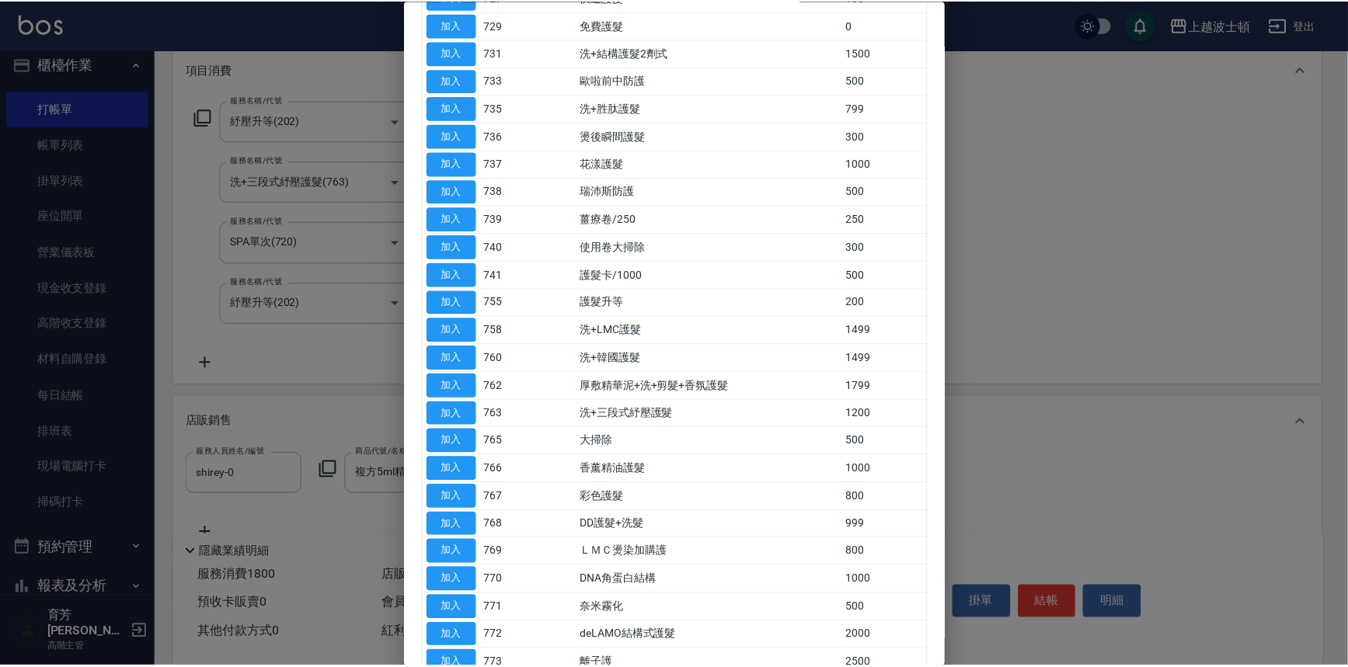
scroll to position [553, 0]
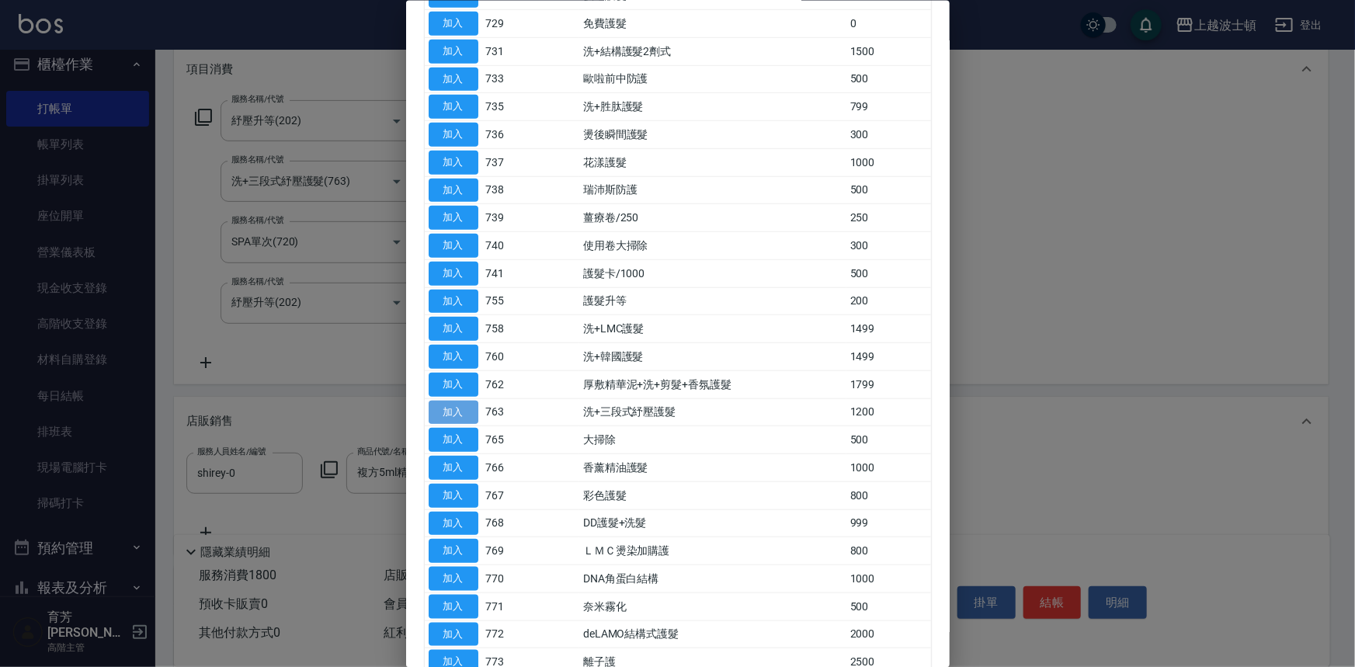
click at [456, 403] on button "加入" at bounding box center [454, 412] width 50 height 24
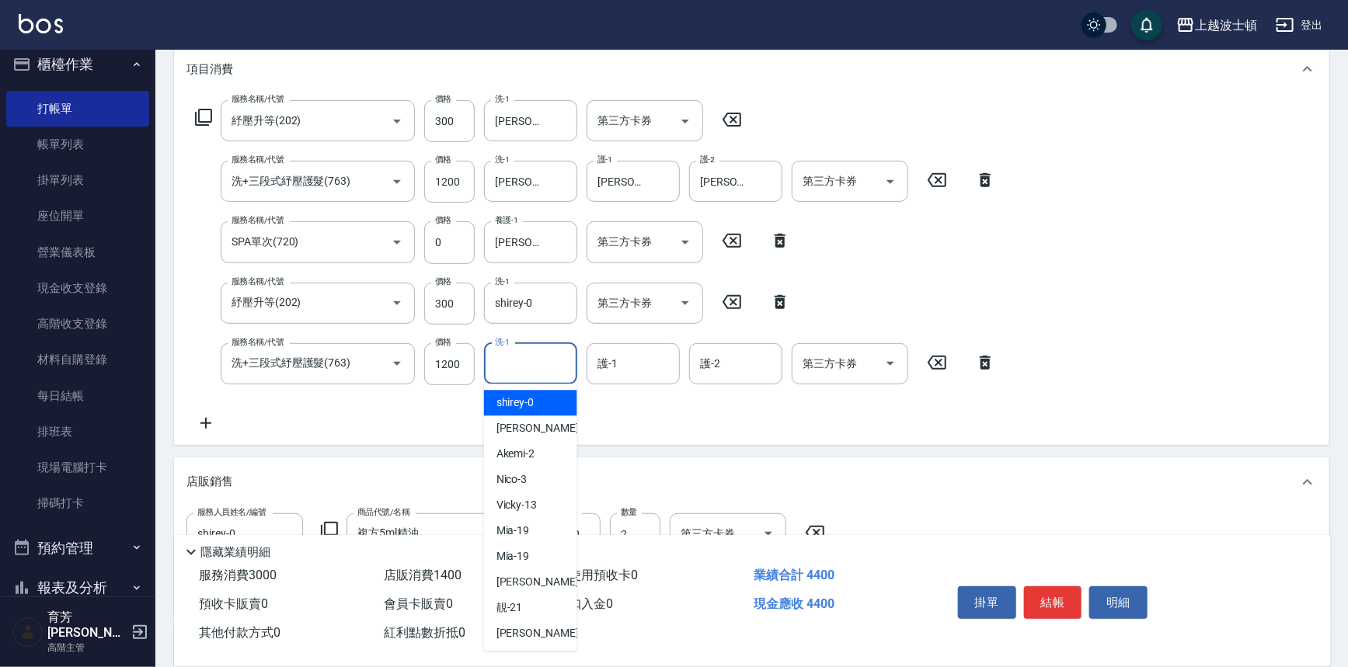
click at [527, 361] on input "洗-1" at bounding box center [530, 363] width 79 height 27
click at [551, 402] on div "shirey -0" at bounding box center [530, 403] width 93 height 26
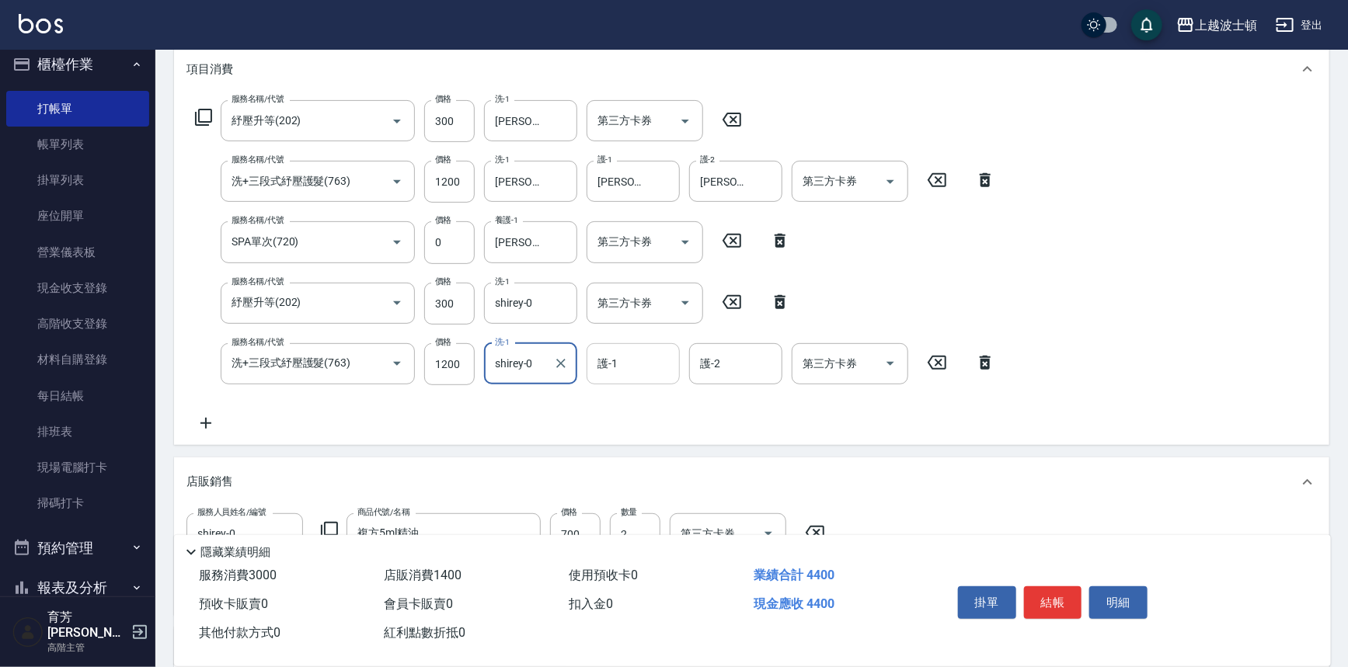
type input "shirey-0"
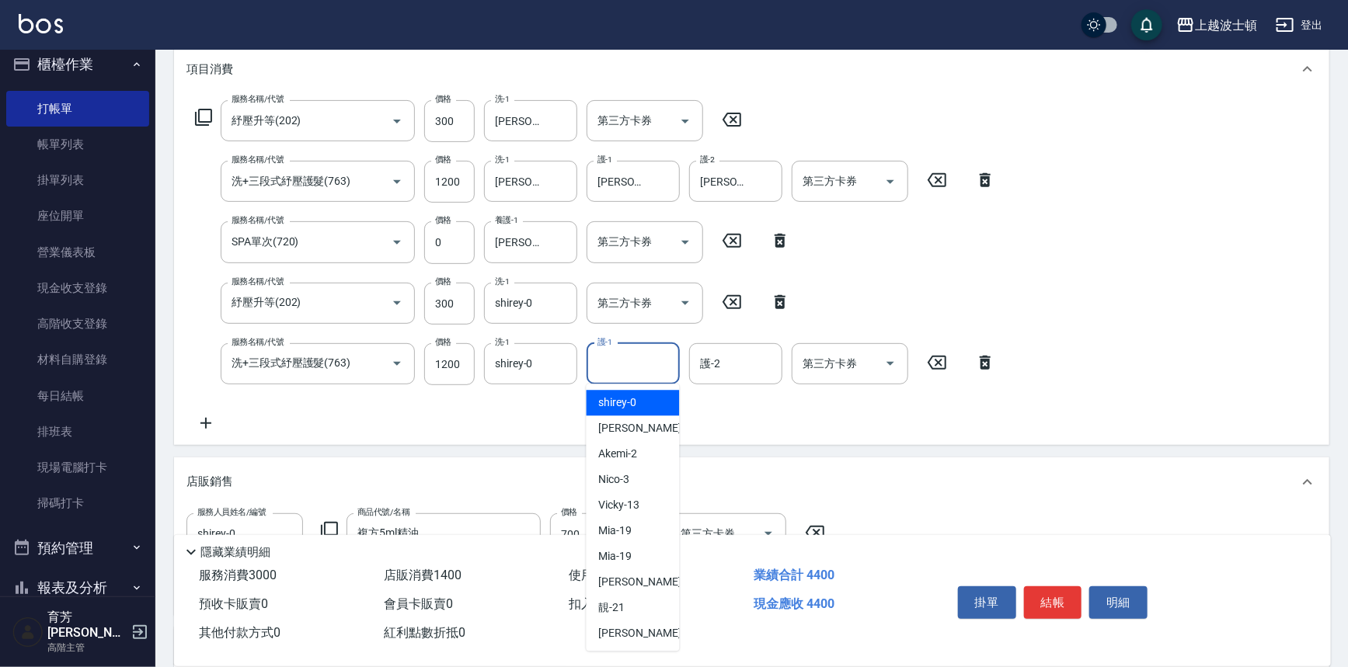
click at [618, 367] on input "護-1" at bounding box center [632, 363] width 79 height 27
click at [617, 396] on span "shirey -0" at bounding box center [618, 403] width 38 height 16
type input "shirey-0"
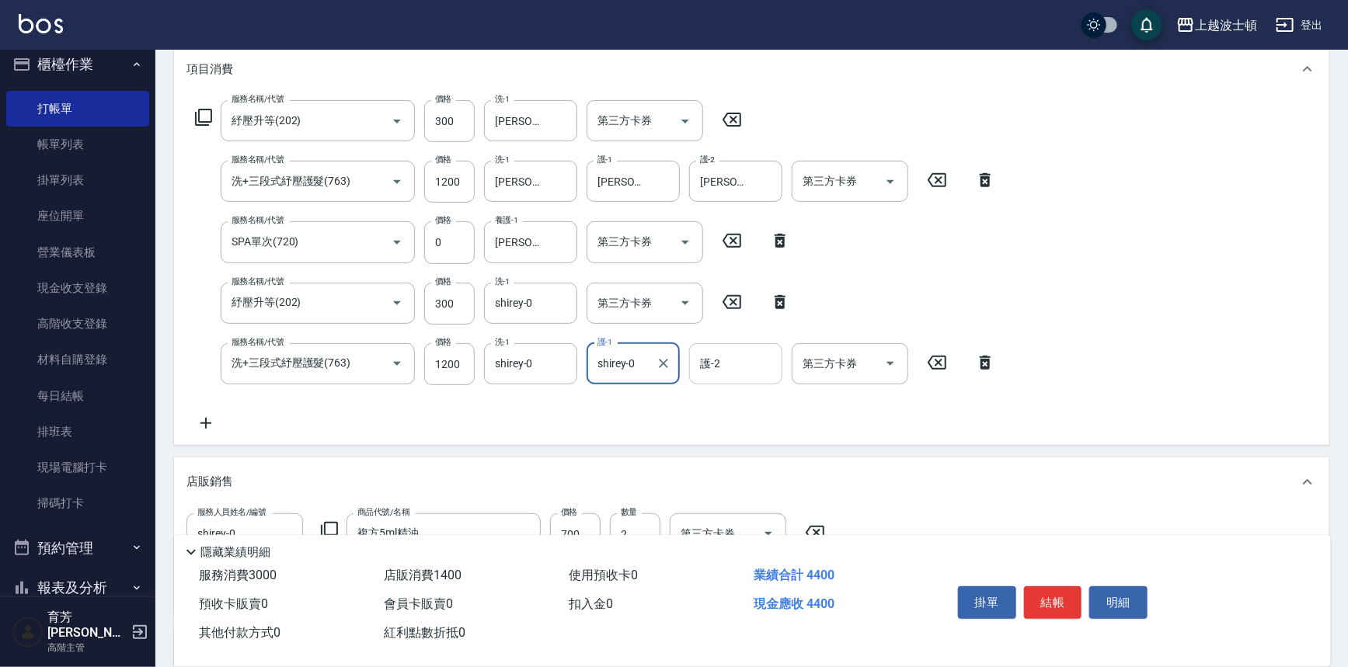
click at [736, 366] on input "護-2" at bounding box center [735, 363] width 79 height 27
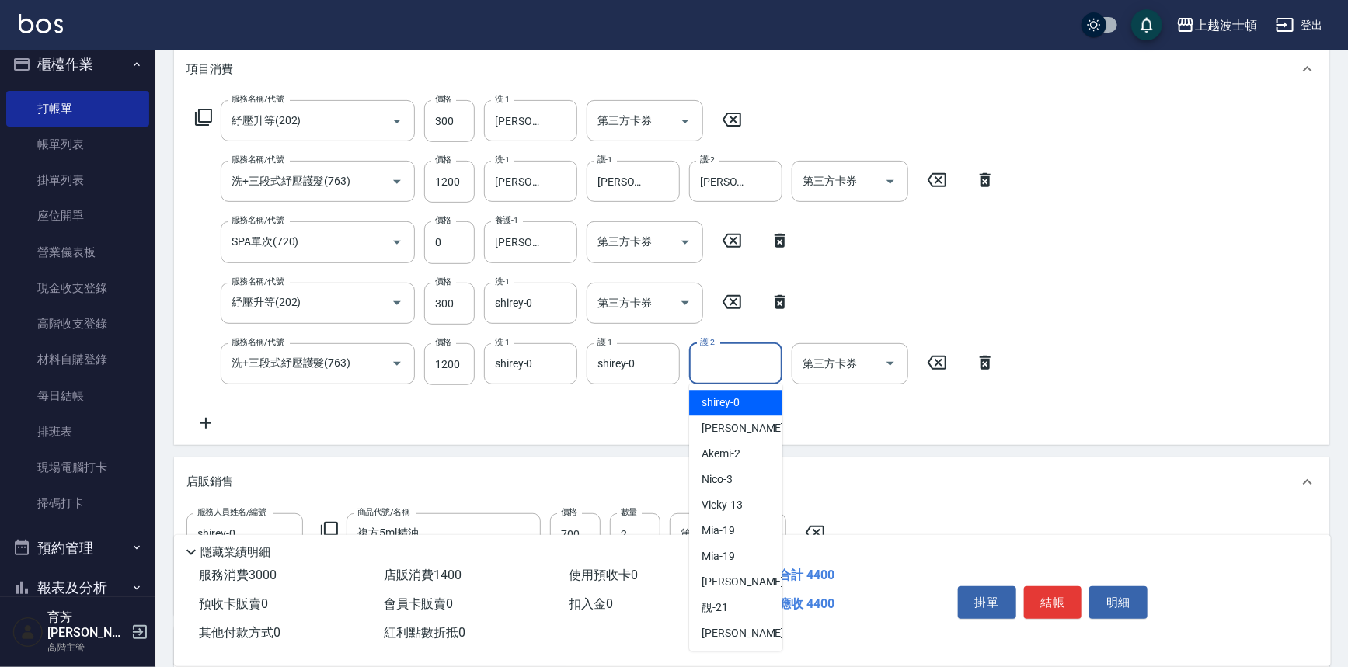
click at [742, 404] on div "shirey -0" at bounding box center [735, 403] width 93 height 26
type input "shirey-0"
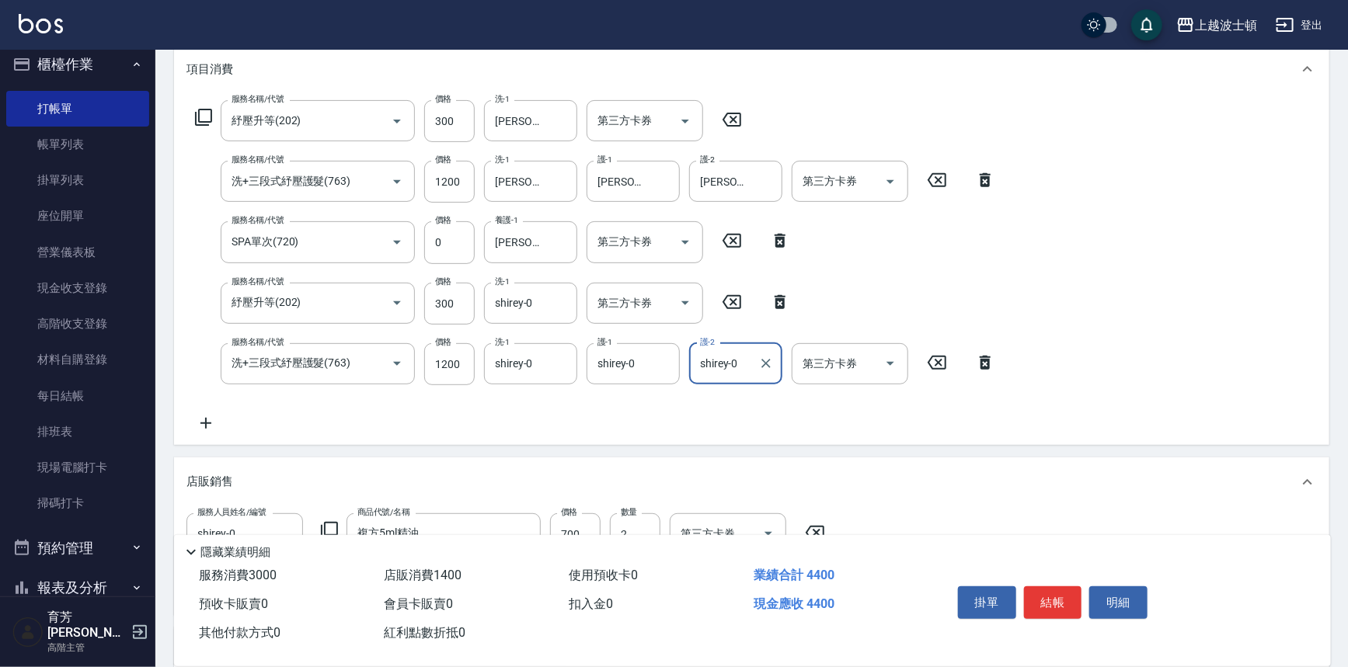
click at [193, 112] on div "服務名稱/代號 紓壓升等(202) 服務名稱/代號 價格 300 價格 洗-1 [PERSON_NAME]-25 洗-1 第三方卡券 第三方卡券" at bounding box center [468, 121] width 565 height 42
click at [200, 118] on icon at bounding box center [203, 117] width 19 height 19
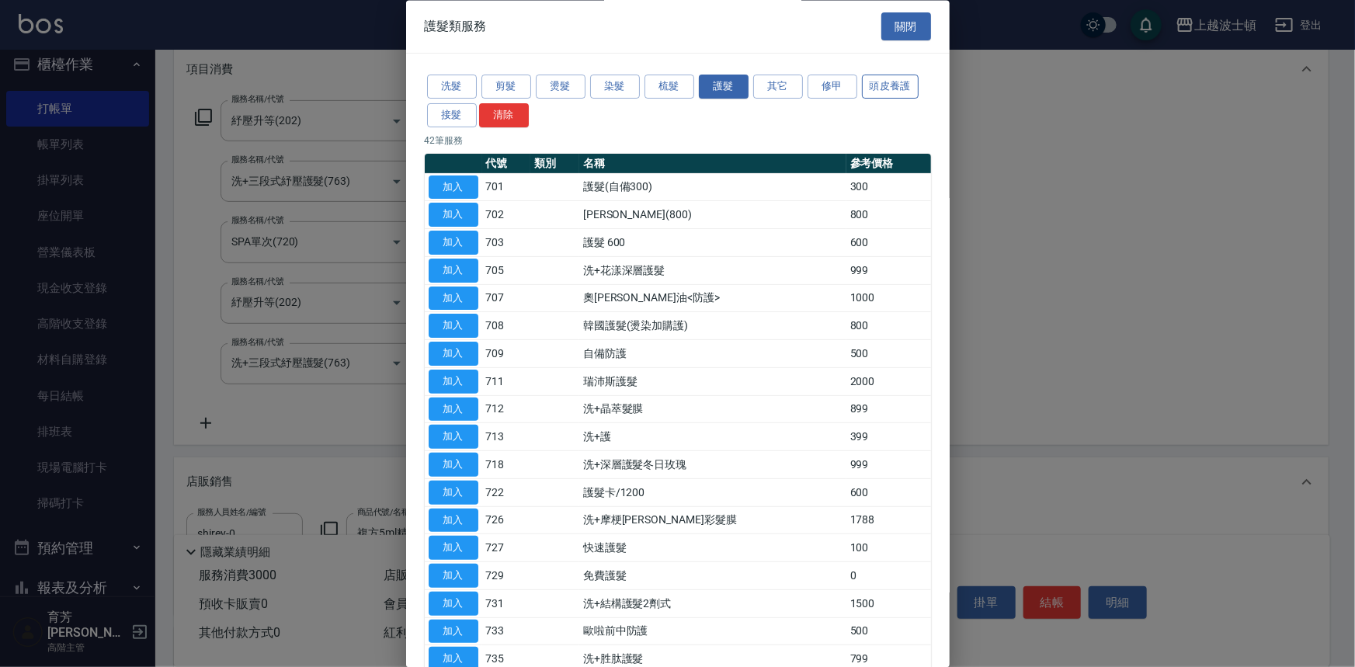
click at [875, 85] on button "頭皮養護" at bounding box center [890, 87] width 57 height 24
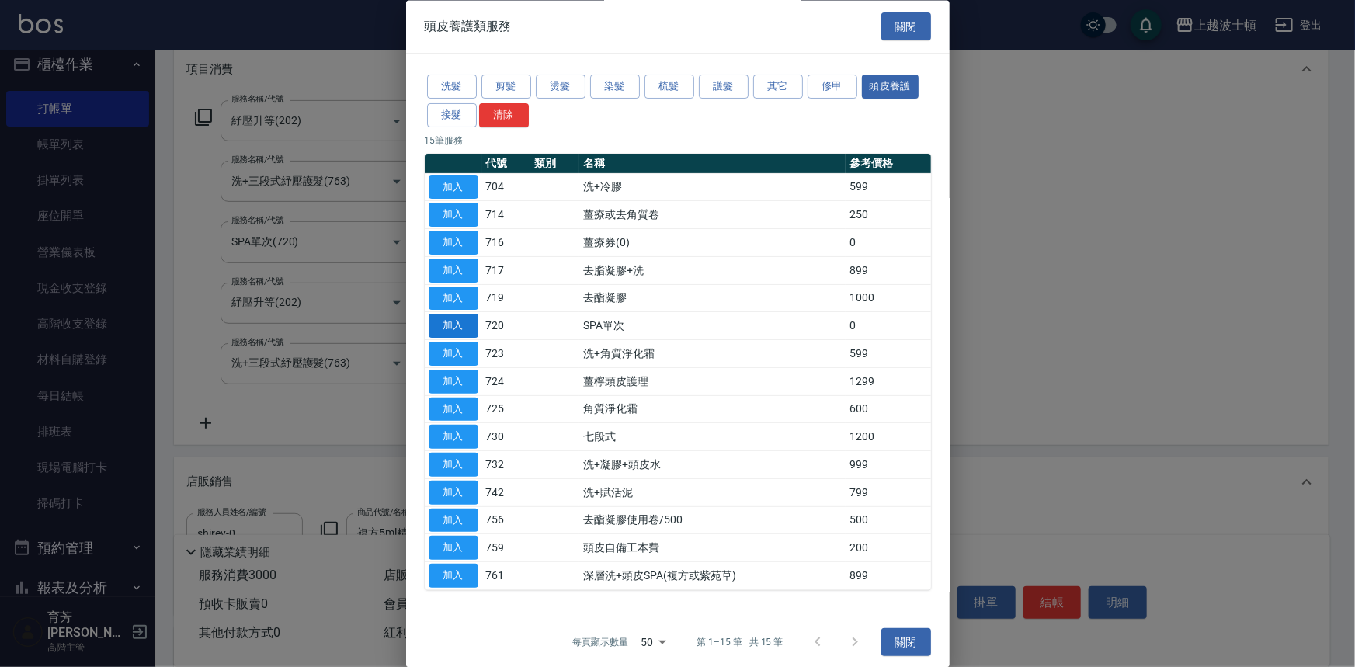
click at [461, 321] on button "加入" at bounding box center [454, 327] width 50 height 24
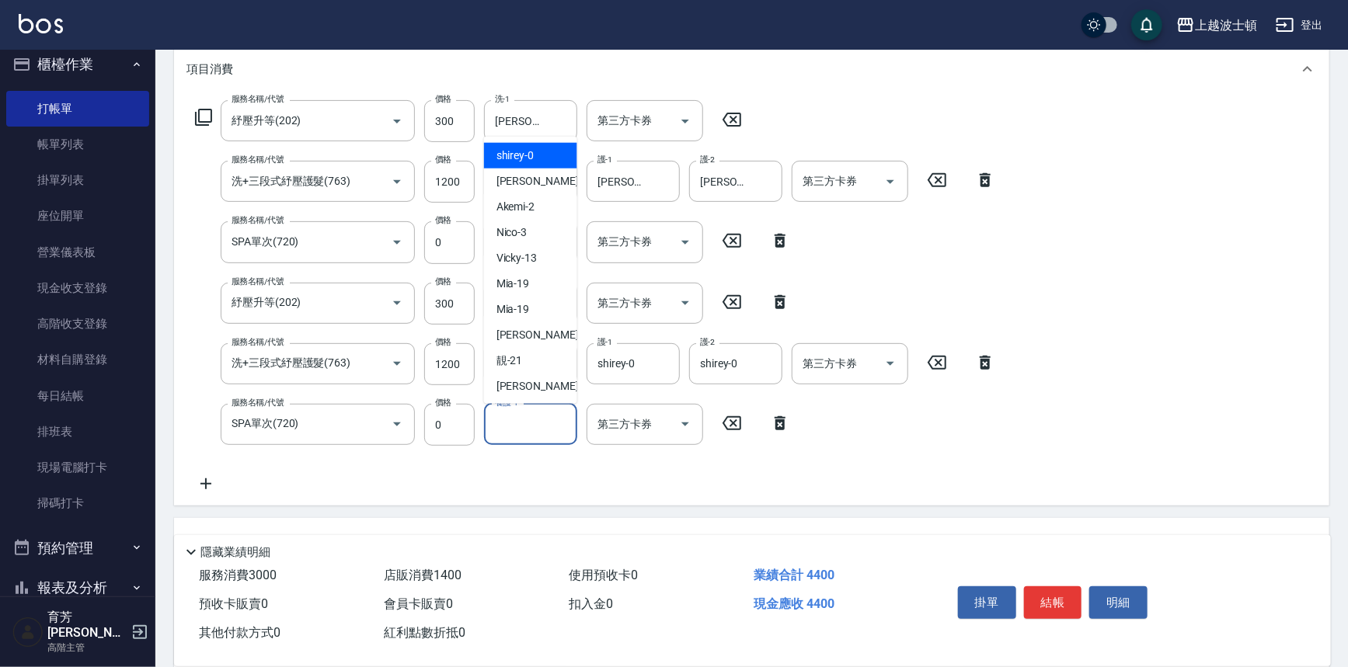
click at [547, 430] on input "養護-1" at bounding box center [530, 424] width 79 height 27
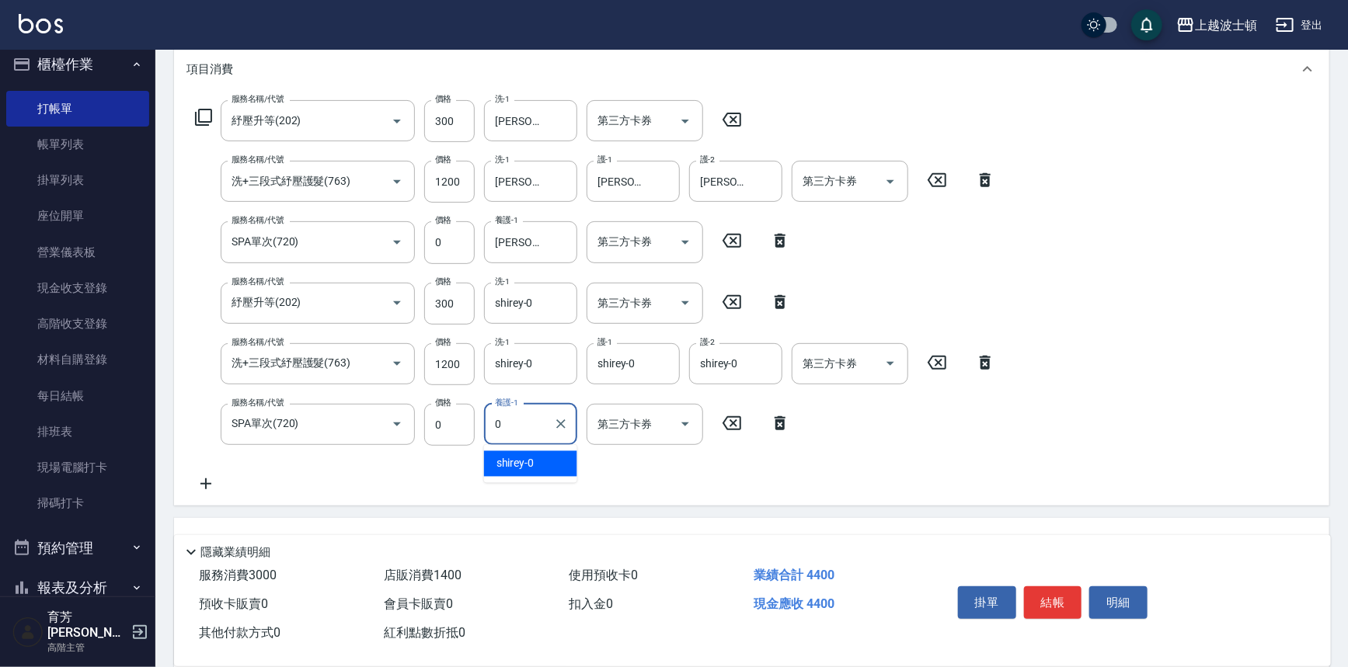
click at [554, 467] on div "shirey -0" at bounding box center [530, 464] width 93 height 26
type input "shirey-0"
click at [1056, 604] on button "結帳" at bounding box center [1053, 602] width 58 height 33
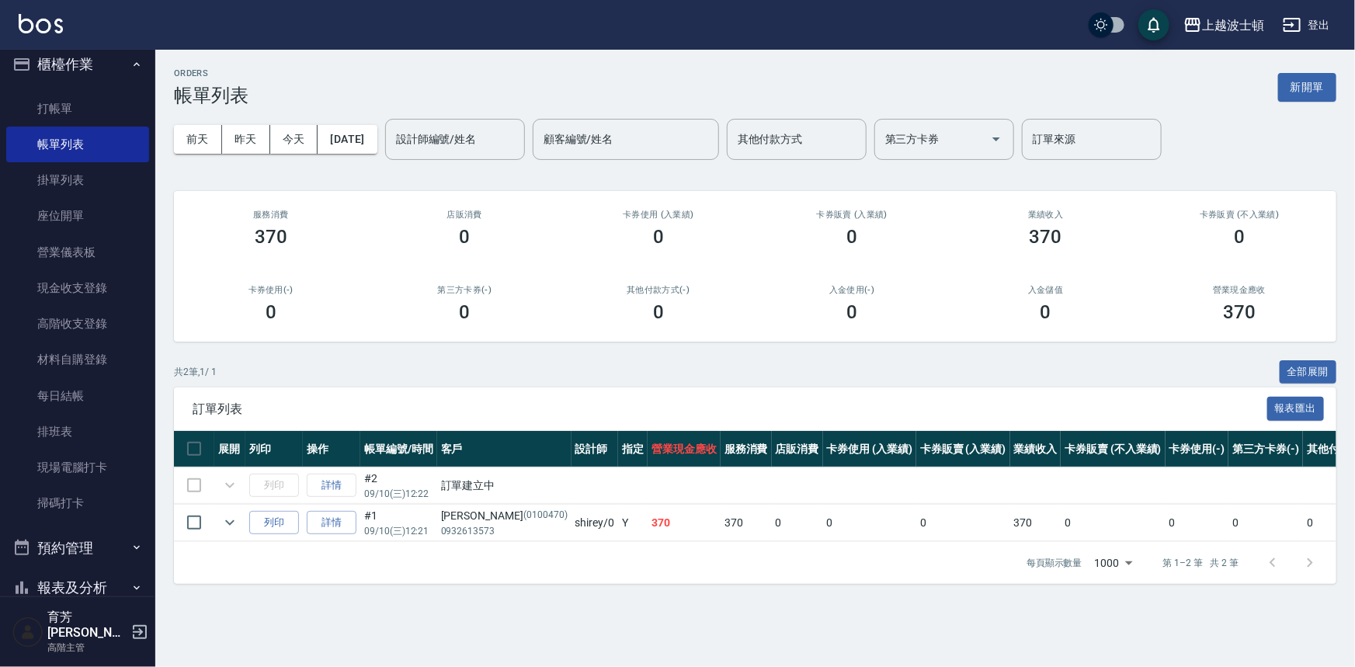
click at [499, 141] on input "設計師編號/姓名" at bounding box center [455, 139] width 126 height 27
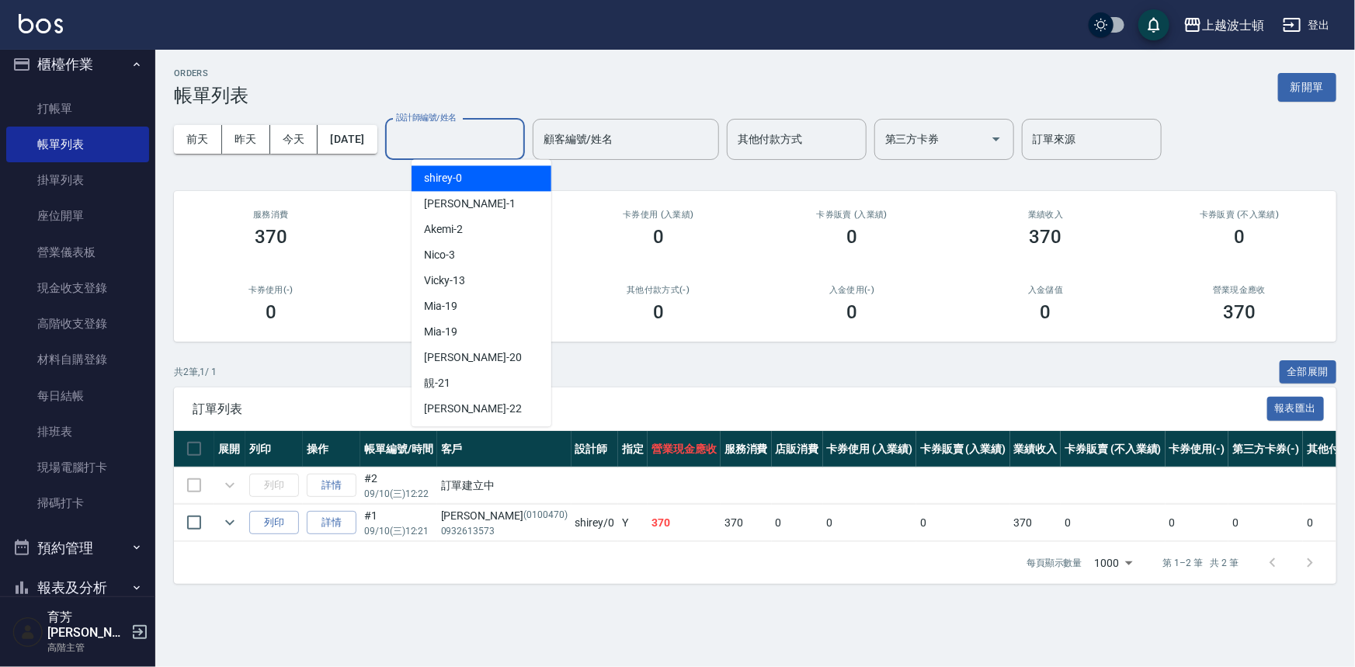
click at [502, 175] on div "shirey -0" at bounding box center [482, 178] width 140 height 26
type input "shirey-0"
